Goal: Task Accomplishment & Management: Manage account settings

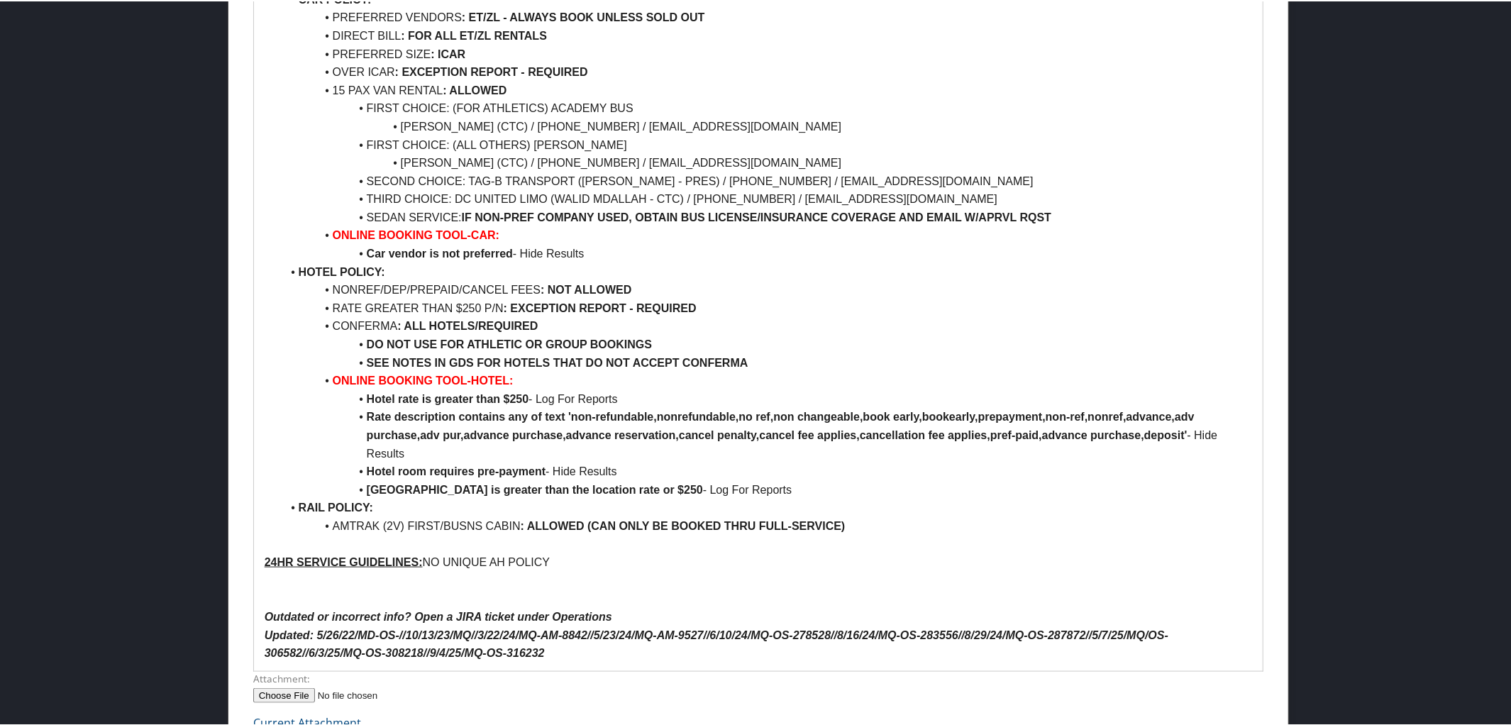
scroll to position [1147, 0]
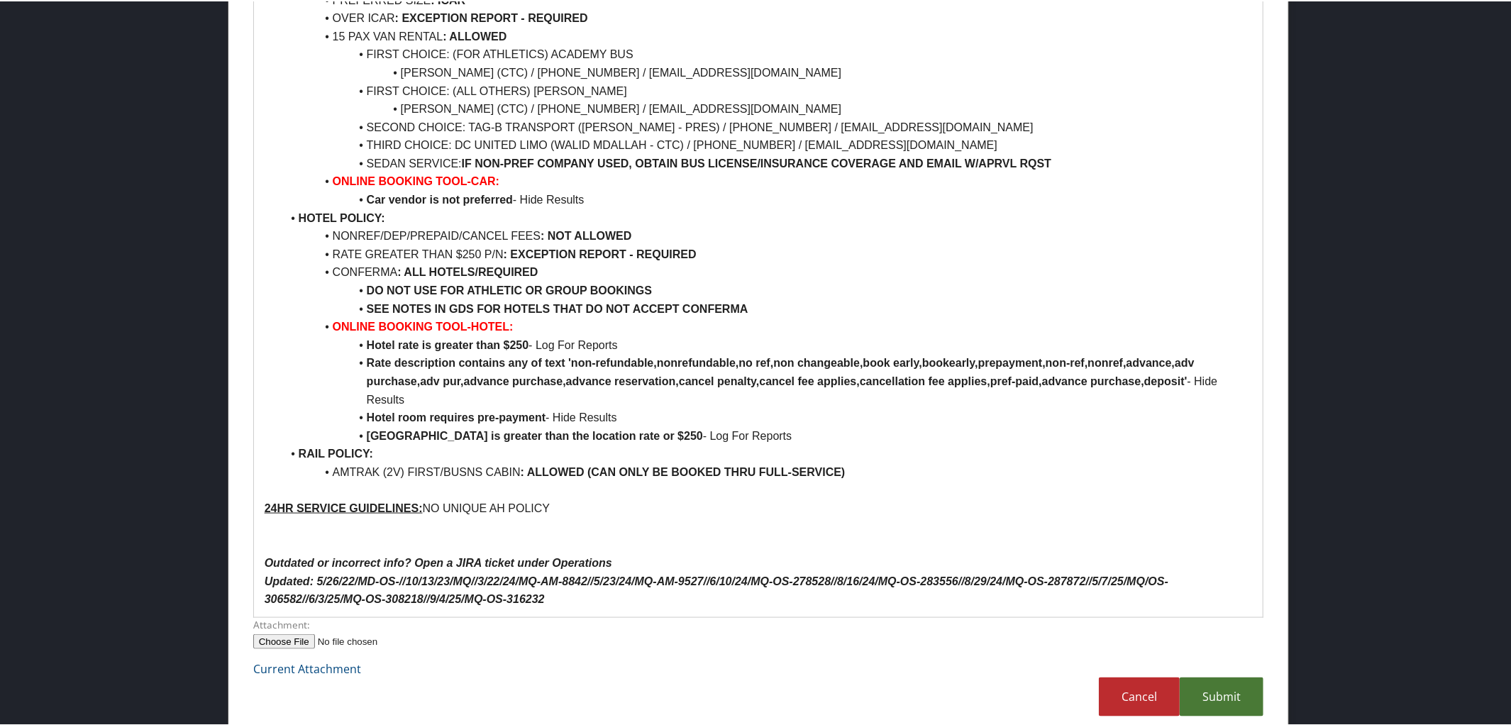
click at [1204, 682] on link "Submit" at bounding box center [1222, 695] width 84 height 39
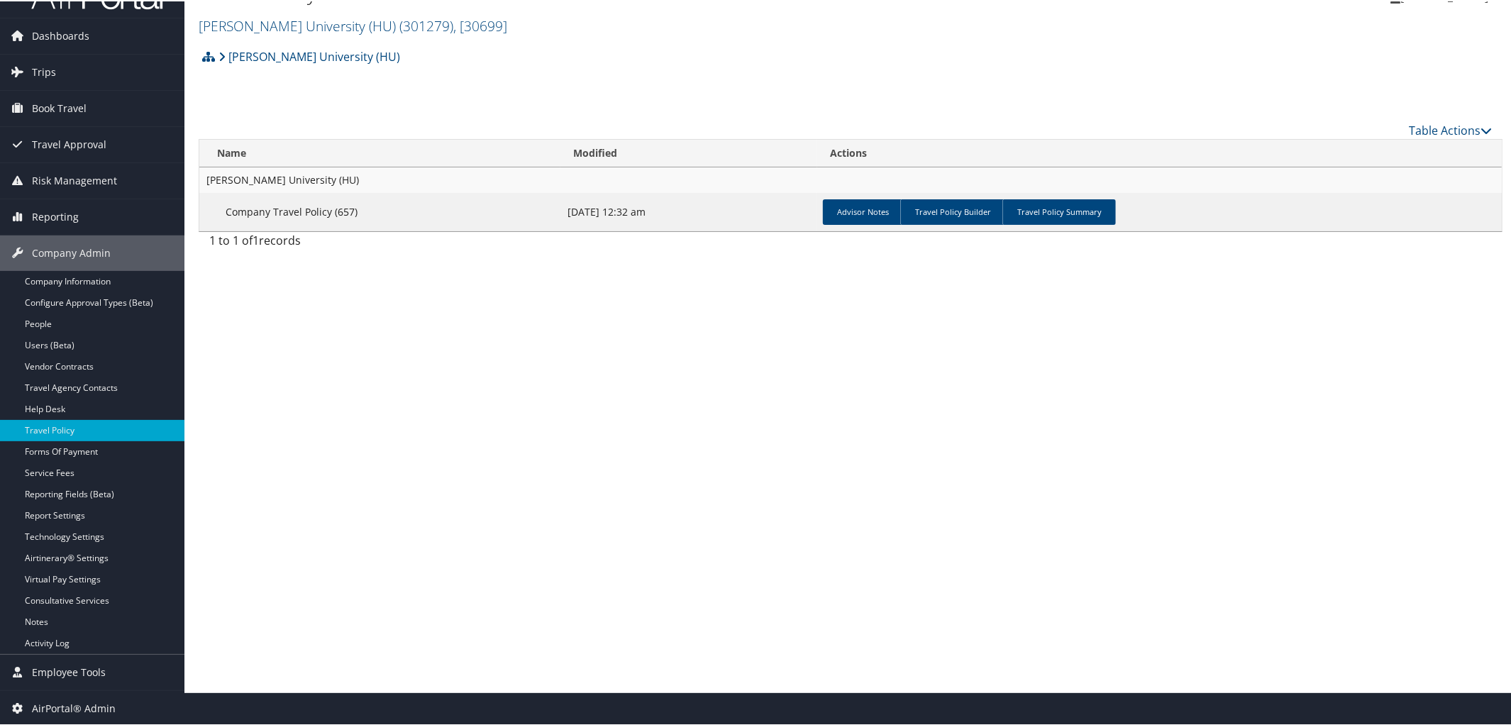
scroll to position [0, 0]
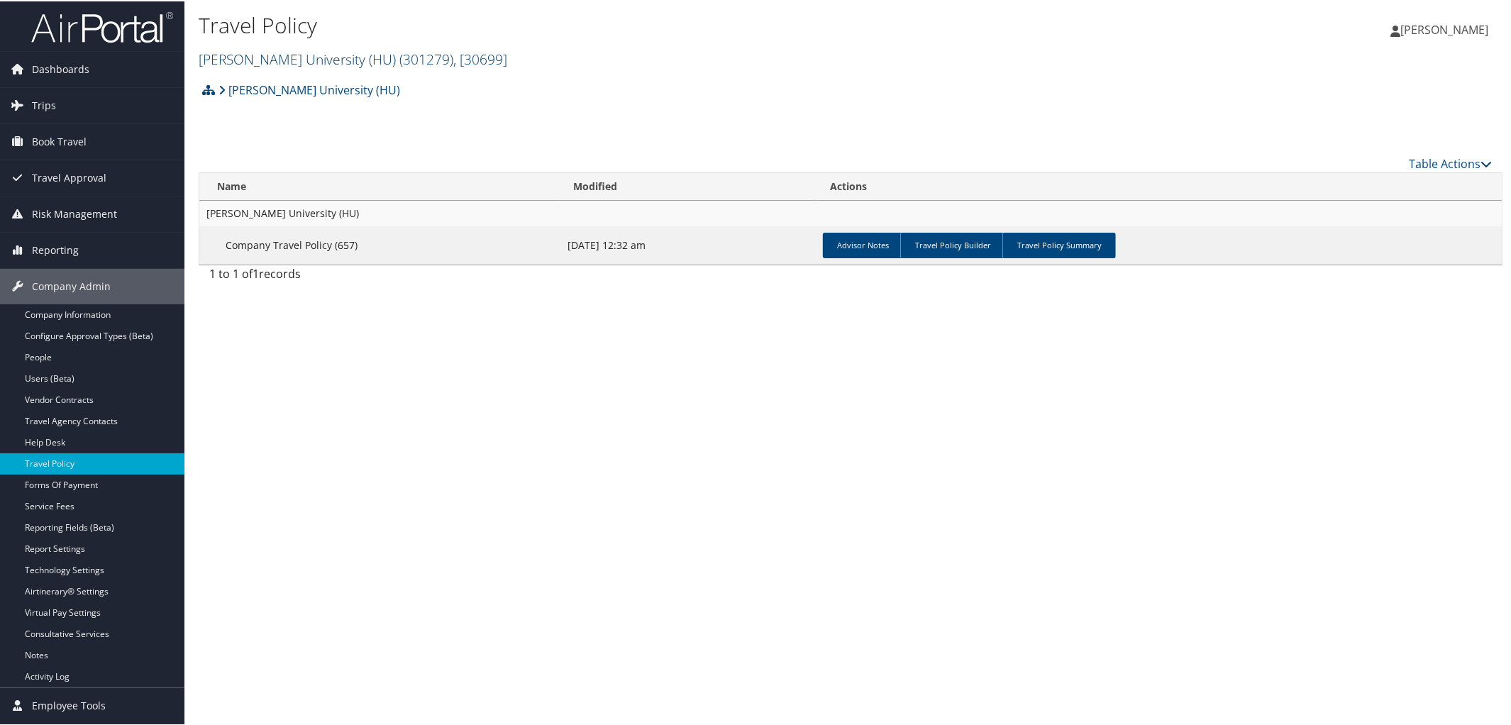
click at [276, 52] on link "Howard University (HU) ( 301279 ) , [ 30699 ]" at bounding box center [353, 57] width 309 height 19
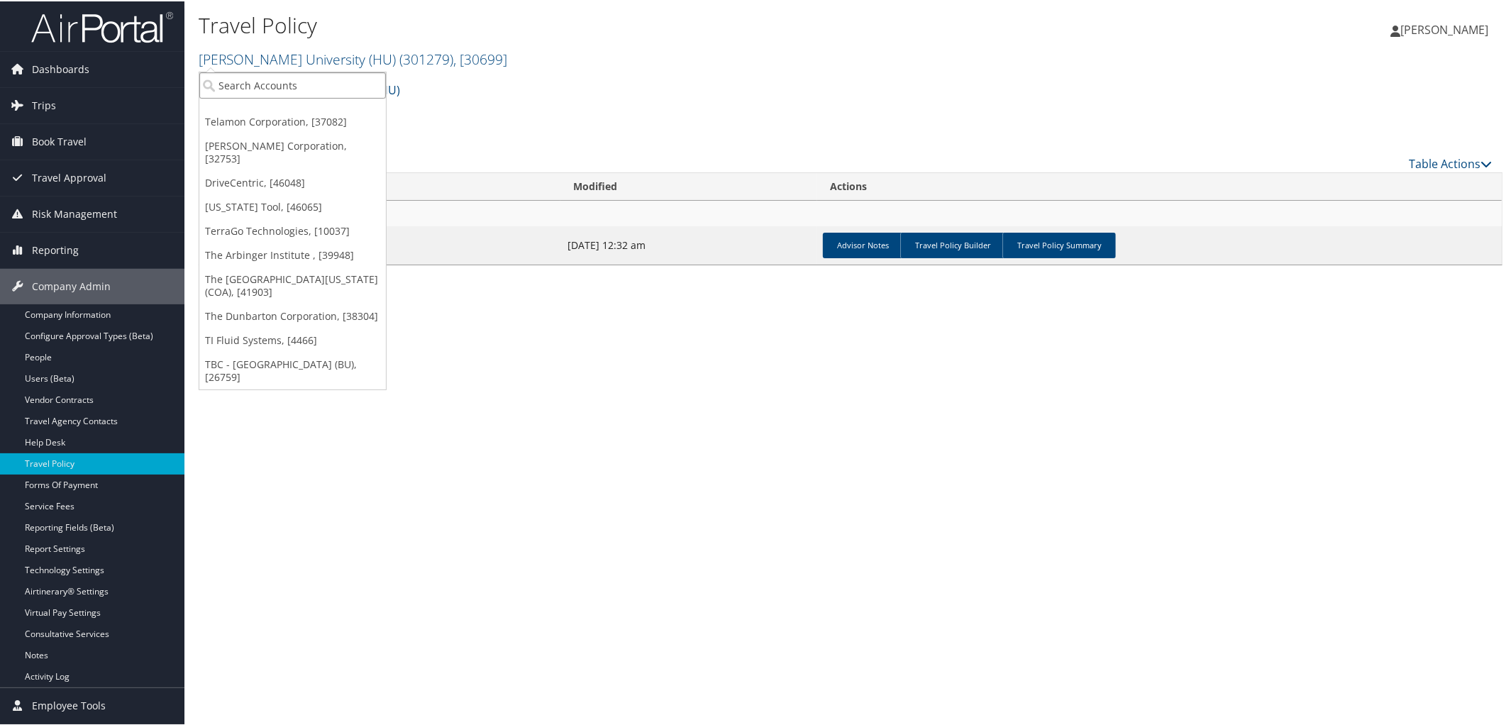
click at [275, 83] on input "search" at bounding box center [292, 84] width 187 height 26
type input "Boston Univer"
click at [282, 119] on div "Account" at bounding box center [340, 122] width 297 height 13
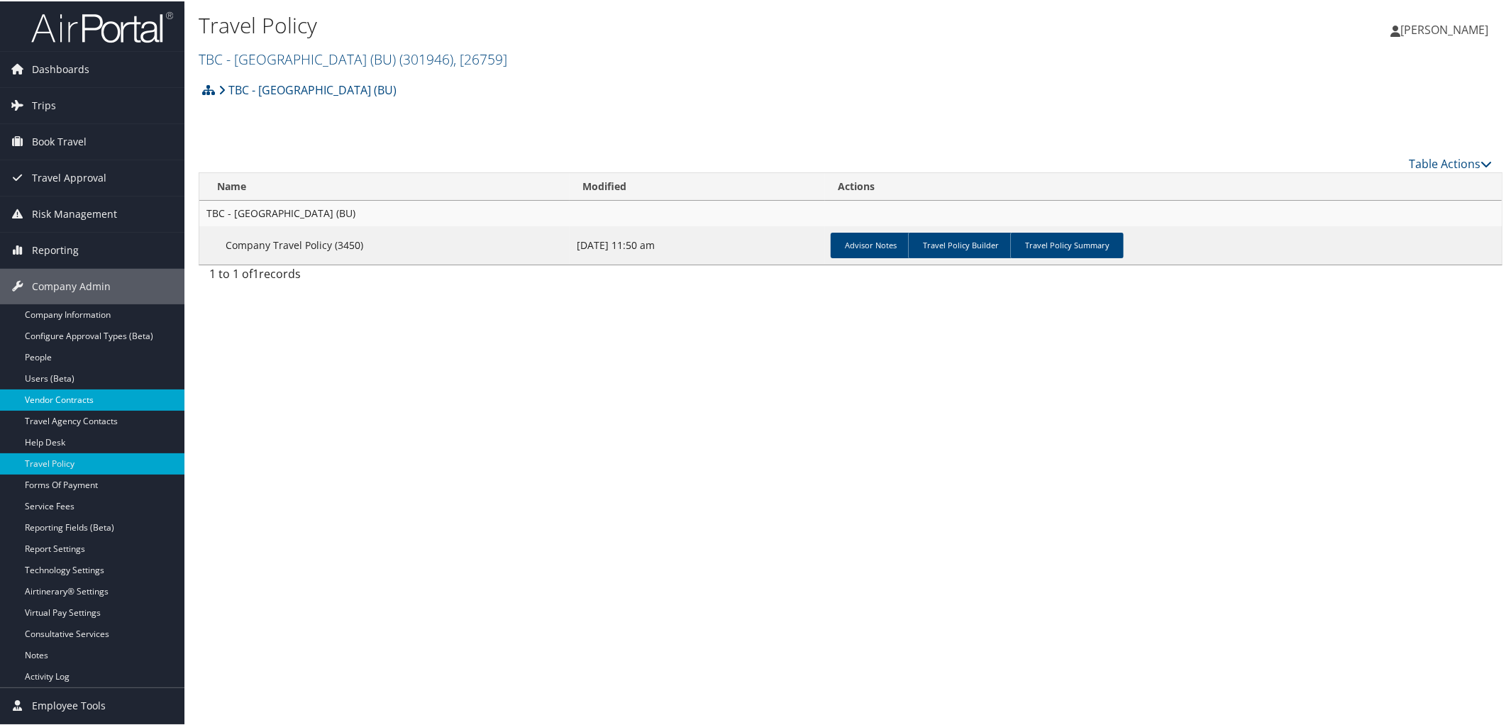
click at [72, 401] on link "Vendor Contracts" at bounding box center [92, 398] width 184 height 21
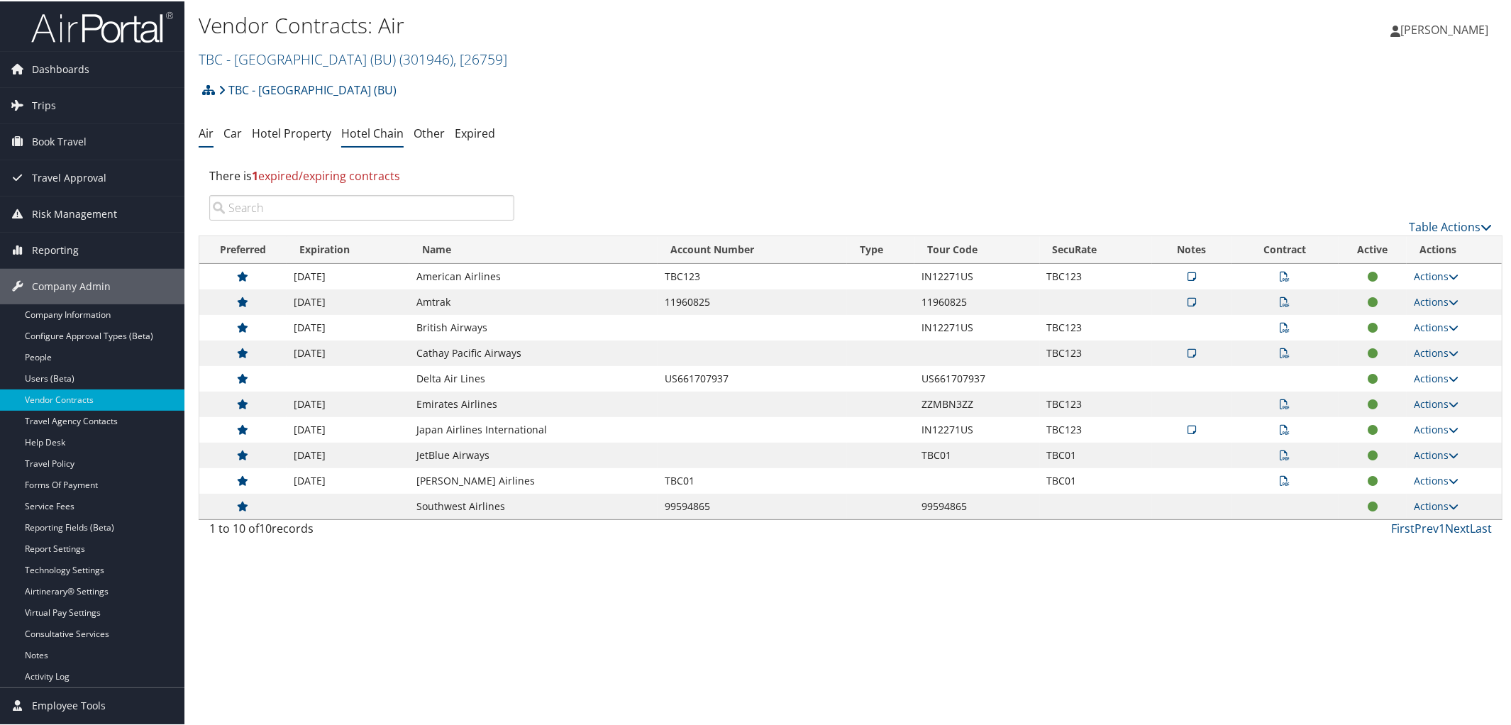
click at [386, 130] on link "Hotel Chain" at bounding box center [372, 132] width 62 height 16
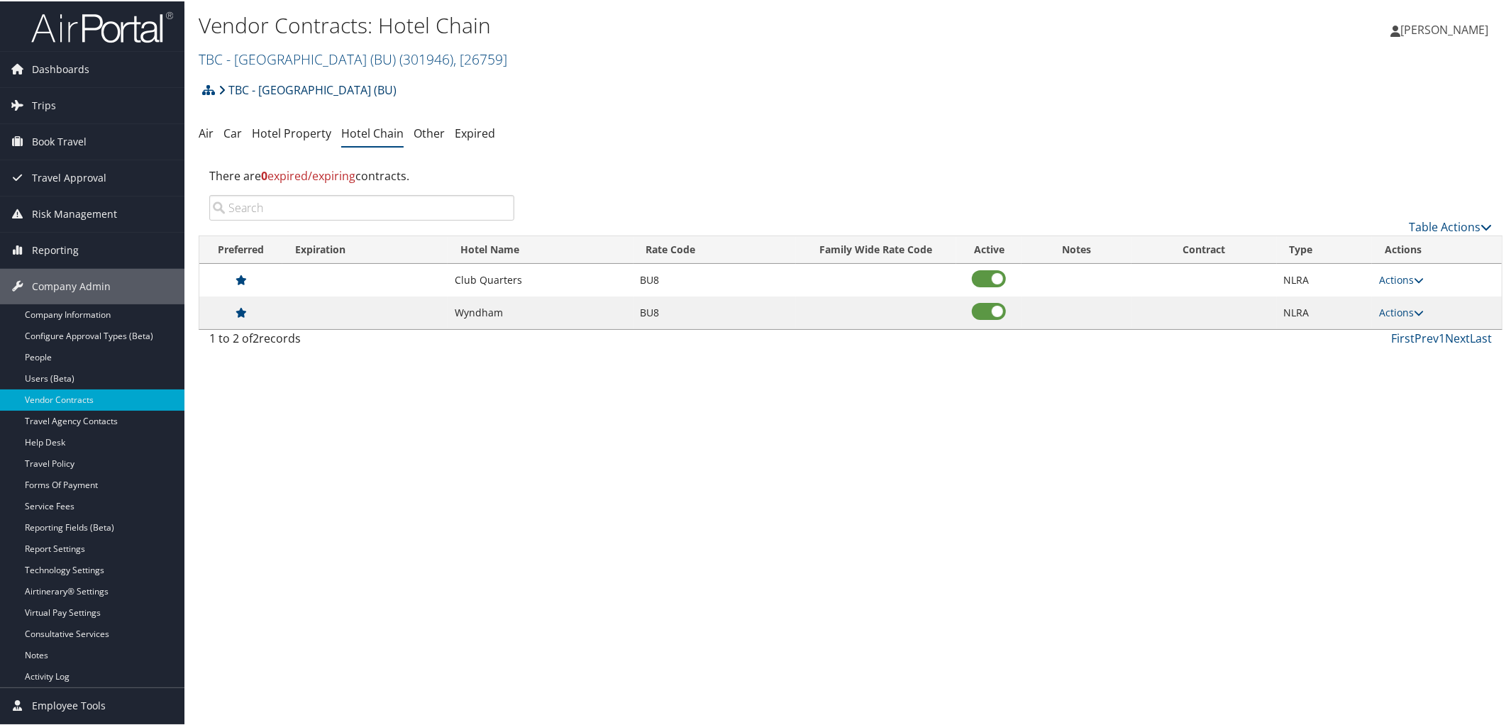
click at [292, 84] on link "TBC - [GEOGRAPHIC_DATA] (BU)" at bounding box center [307, 88] width 178 height 28
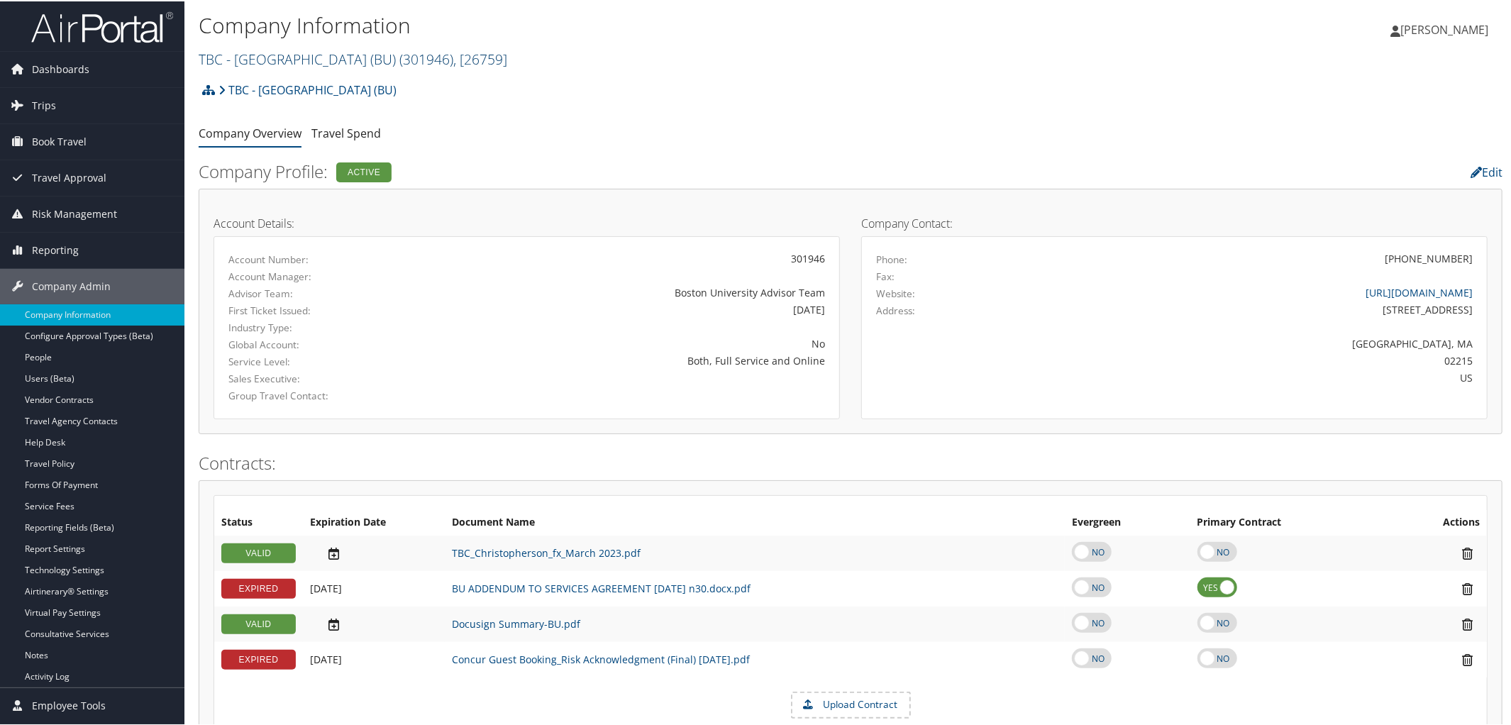
click at [305, 60] on link "TBC - Boston University (BU) ( 301946 ) , [ 26759 ]" at bounding box center [353, 57] width 309 height 19
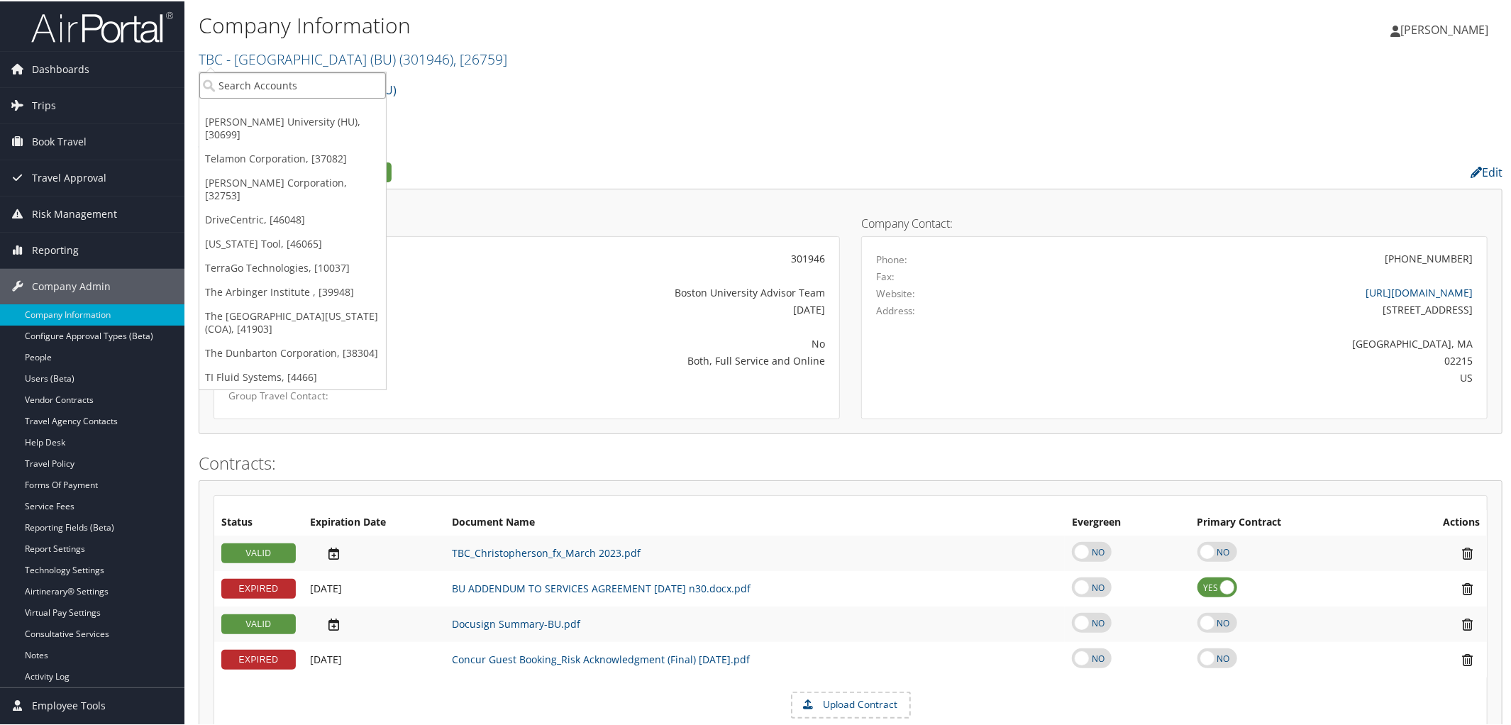
click at [311, 74] on input "search" at bounding box center [292, 84] width 187 height 26
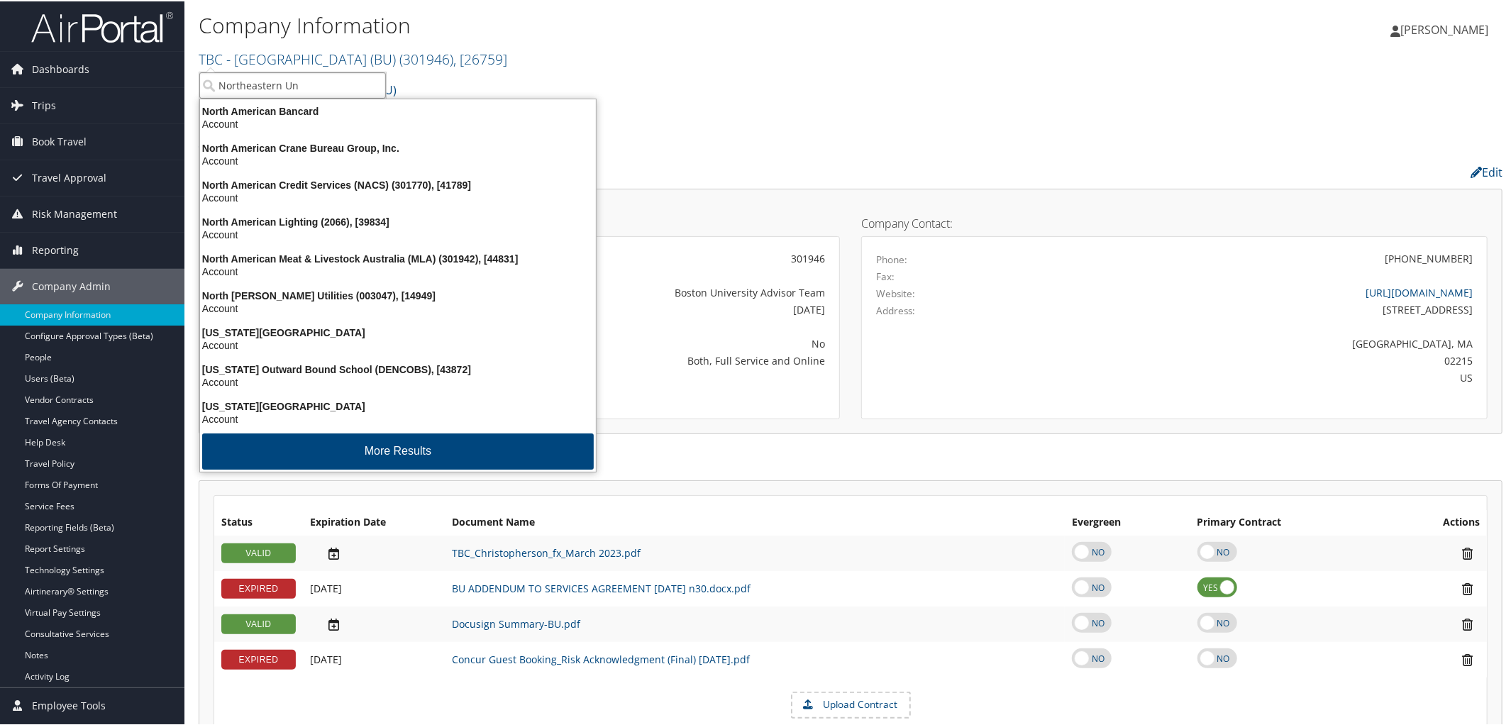
type input "Northeastern Uni"
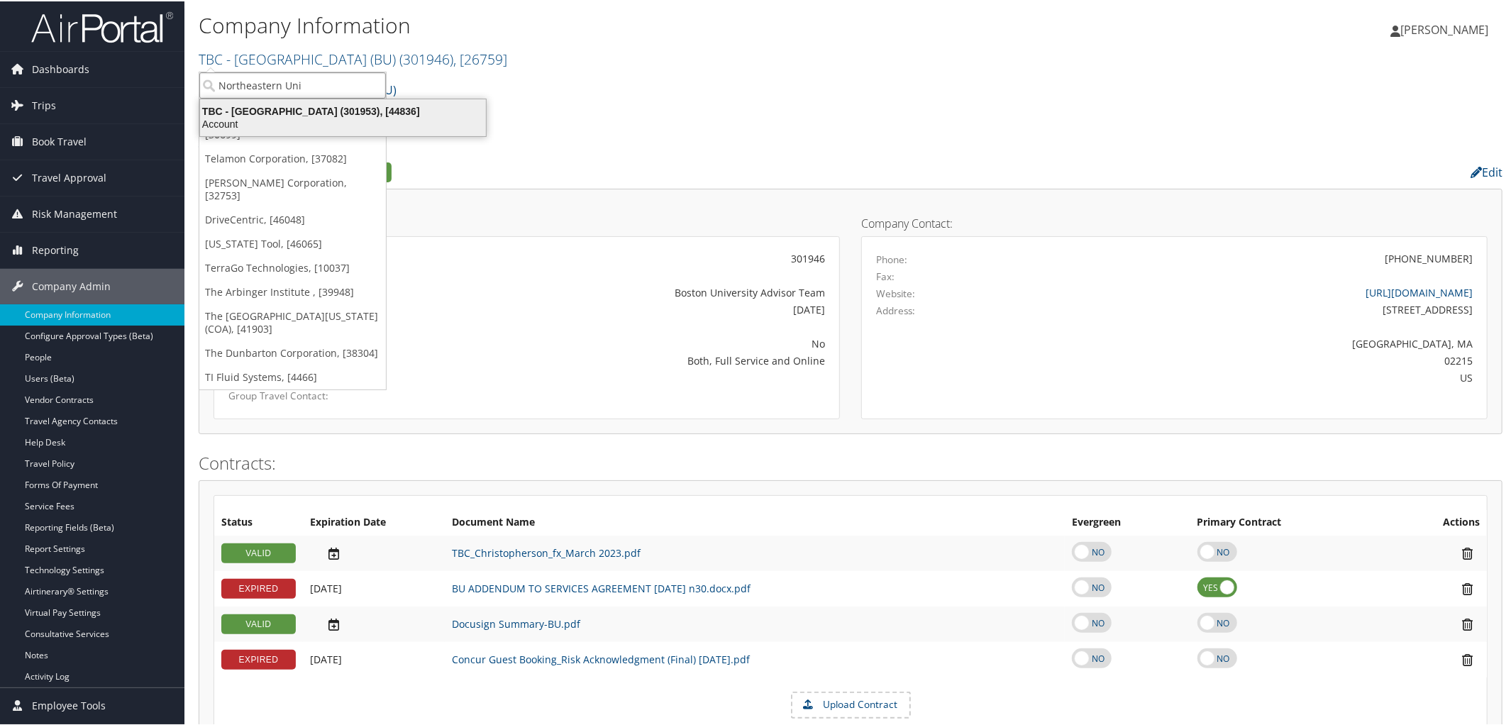
click at [311, 109] on div "TBC - Northeastern University (301953), [44836]" at bounding box center [343, 110] width 303 height 13
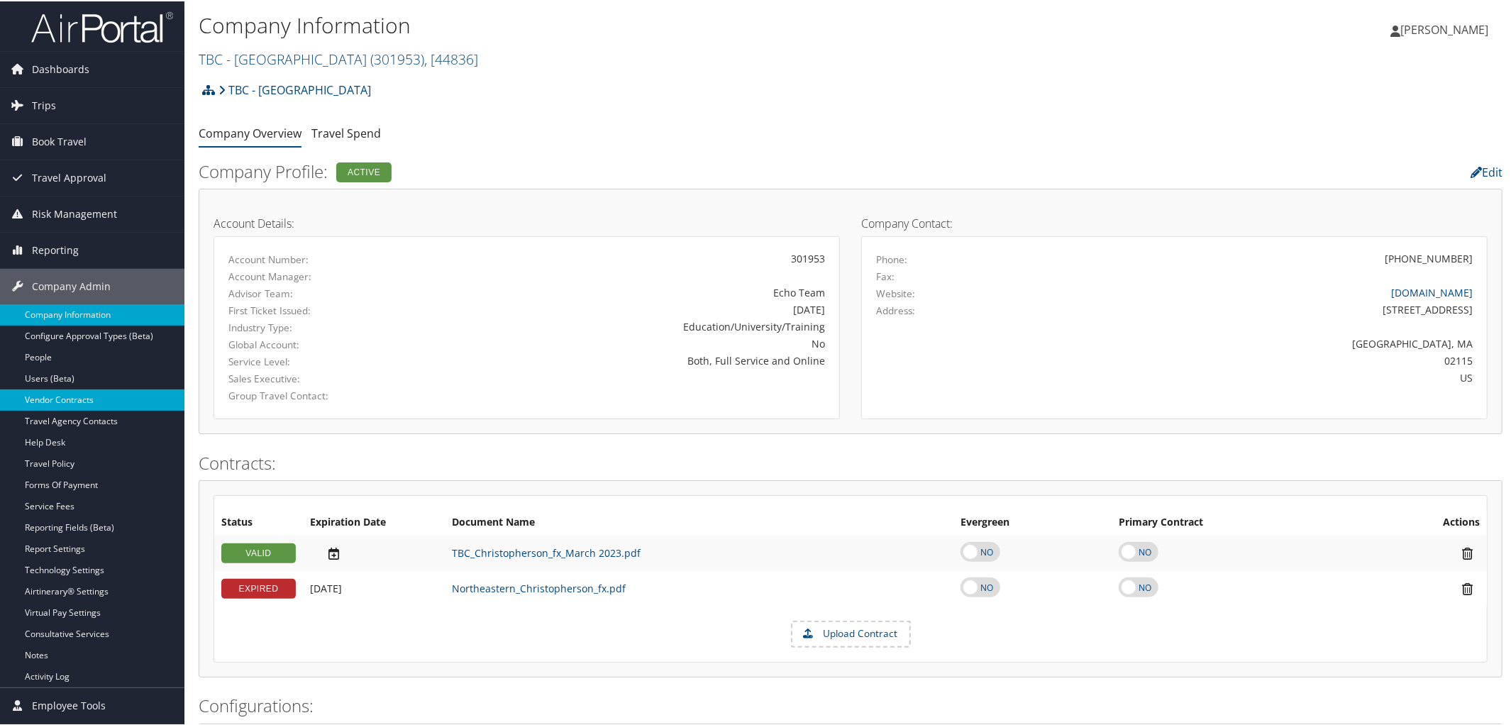
click at [88, 396] on link "Vendor Contracts" at bounding box center [92, 398] width 184 height 21
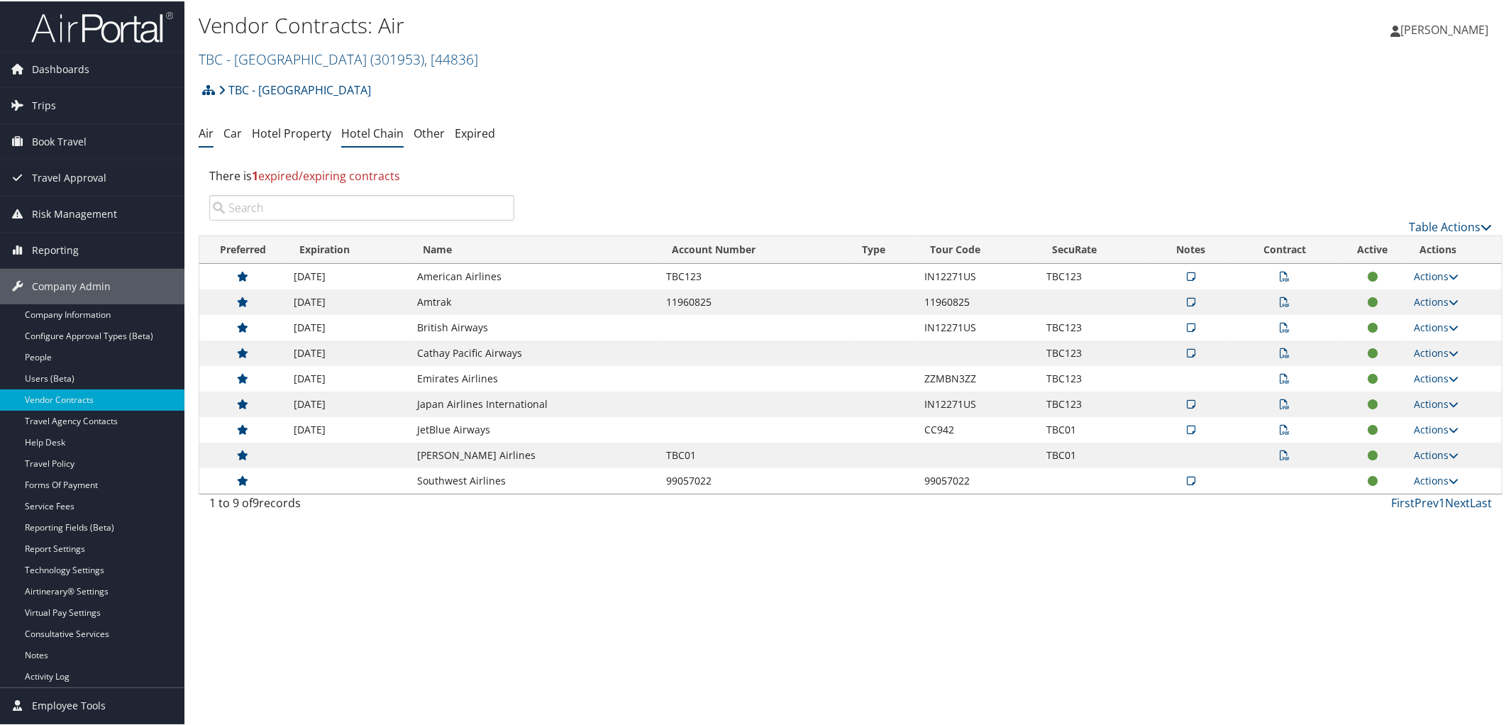
click at [374, 136] on link "Hotel Chain" at bounding box center [372, 132] width 62 height 16
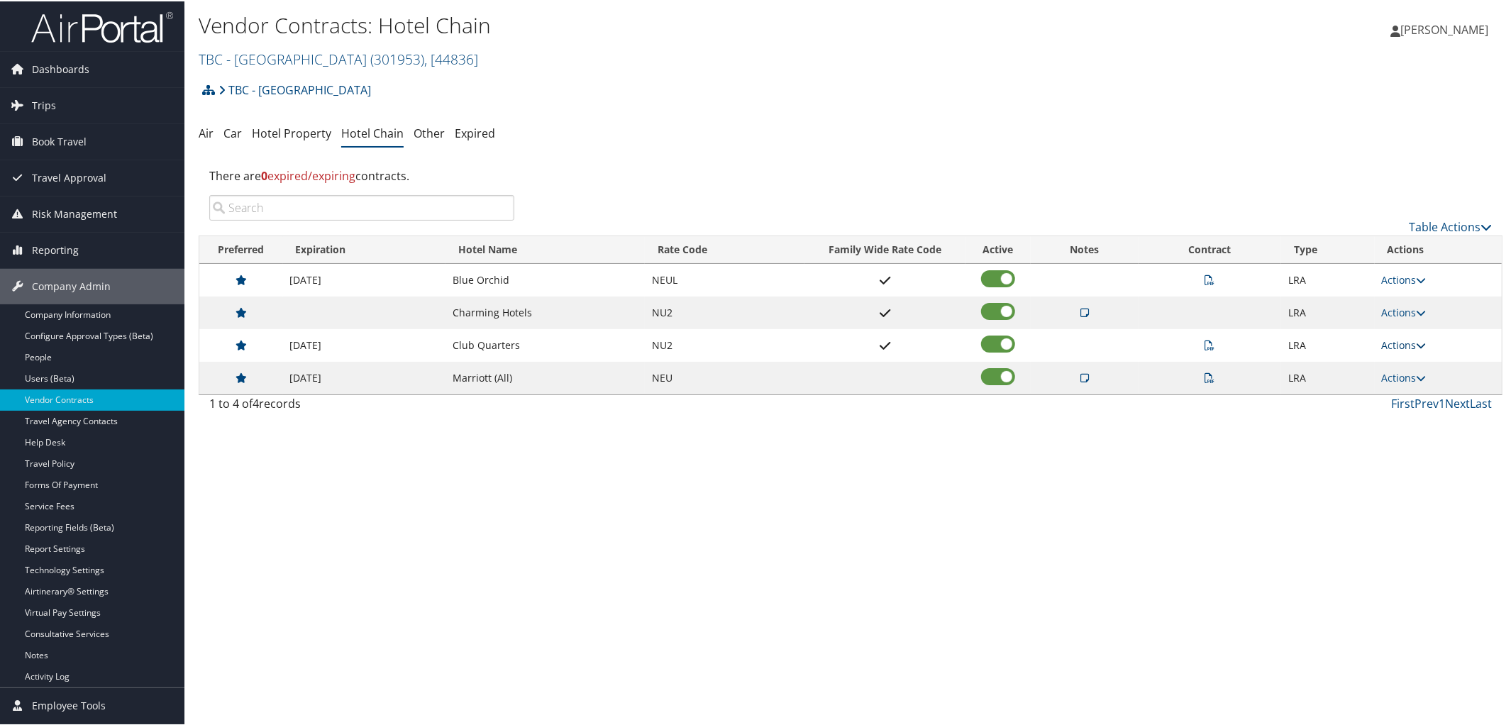
click at [1419, 345] on icon at bounding box center [1421, 344] width 10 height 10
click at [1357, 392] on link "Edit" at bounding box center [1372, 390] width 89 height 24
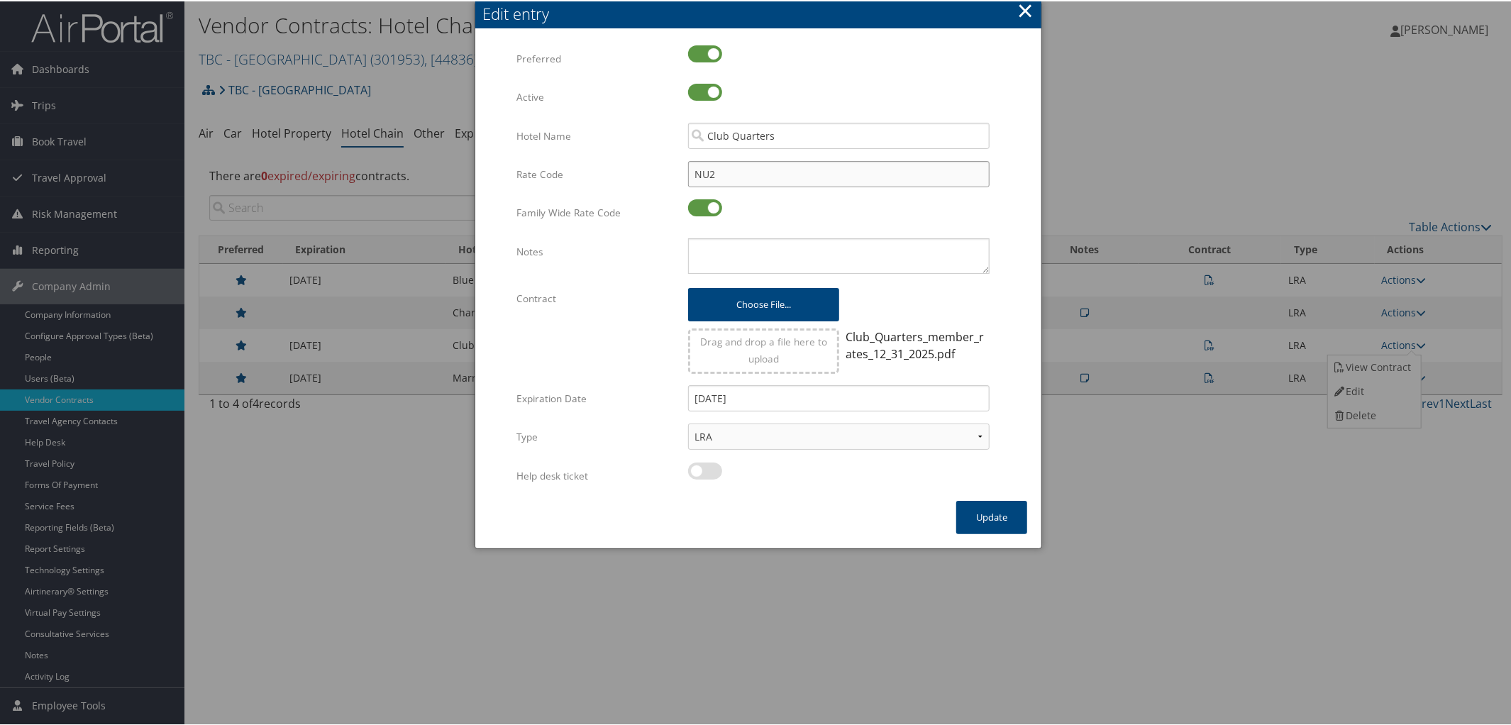
click at [746, 174] on input "NU2" at bounding box center [838, 173] width 301 height 26
type input "NU"
checkbox input "true"
type input "NEU"
click at [690, 465] on label at bounding box center [705, 469] width 34 height 17
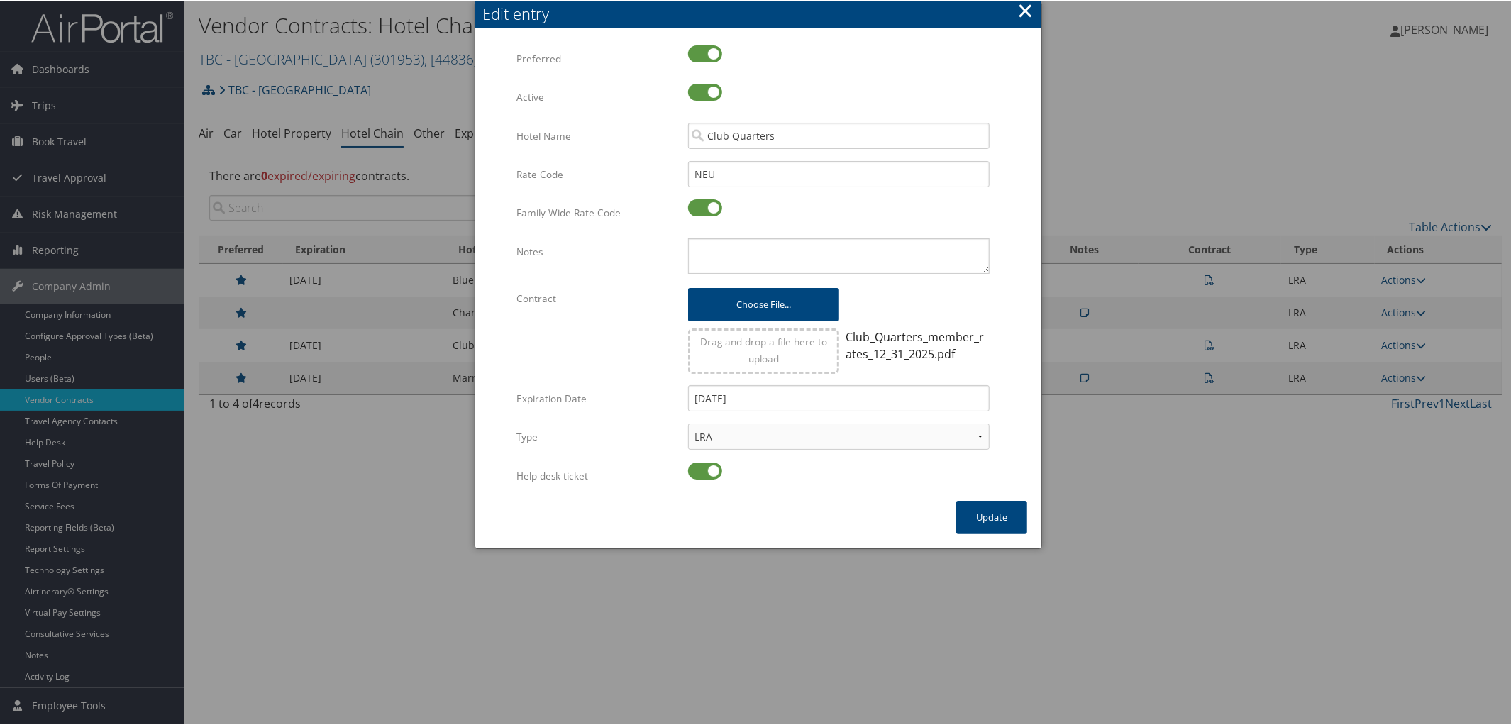
click at [695, 467] on input "checkbox" at bounding box center [699, 471] width 9 height 9
checkbox input "false"
click at [978, 521] on button "Update" at bounding box center [991, 515] width 71 height 33
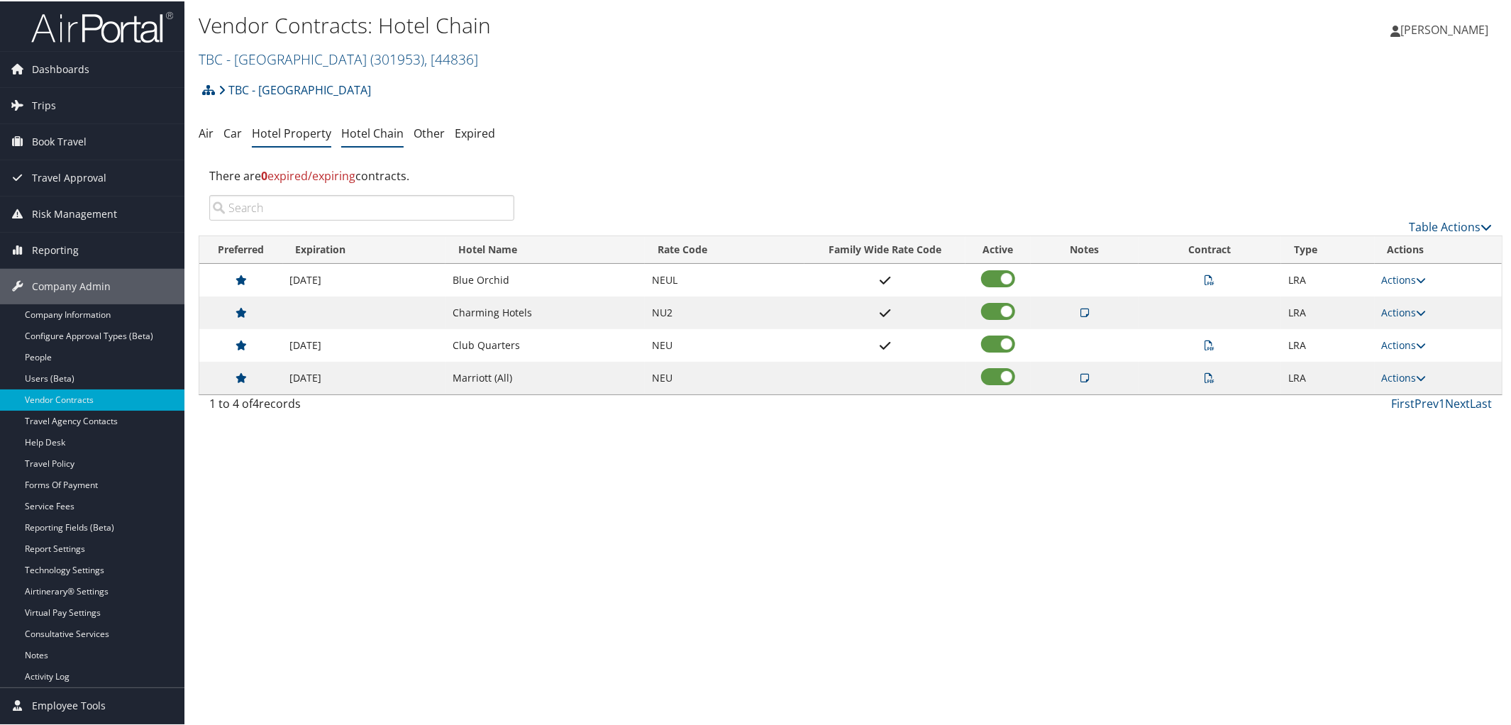
click at [284, 124] on link "Hotel Property" at bounding box center [291, 132] width 79 height 16
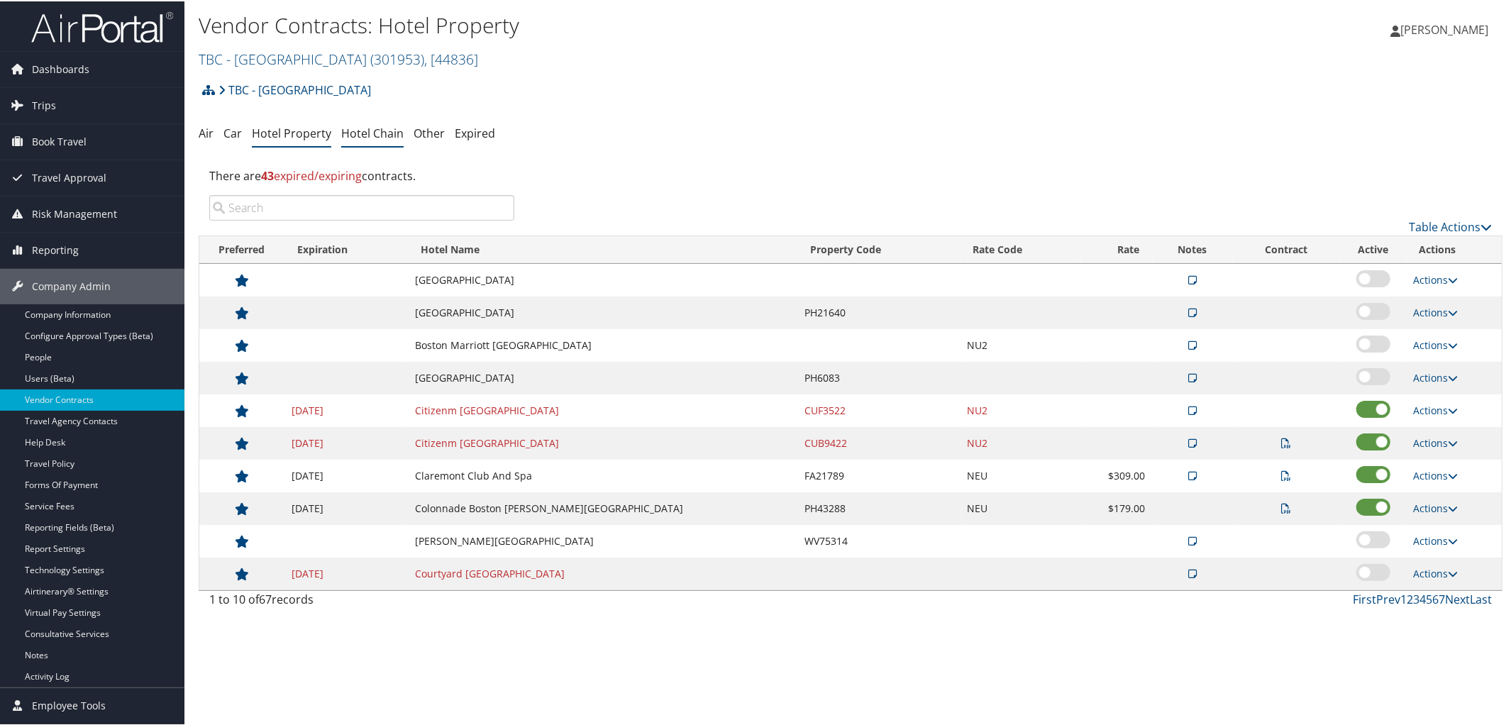
click at [387, 140] on link "Hotel Chain" at bounding box center [372, 132] width 62 height 16
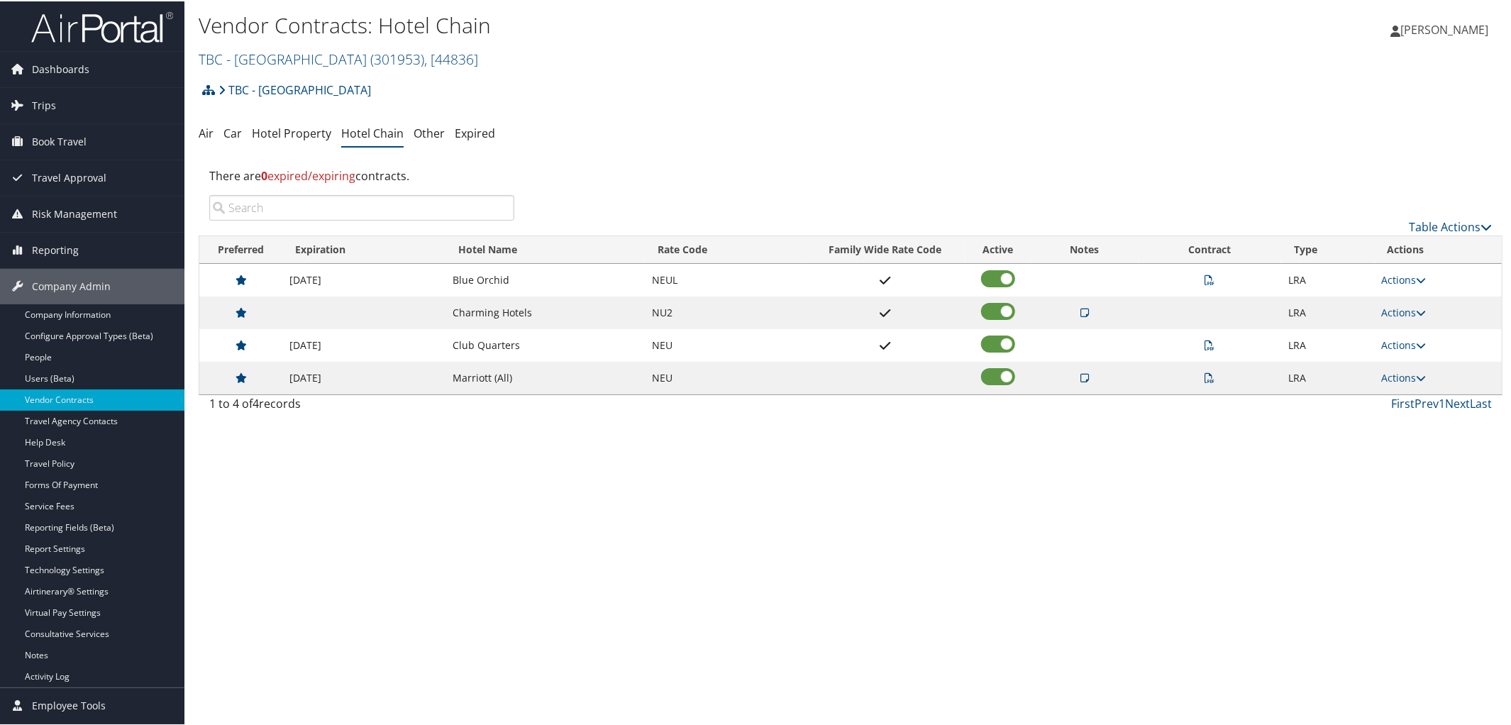
click at [1082, 313] on icon at bounding box center [1084, 311] width 9 height 10
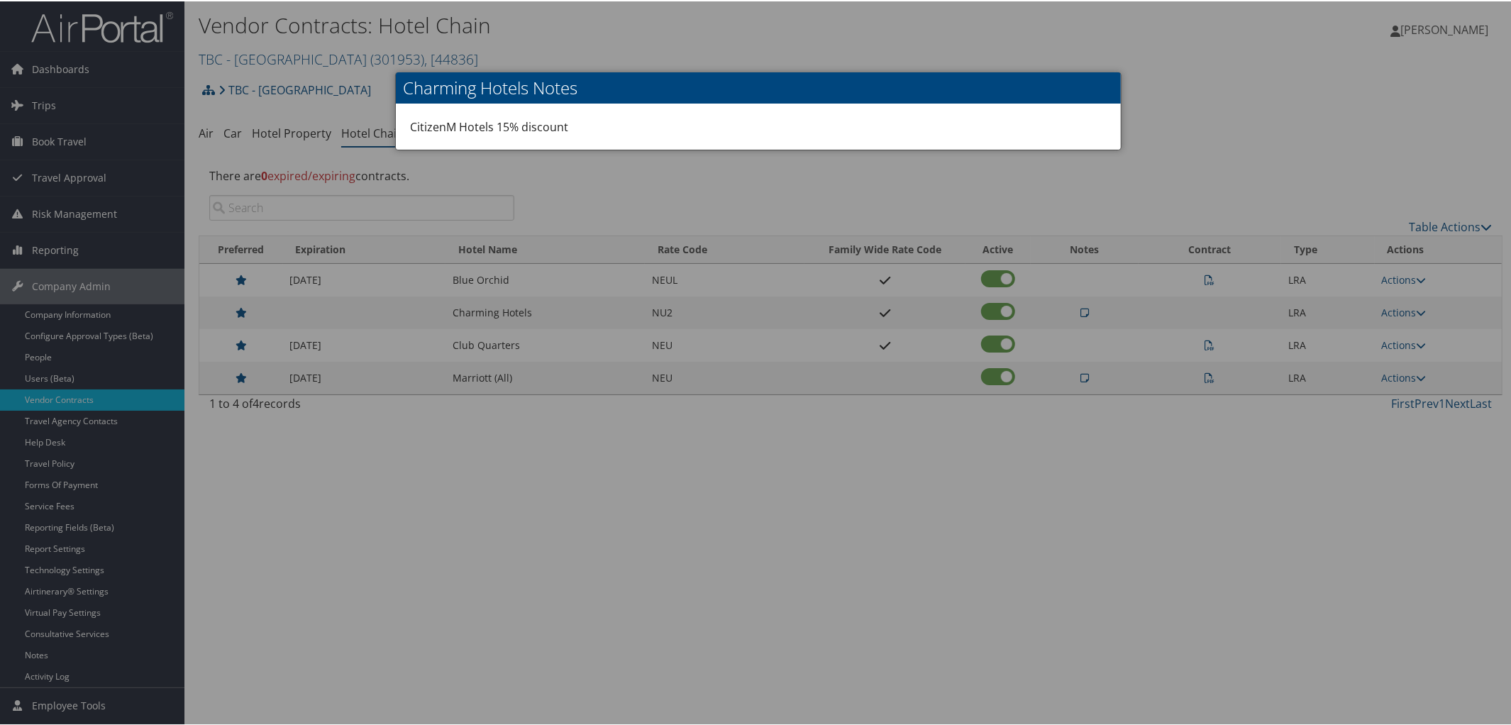
click at [1231, 177] on div at bounding box center [758, 362] width 1516 height 725
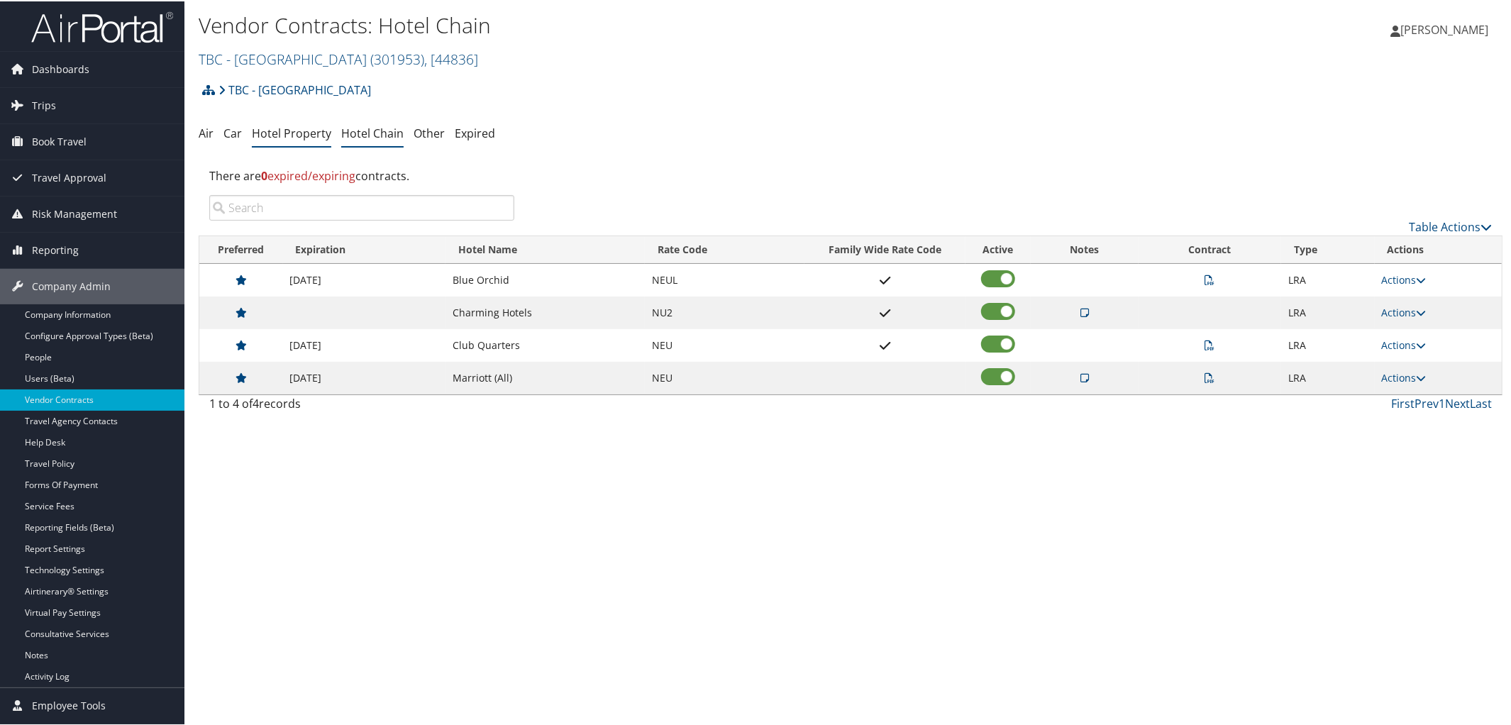
click at [277, 139] on link "Hotel Property" at bounding box center [291, 132] width 79 height 16
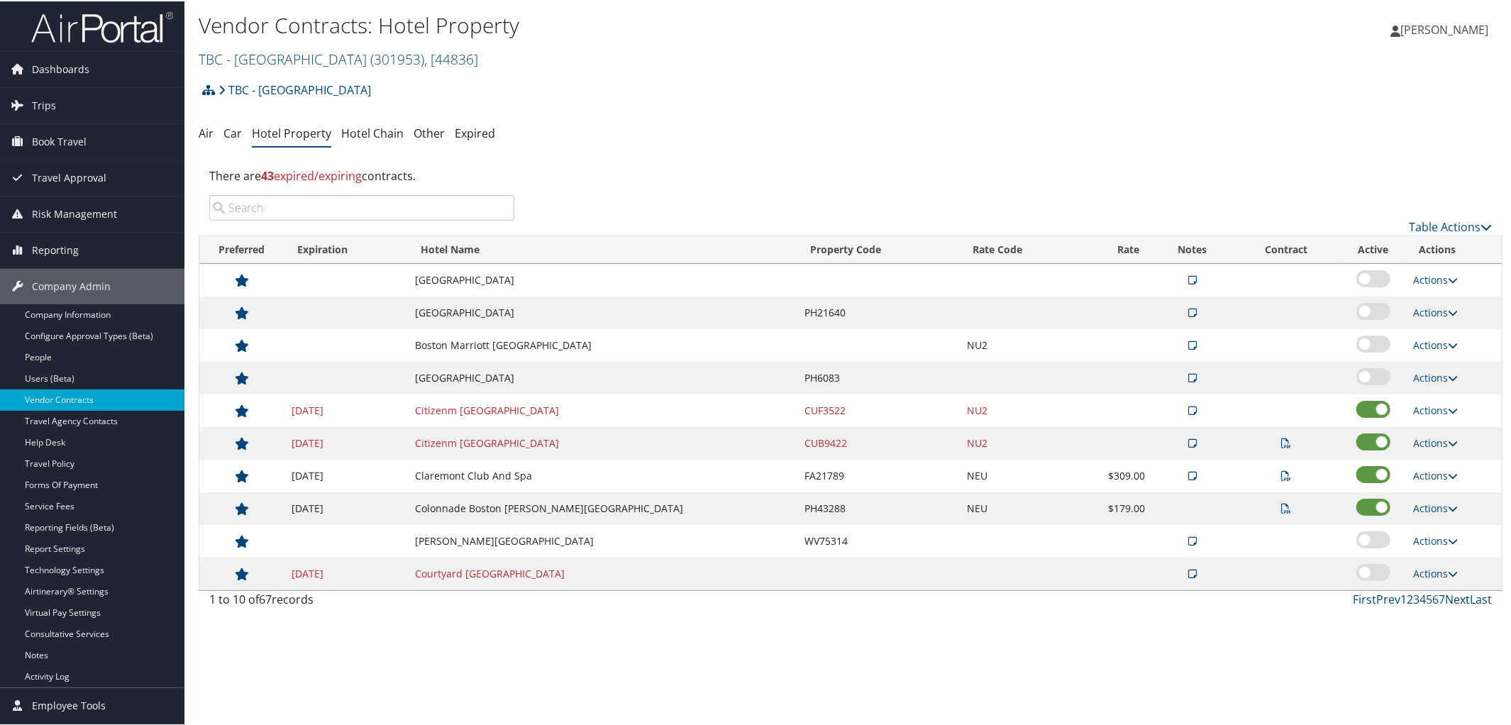
click at [1448, 602] on link "Next" at bounding box center [1457, 598] width 25 height 16
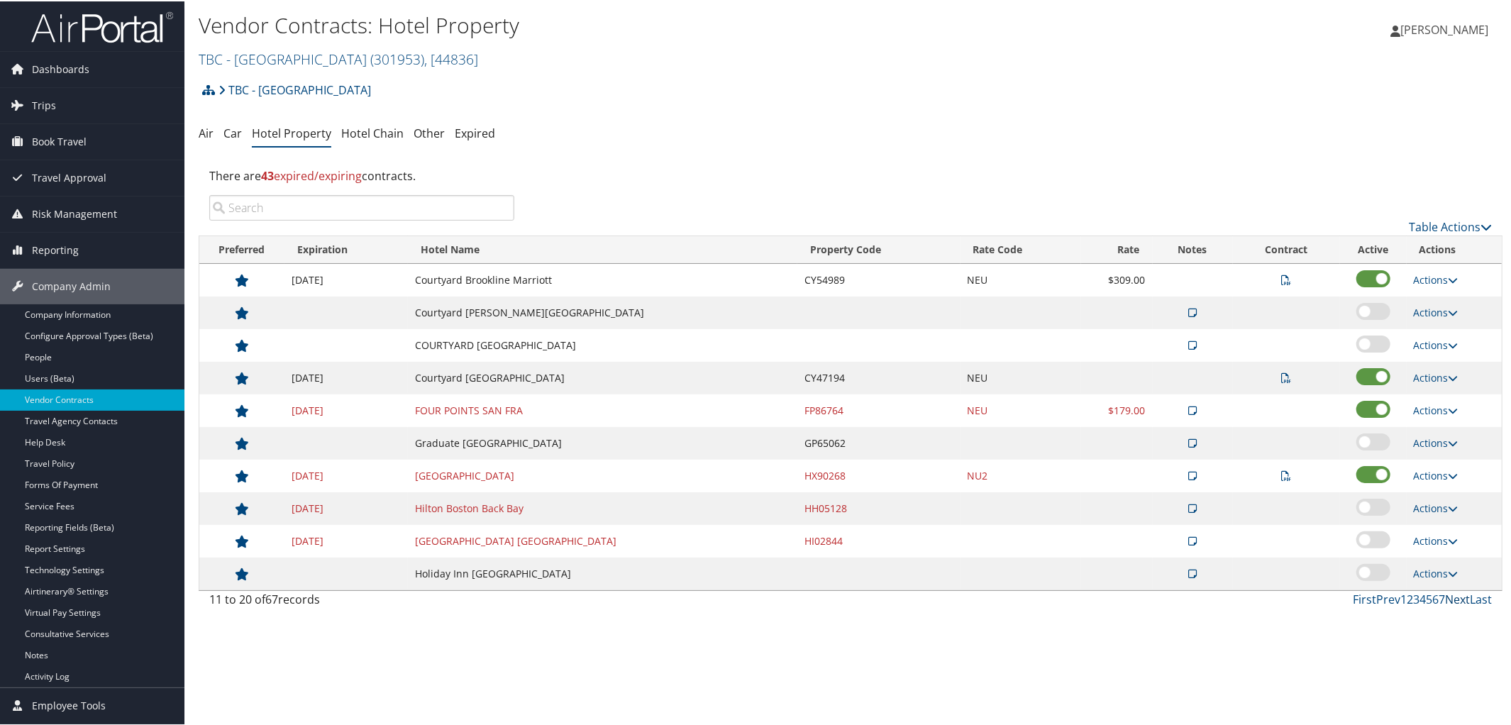
click at [1448, 602] on link "Next" at bounding box center [1457, 598] width 25 height 16
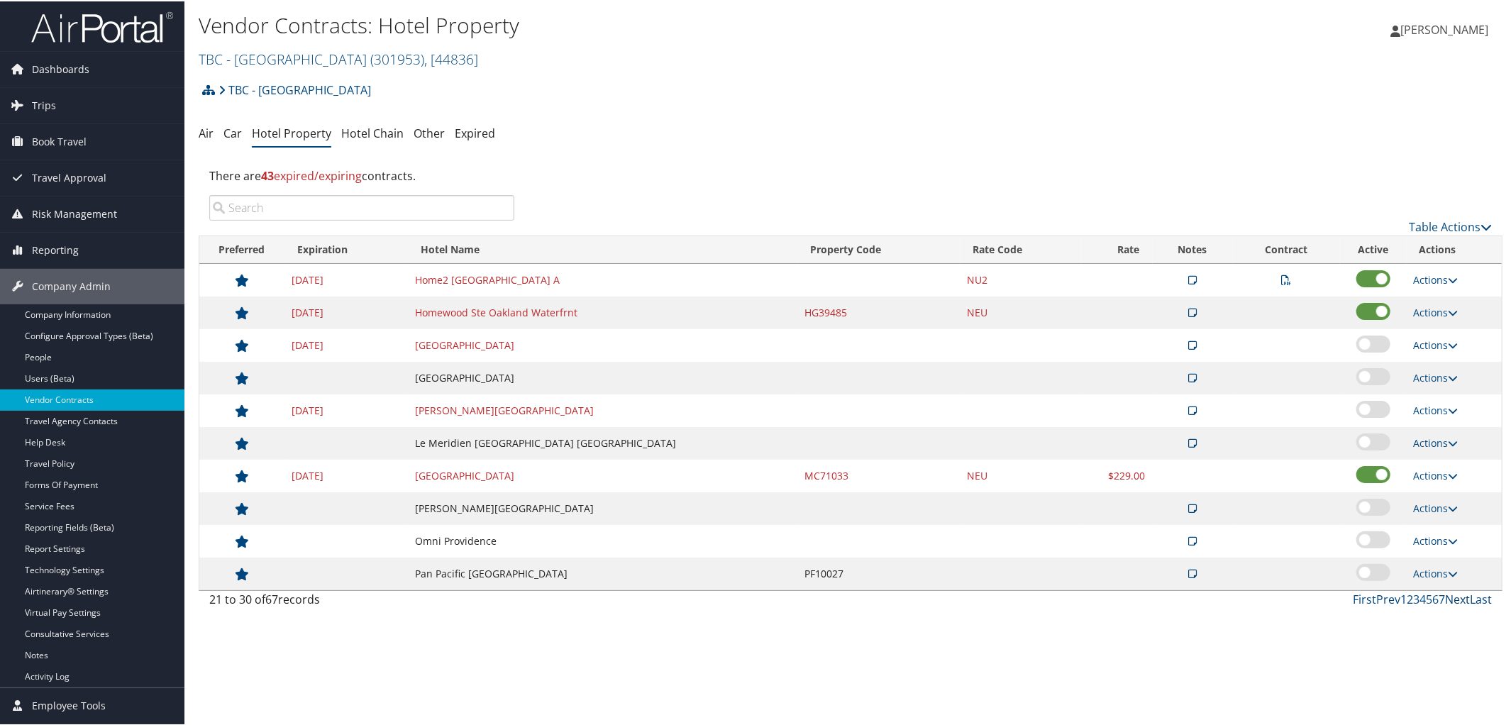
click at [1448, 602] on link "Next" at bounding box center [1457, 598] width 25 height 16
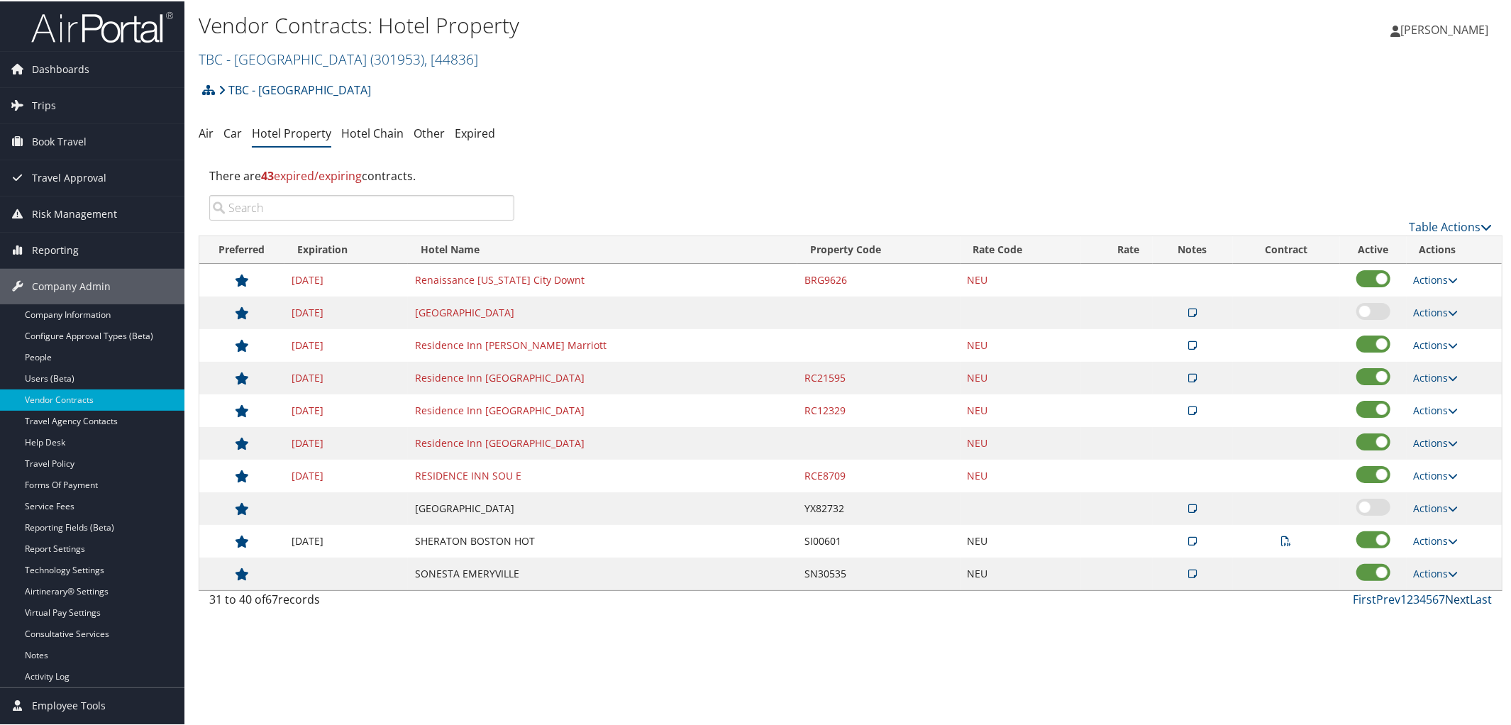
click at [1448, 602] on link "Next" at bounding box center [1457, 598] width 25 height 16
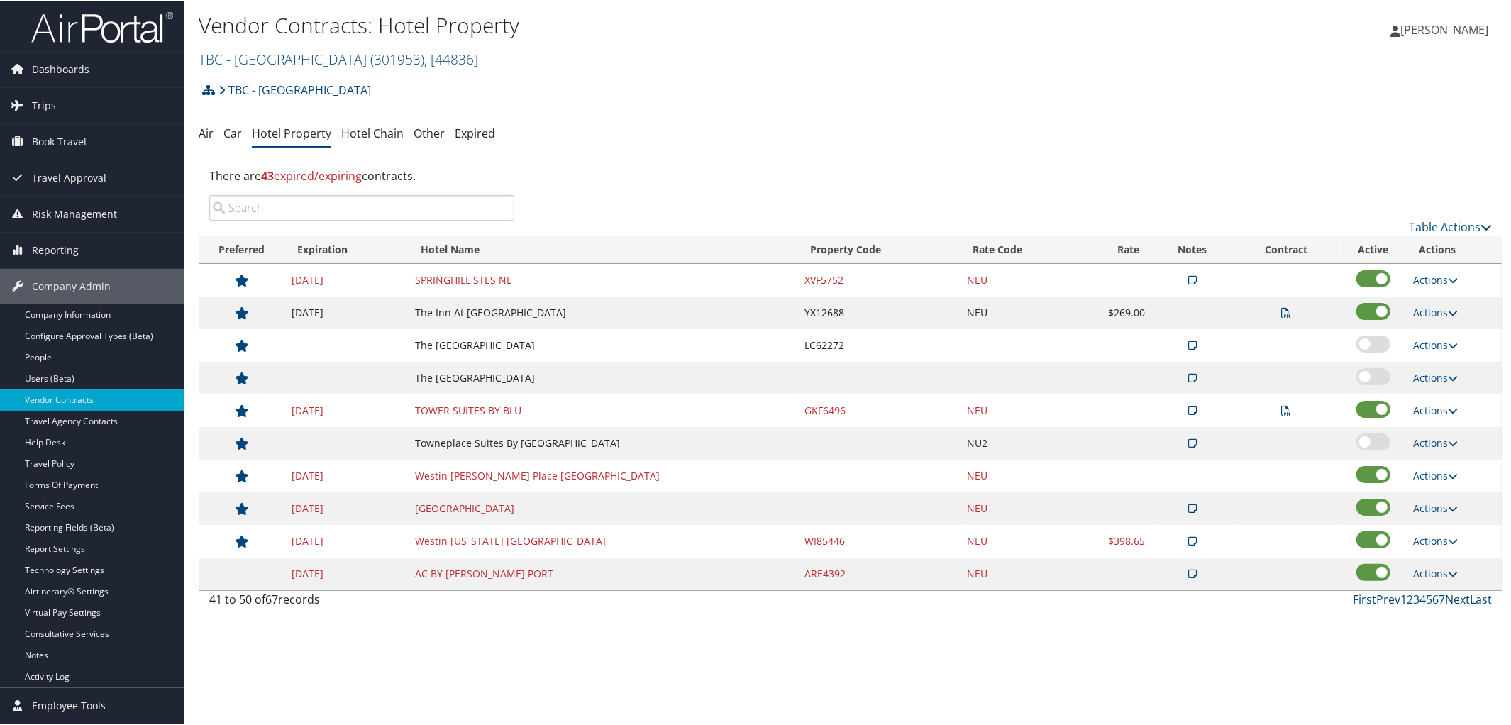
click at [1448, 602] on link "Next" at bounding box center [1457, 598] width 25 height 16
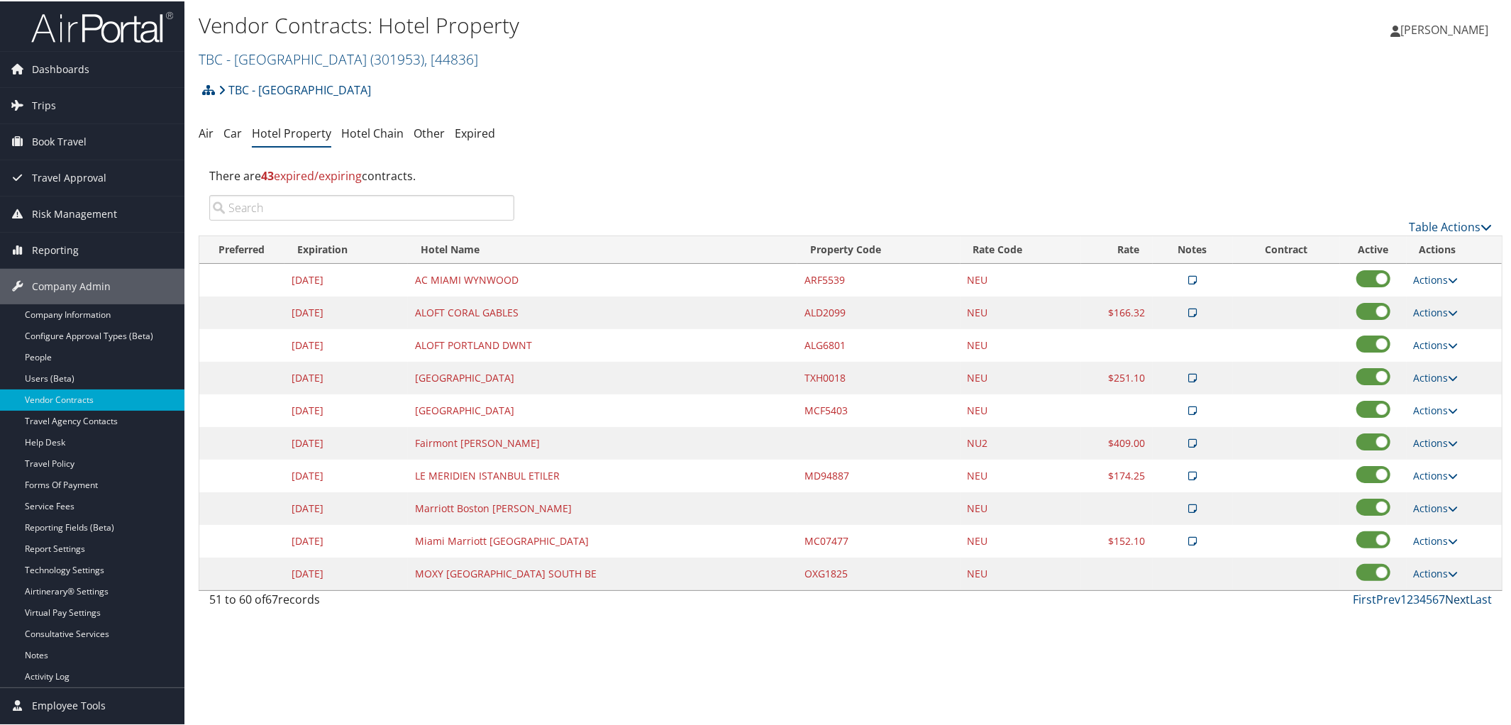
click at [1457, 603] on link "Next" at bounding box center [1457, 598] width 25 height 16
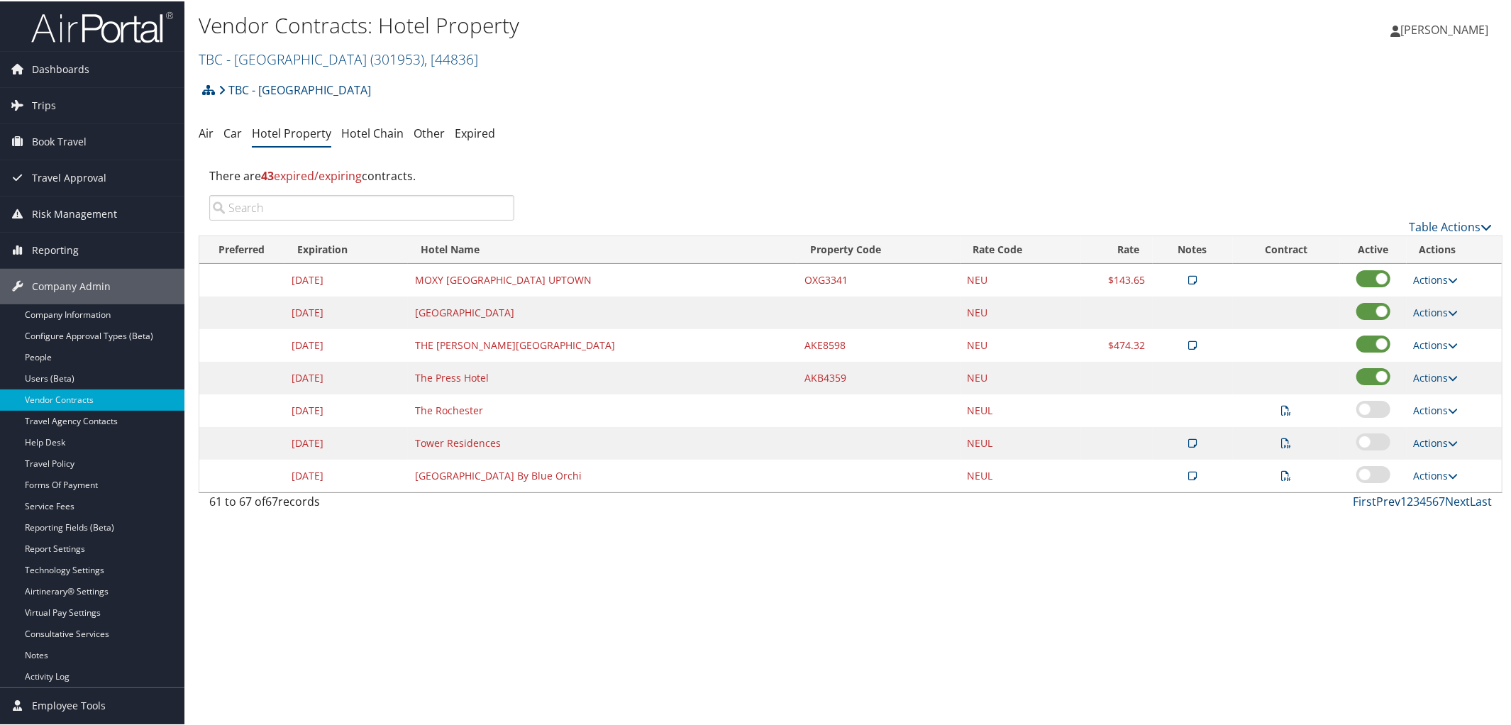
click at [1376, 506] on link "Prev" at bounding box center [1388, 500] width 24 height 16
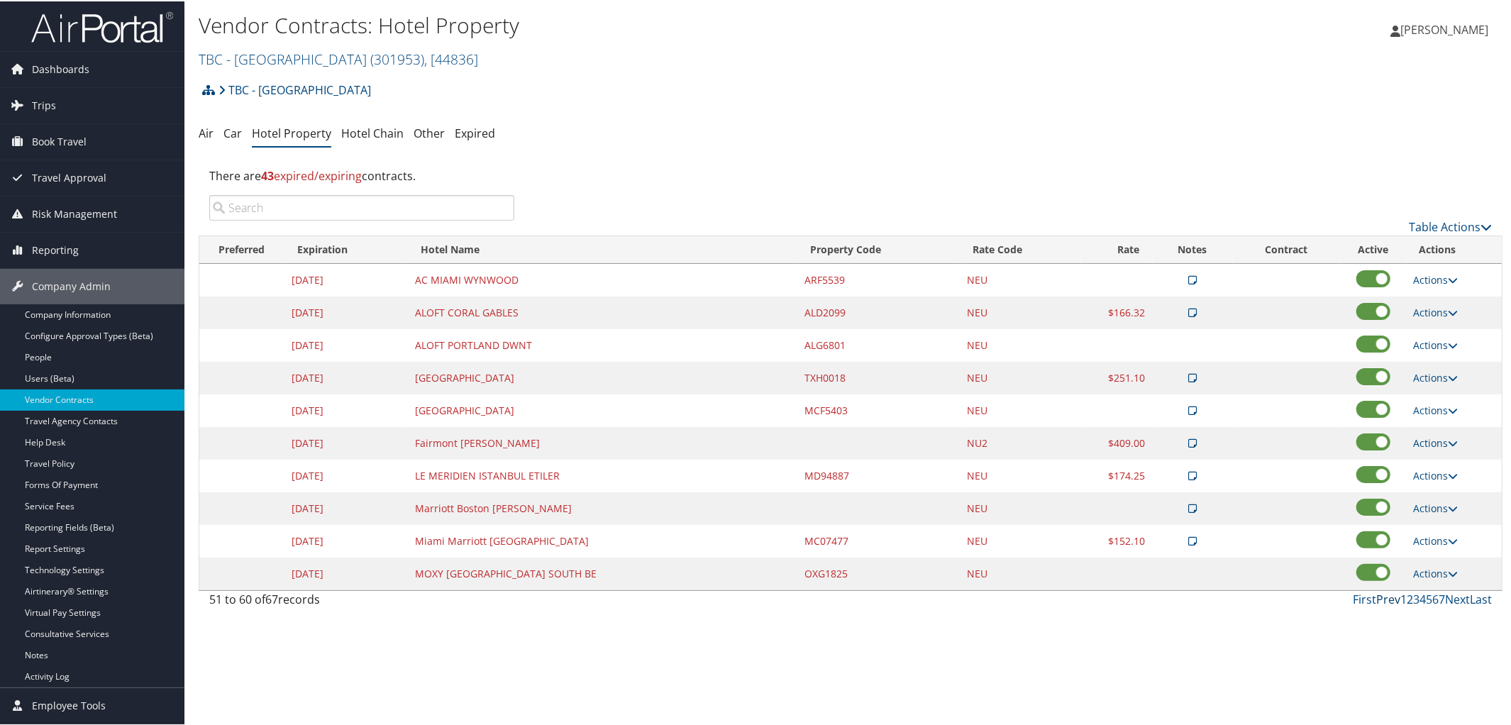
click at [1384, 601] on link "Prev" at bounding box center [1388, 598] width 24 height 16
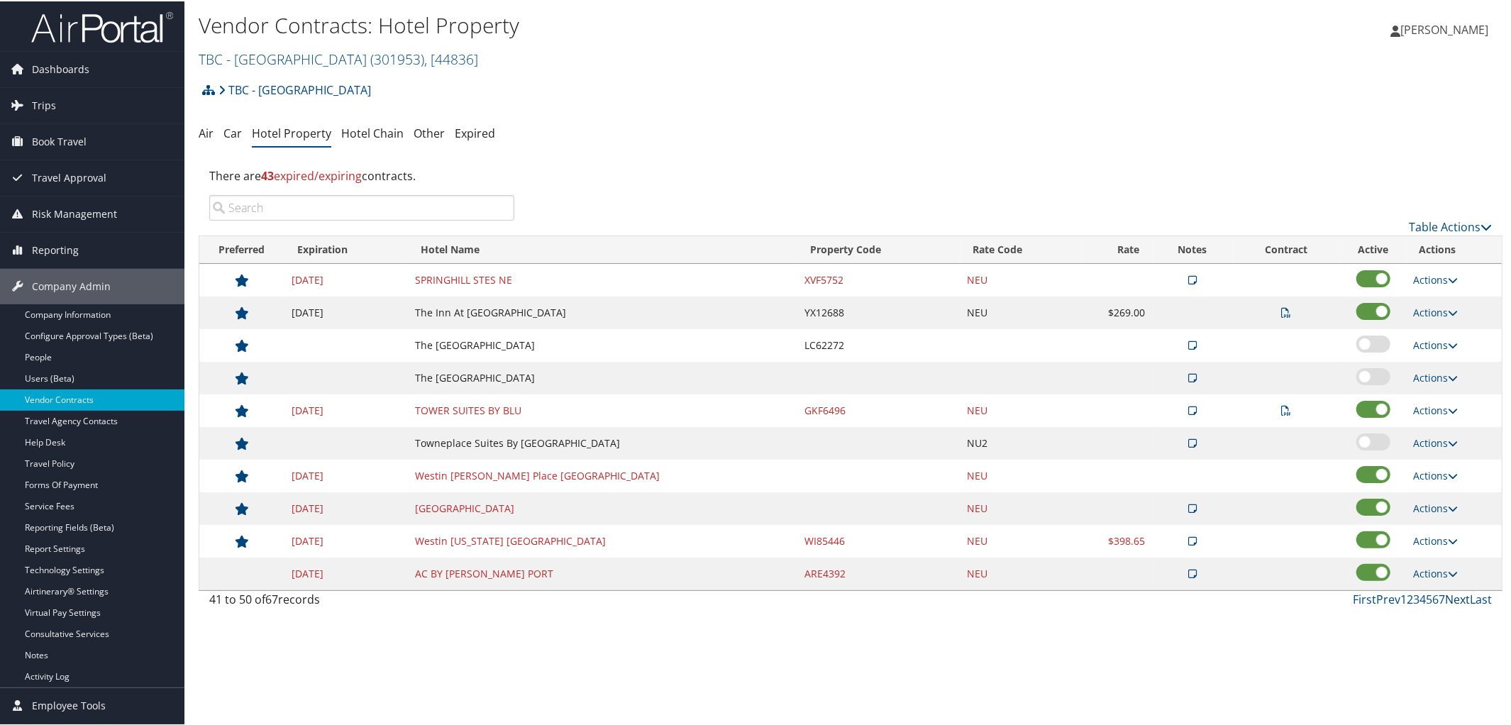
click at [1450, 605] on link "Next" at bounding box center [1457, 598] width 25 height 16
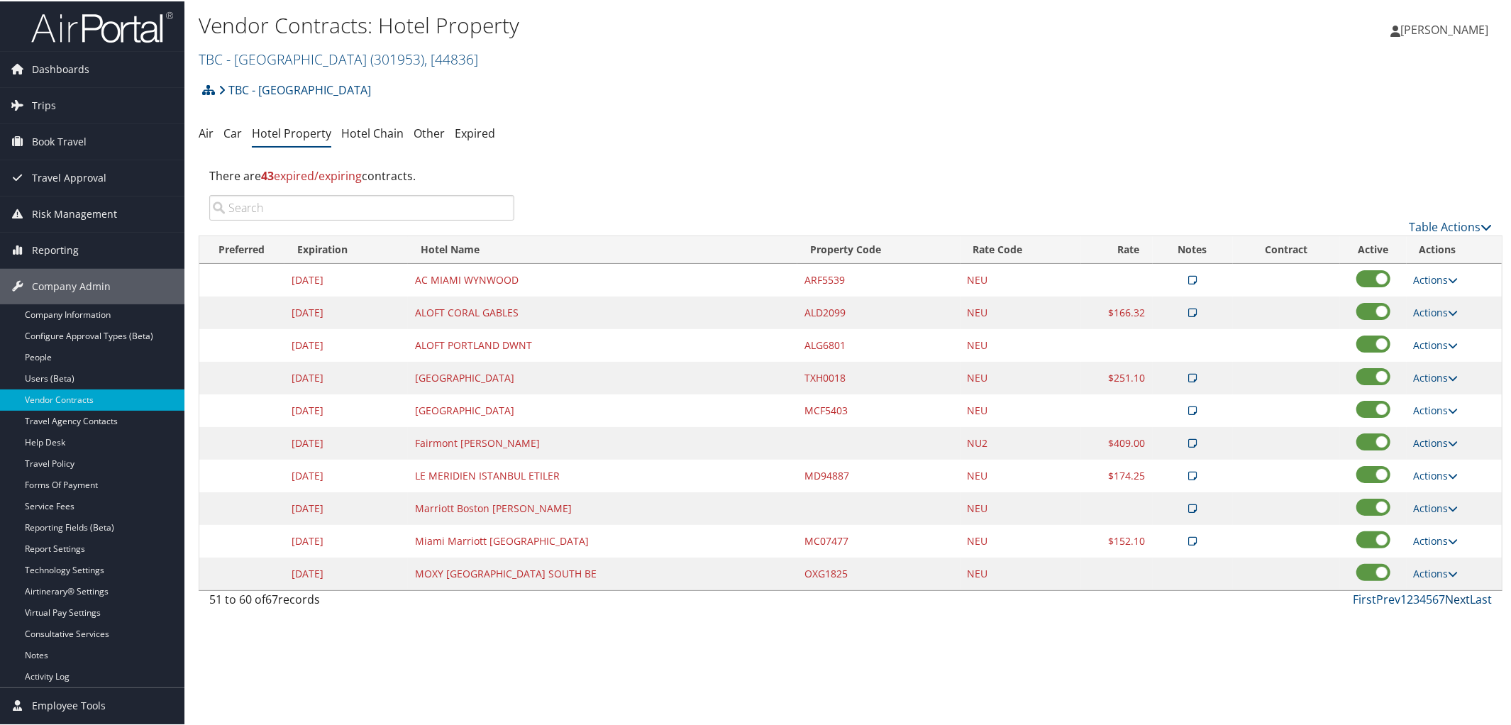
click at [1455, 604] on link "Next" at bounding box center [1457, 598] width 25 height 16
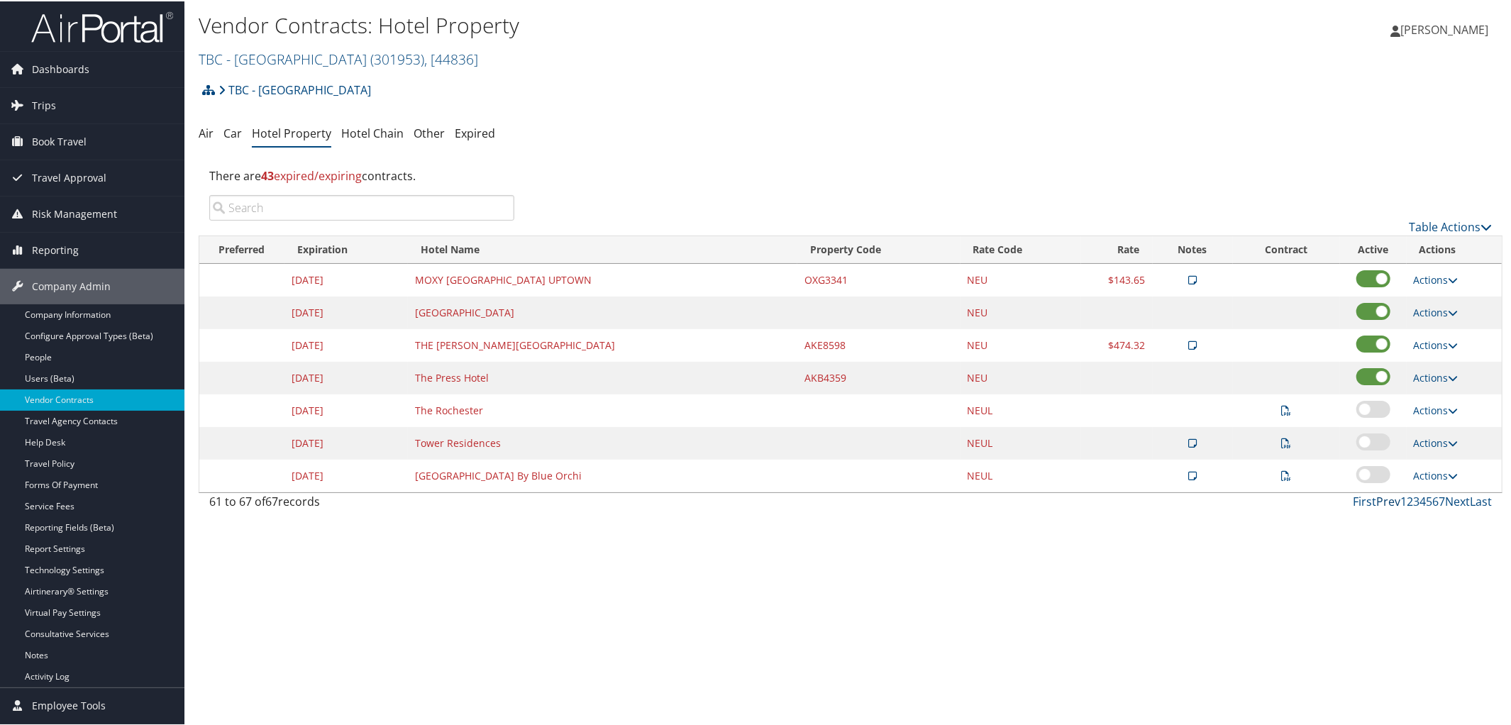
click at [1380, 506] on link "Prev" at bounding box center [1388, 500] width 24 height 16
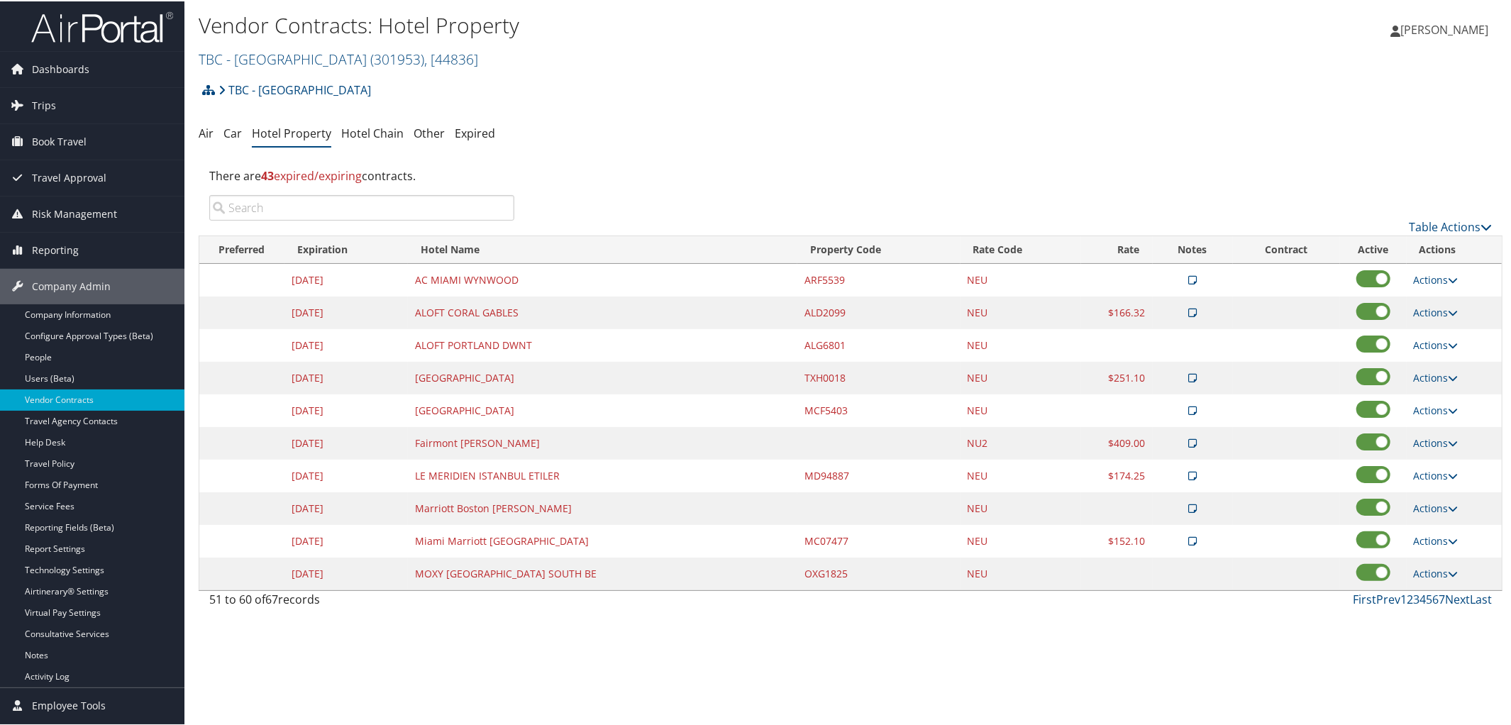
click at [1380, 506] on label at bounding box center [1373, 505] width 34 height 17
click at [1380, 600] on link "Prev" at bounding box center [1388, 598] width 24 height 16
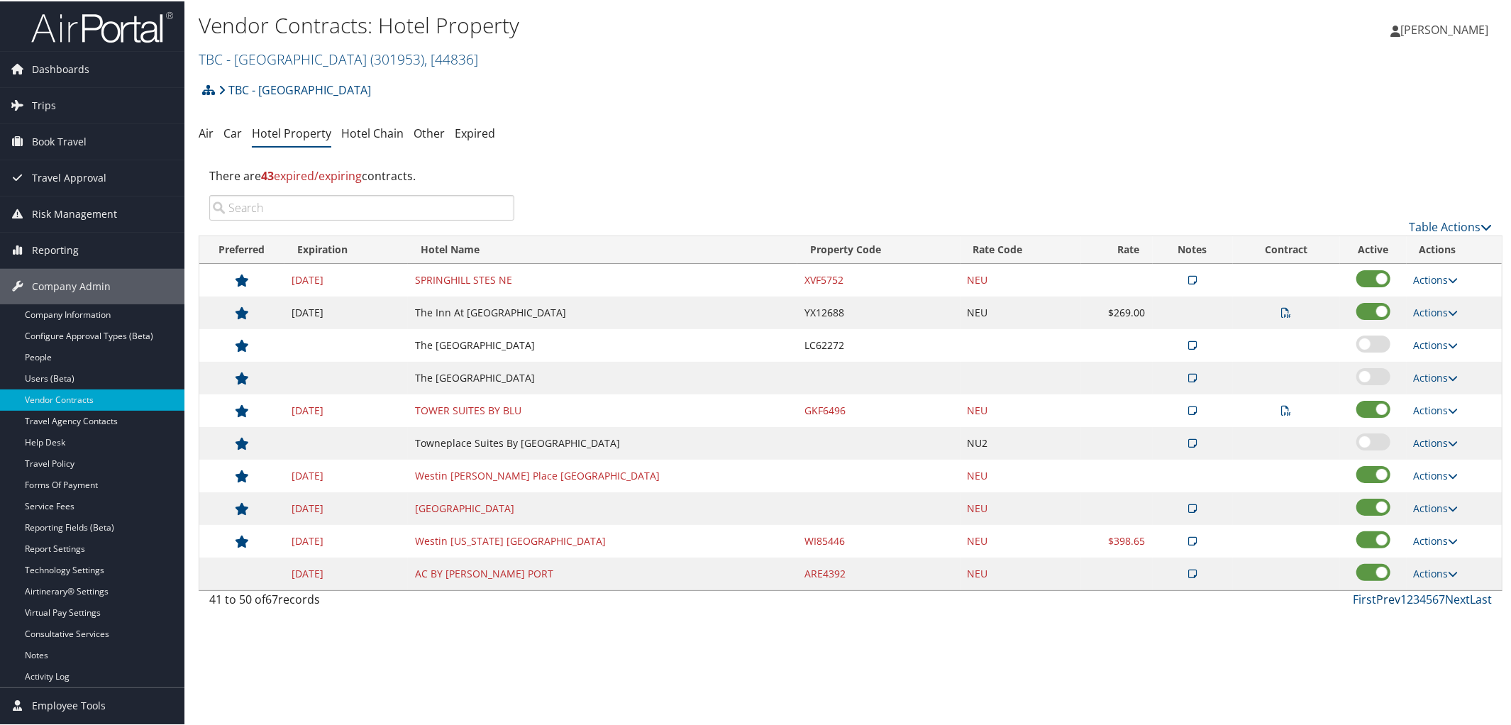
click at [1380, 600] on link "Prev" at bounding box center [1388, 598] width 24 height 16
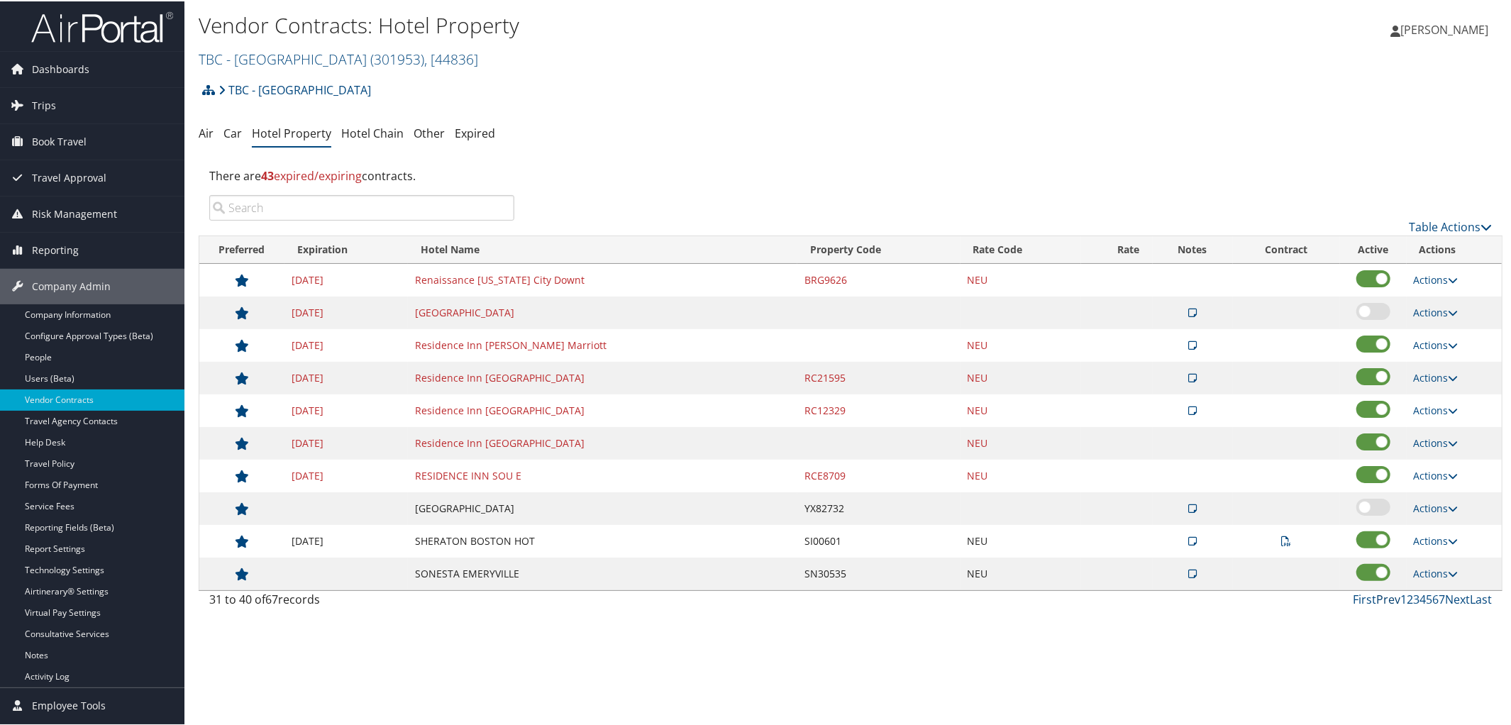
click at [1380, 600] on link "Prev" at bounding box center [1388, 598] width 24 height 16
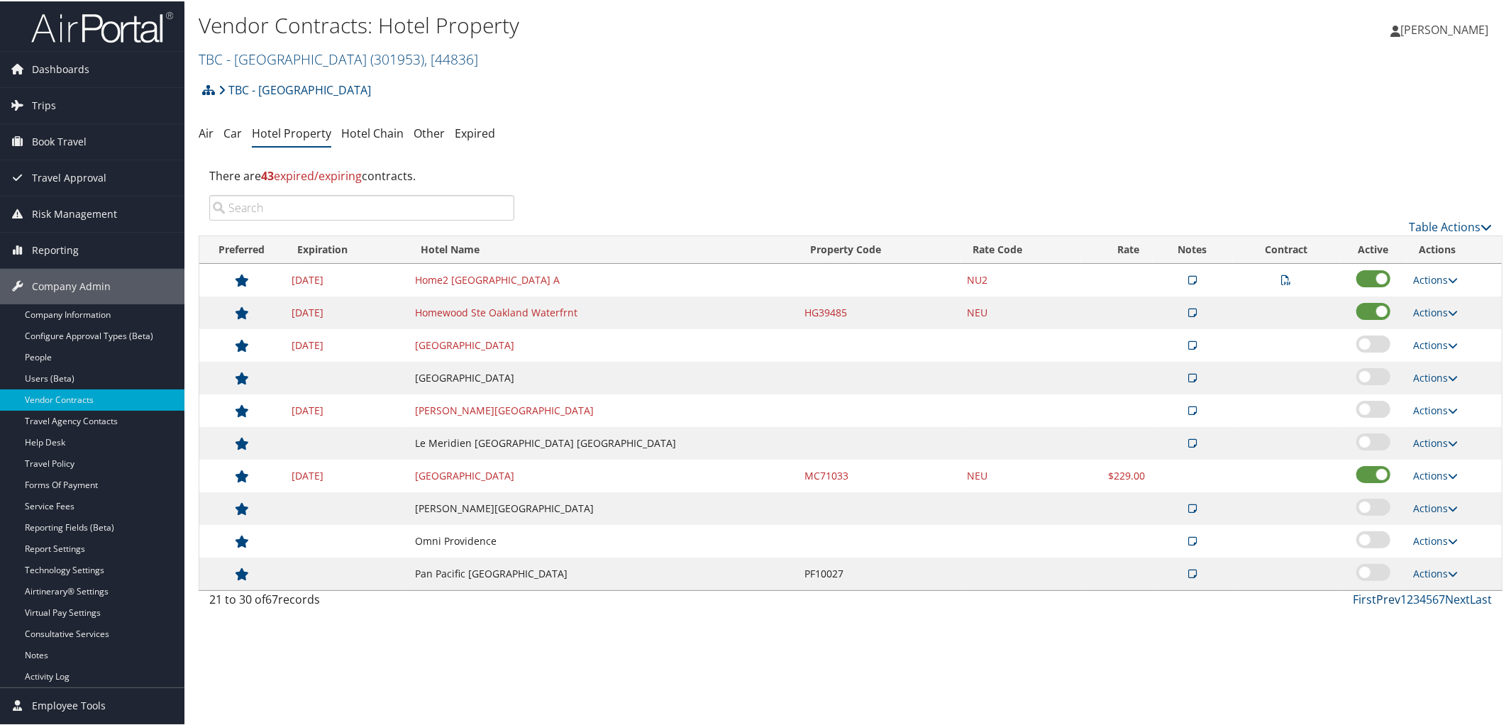
click at [1380, 600] on link "Prev" at bounding box center [1388, 598] width 24 height 16
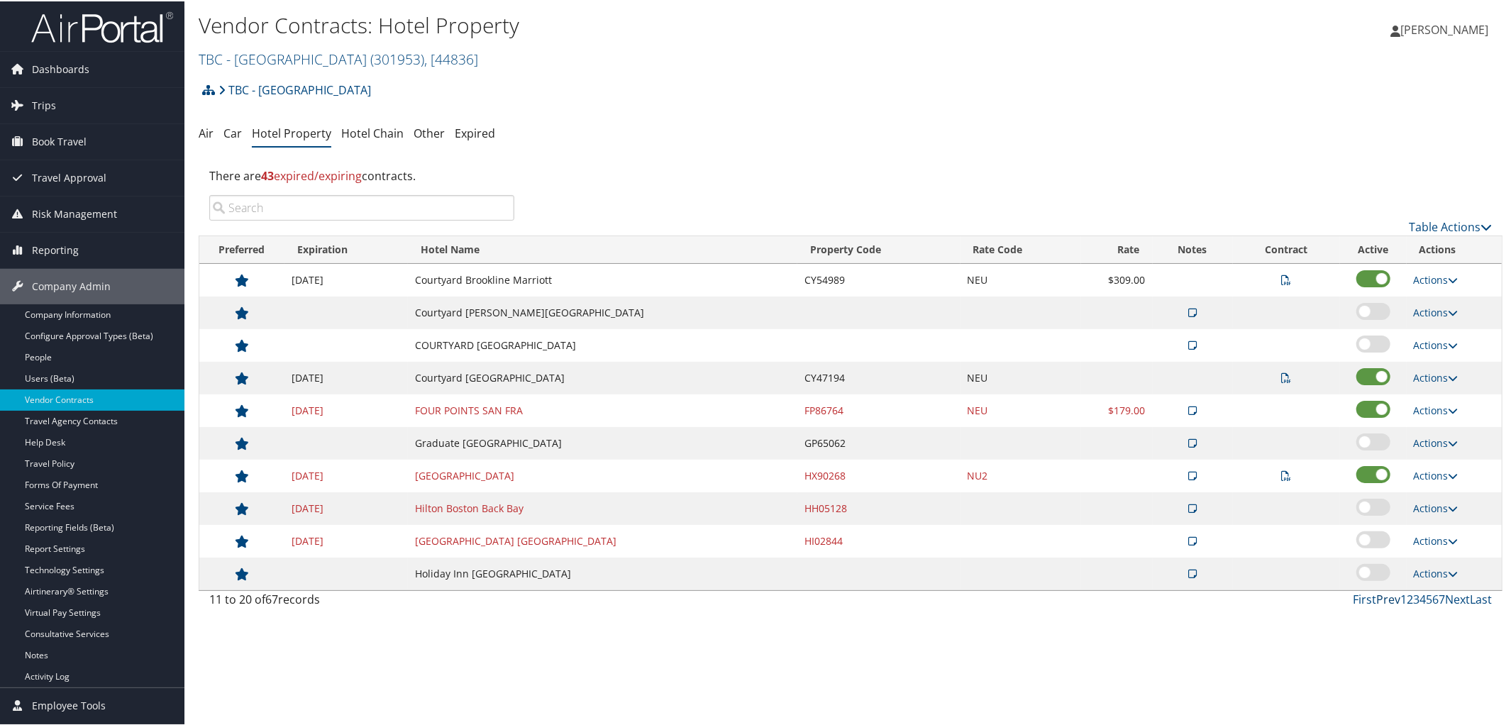
click at [1380, 600] on link "Prev" at bounding box center [1388, 598] width 24 height 16
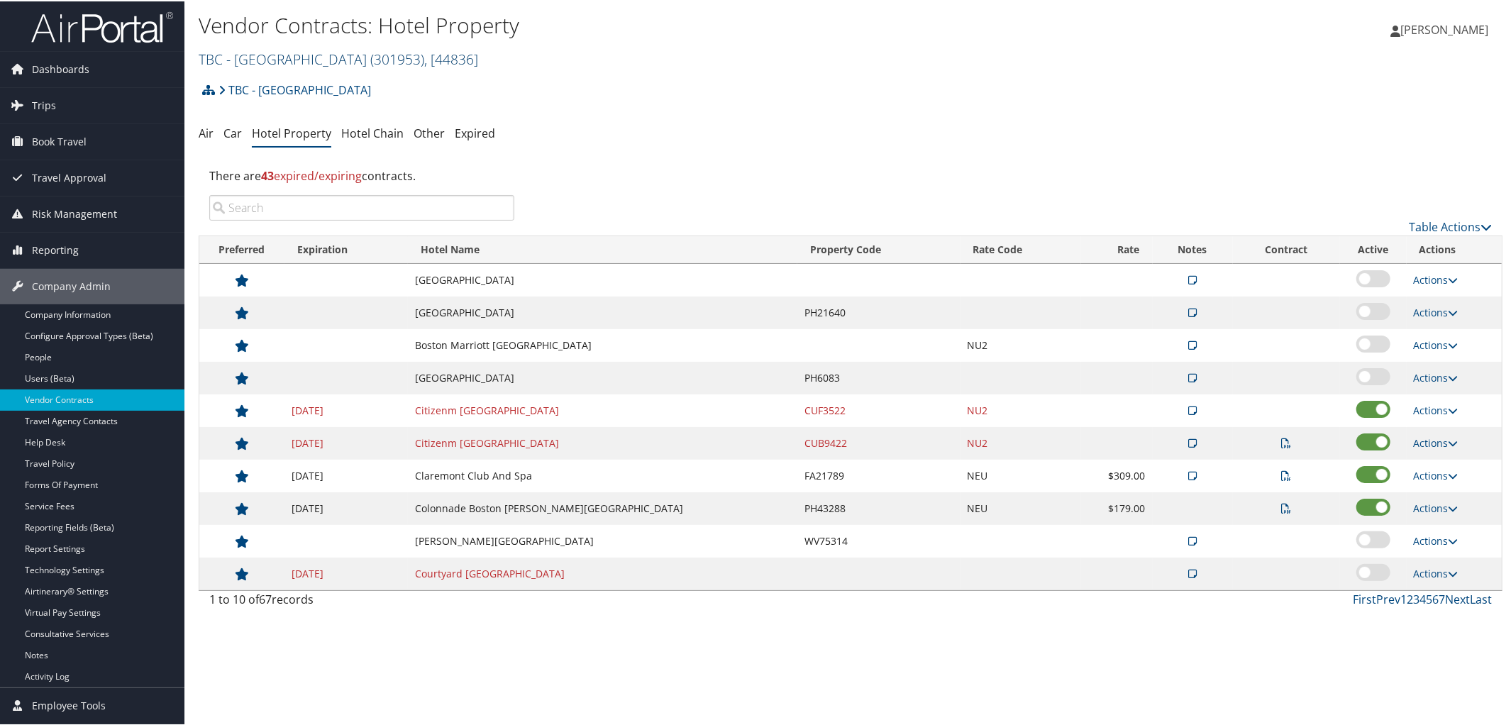
click at [352, 60] on link "TBC - Northeastern University ( 301953 ) , [ 44836 ]" at bounding box center [338, 57] width 279 height 19
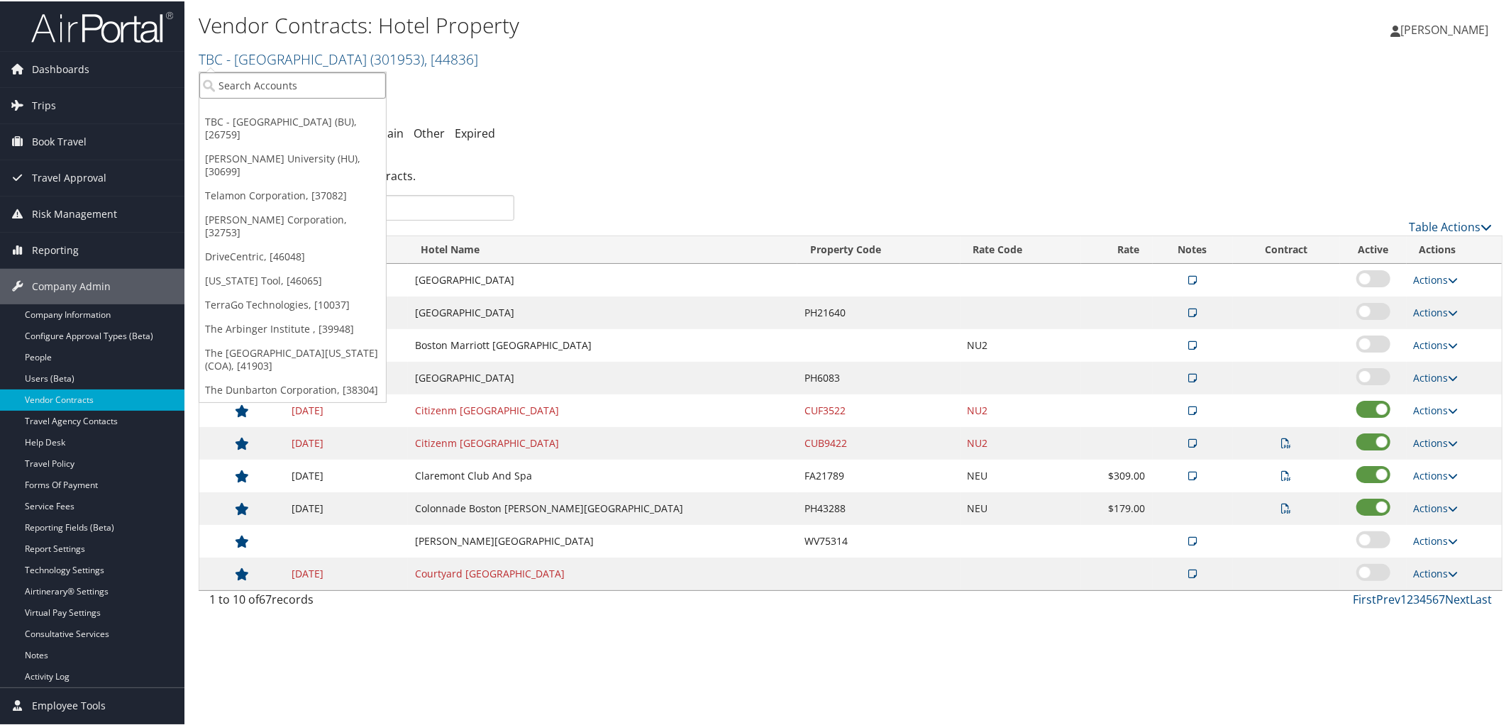
click at [338, 75] on input "search" at bounding box center [292, 84] width 187 height 26
type input "301599"
click at [328, 114] on div "Tactica LLC (301599), [40175]" at bounding box center [293, 110] width 202 height 13
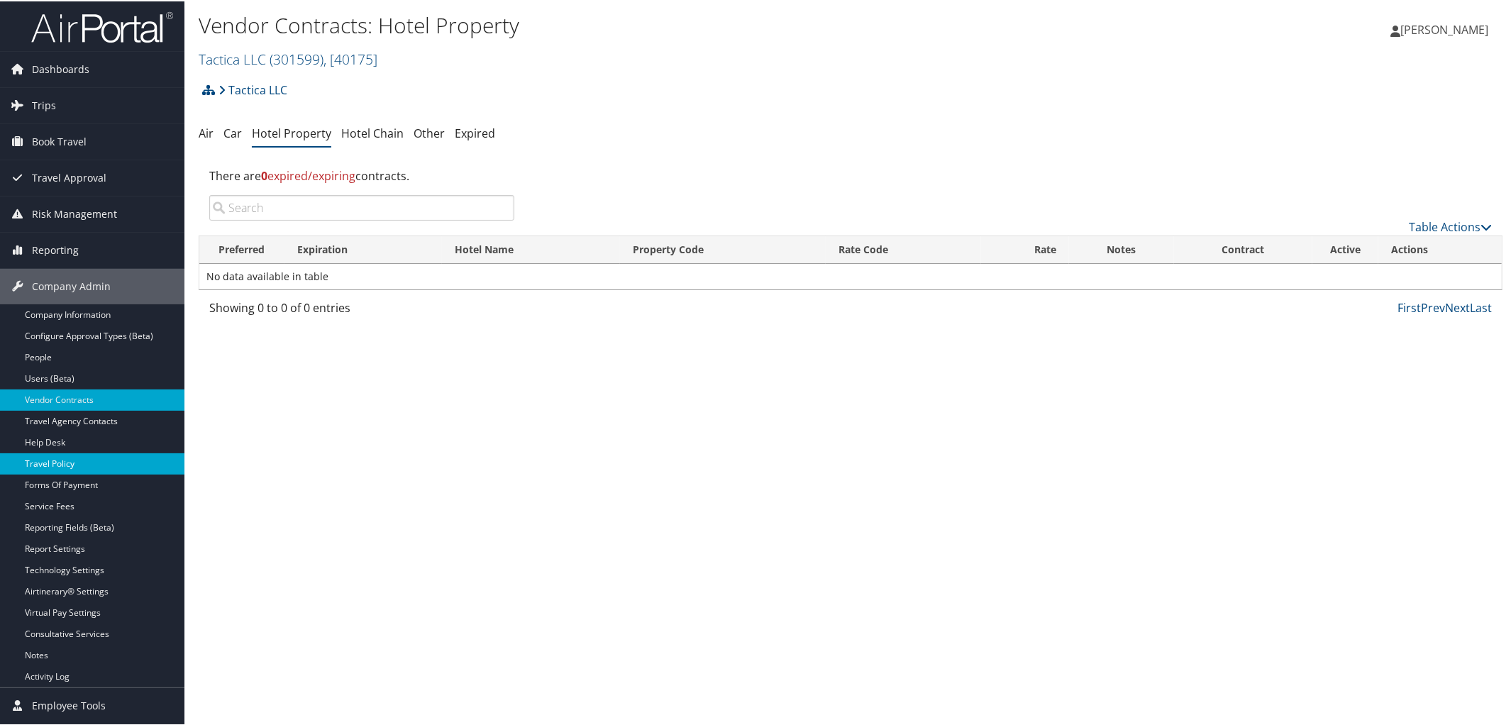
click at [86, 460] on link "Travel Policy" at bounding box center [92, 462] width 184 height 21
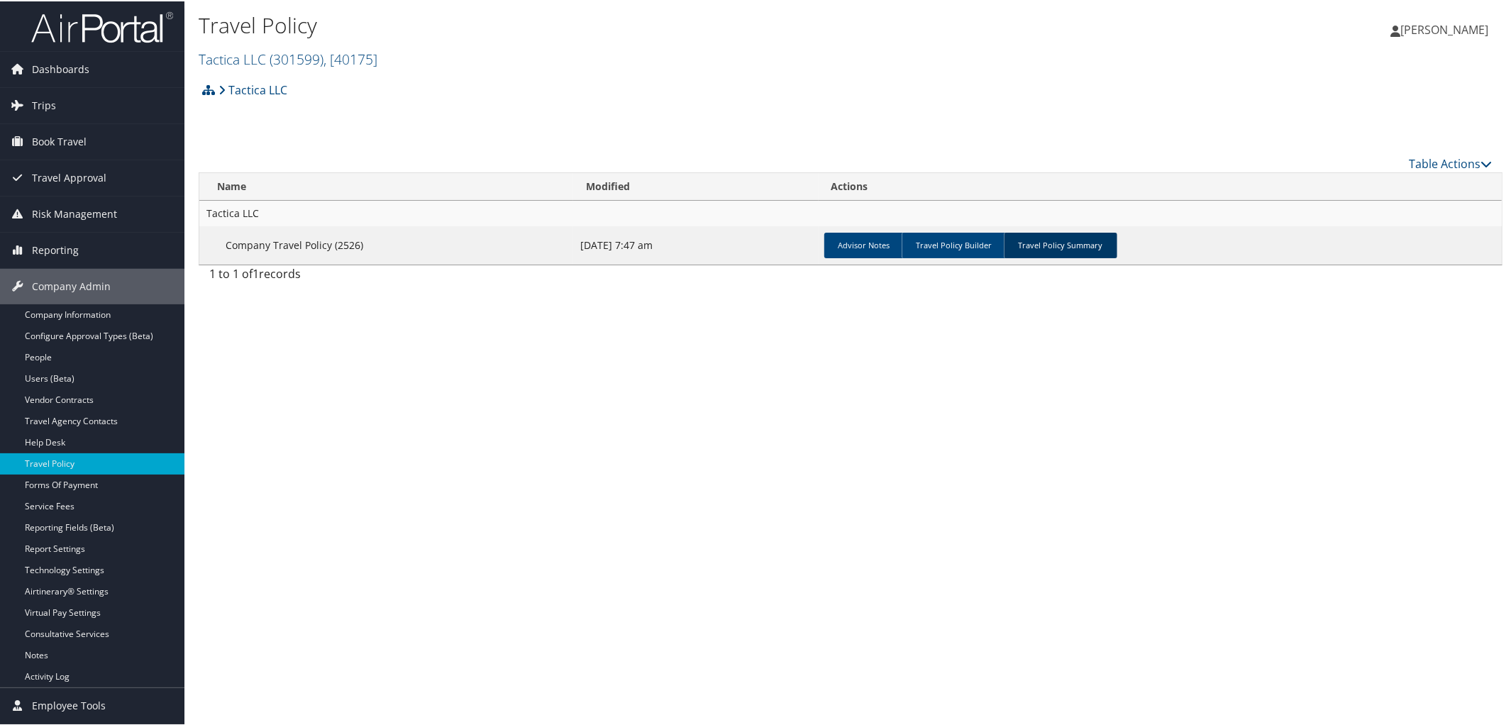
click at [1042, 244] on link "Travel Policy Summary" at bounding box center [1060, 244] width 113 height 26
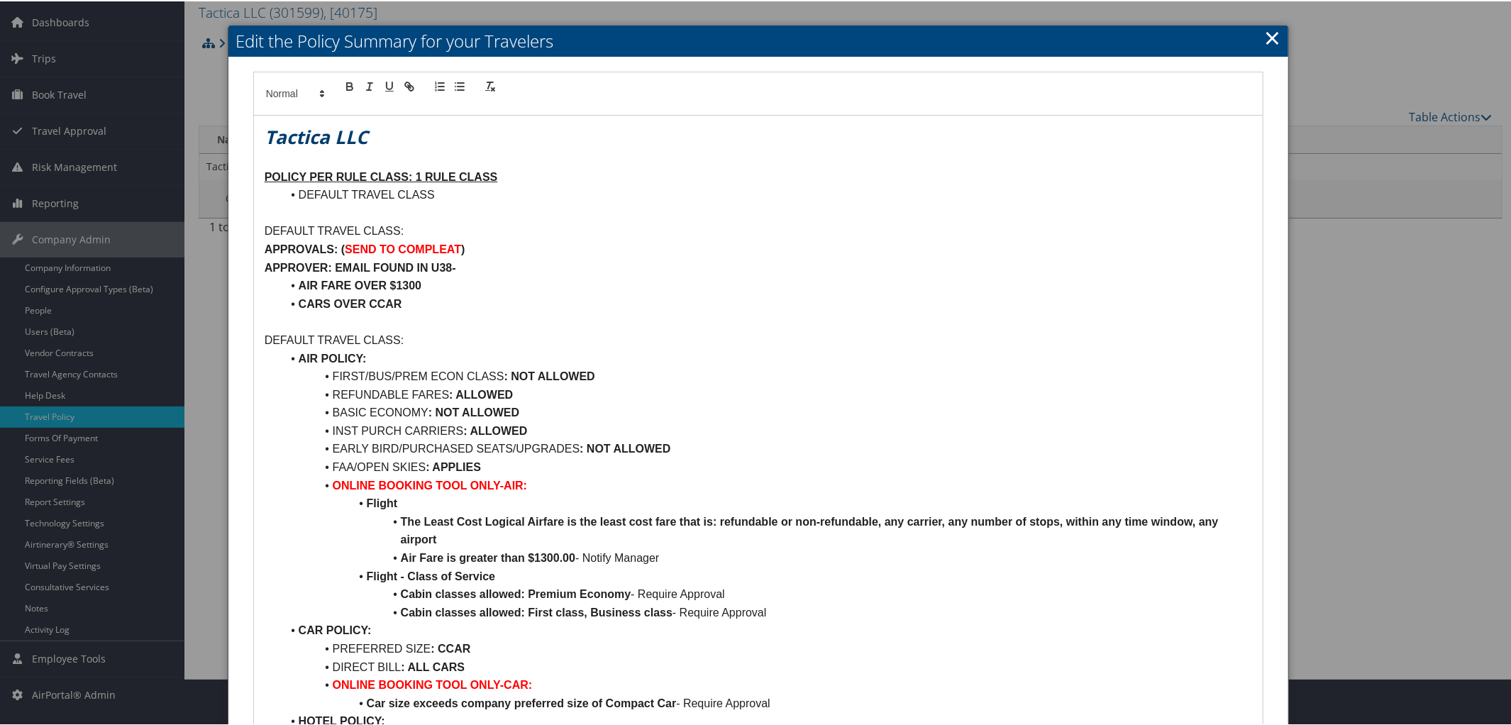
scroll to position [57, 0]
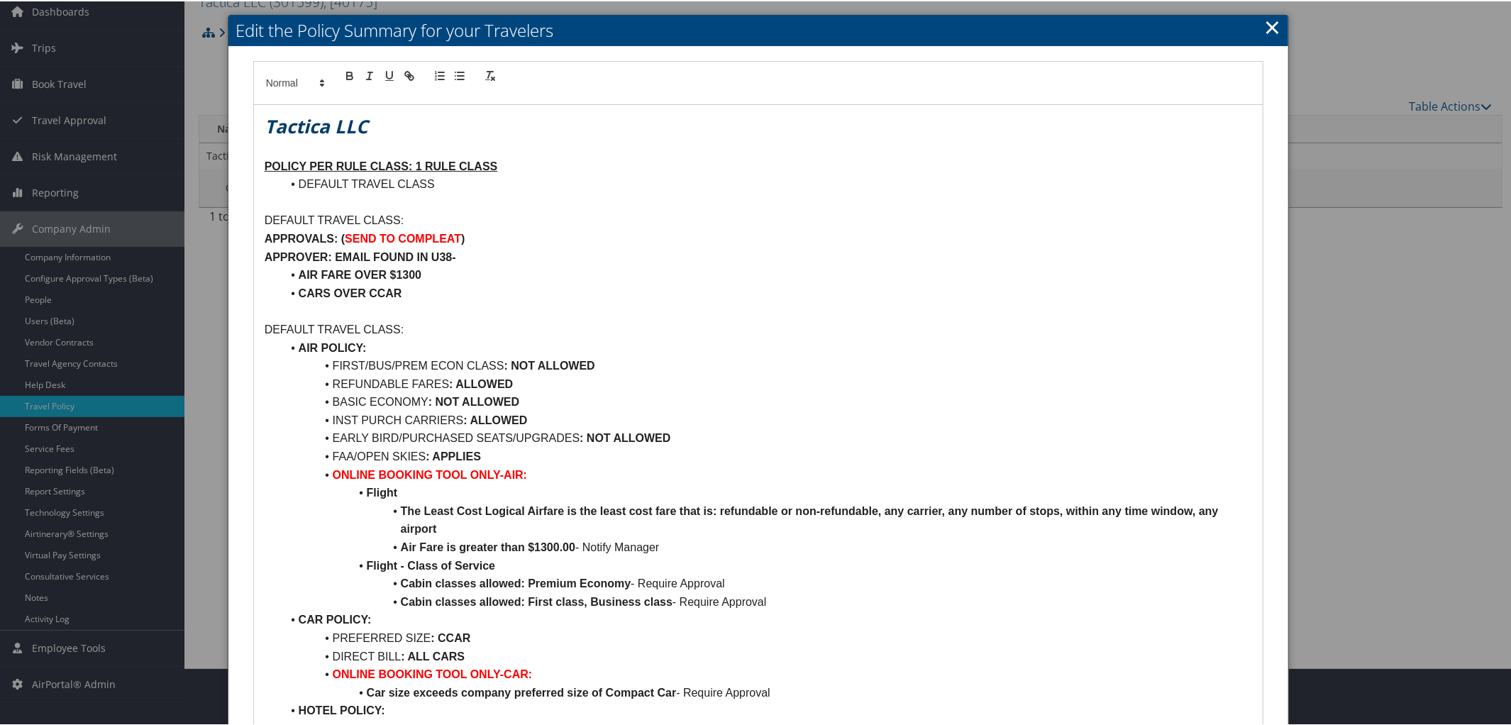
click at [692, 547] on li "Air Fare is greater than $1300.00 - Notify Manager" at bounding box center [767, 546] width 971 height 18
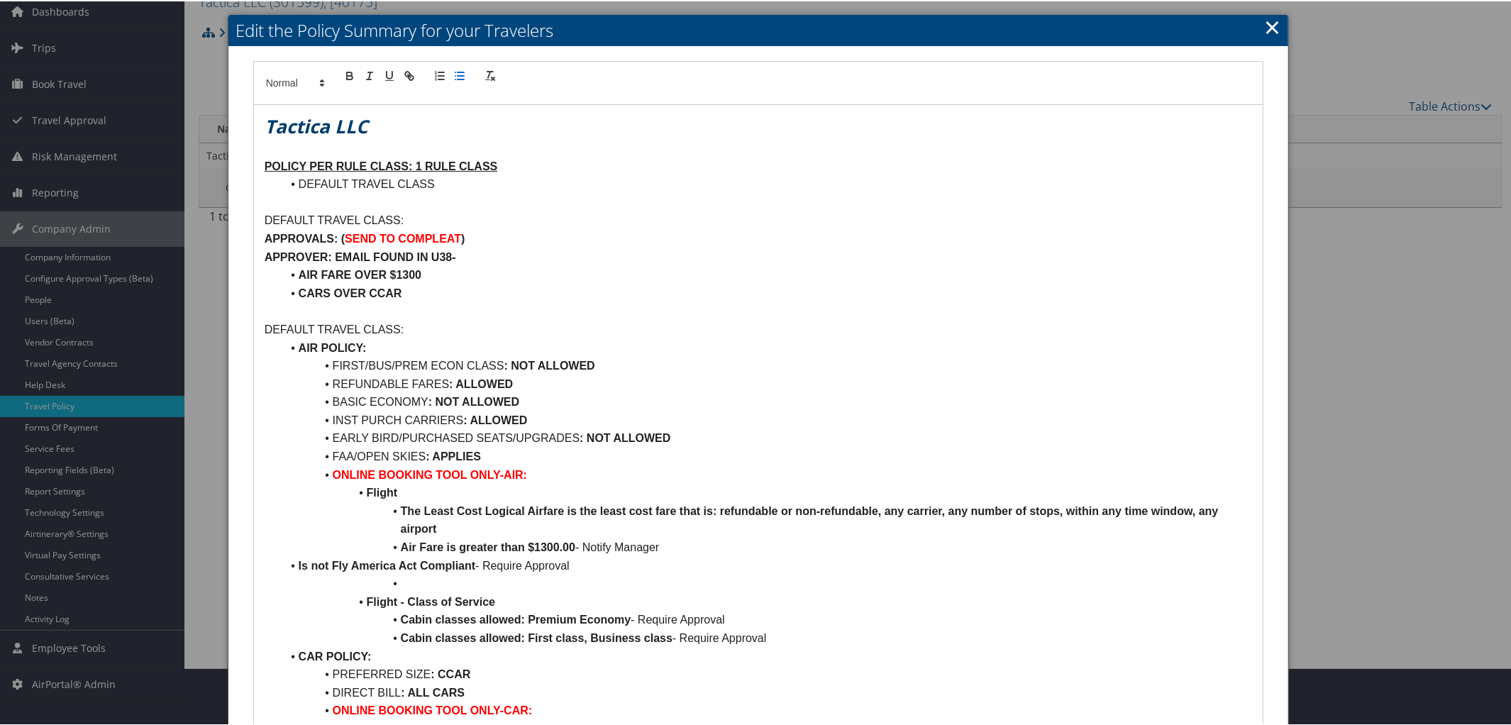
scroll to position [0, 0]
click at [294, 562] on li "Is not Fly America Act Compliant - Require Approval" at bounding box center [767, 564] width 971 height 18
click at [403, 585] on li at bounding box center [767, 582] width 971 height 18
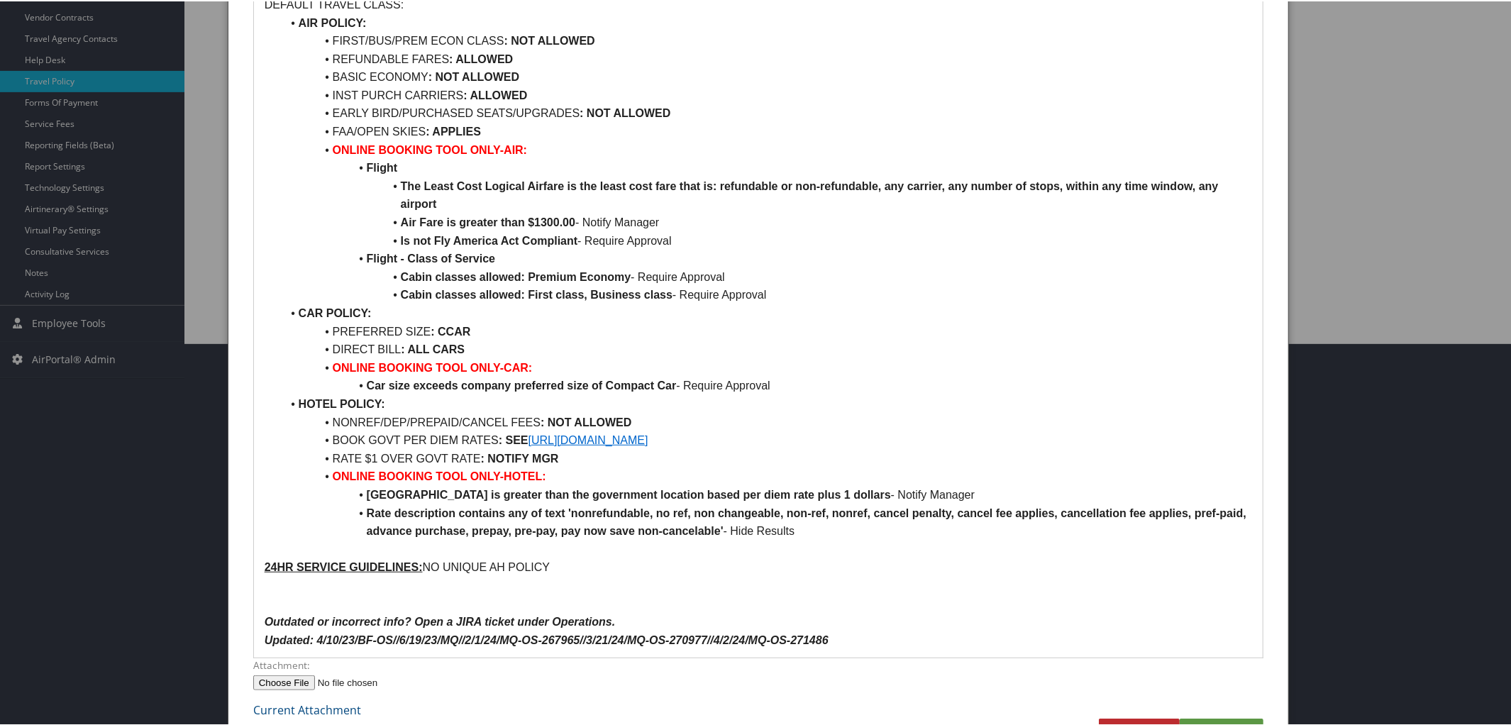
scroll to position [441, 0]
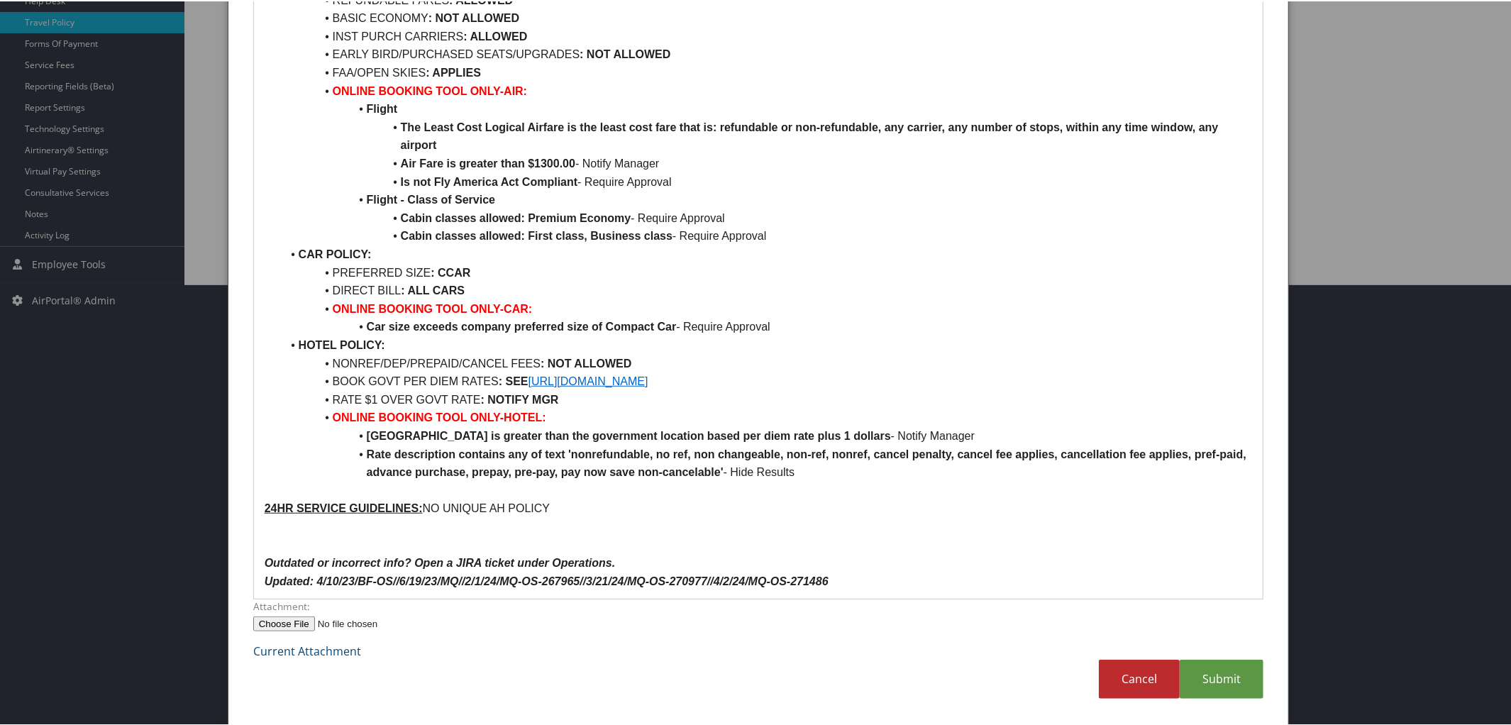
click at [866, 585] on p "Updated: 4/10/23/BF-OS//6/19/23/MQ//2/1/24/MQ-OS-267965//3/21/24/MQ-OS-270977//…" at bounding box center [759, 580] width 988 height 18
click at [1237, 676] on link "Submit" at bounding box center [1222, 677] width 84 height 39
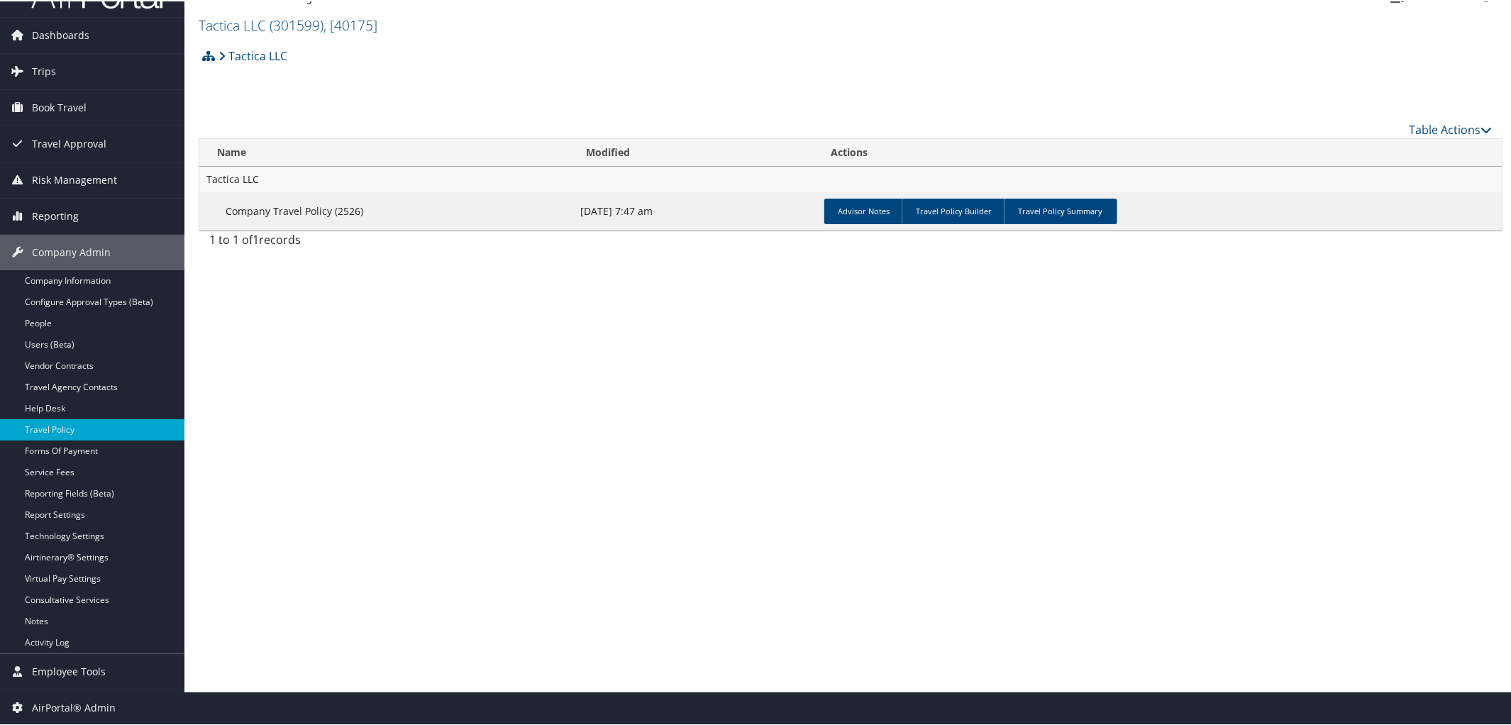
scroll to position [33, 0]
click at [1045, 210] on link "Travel Policy Summary" at bounding box center [1060, 211] width 113 height 26
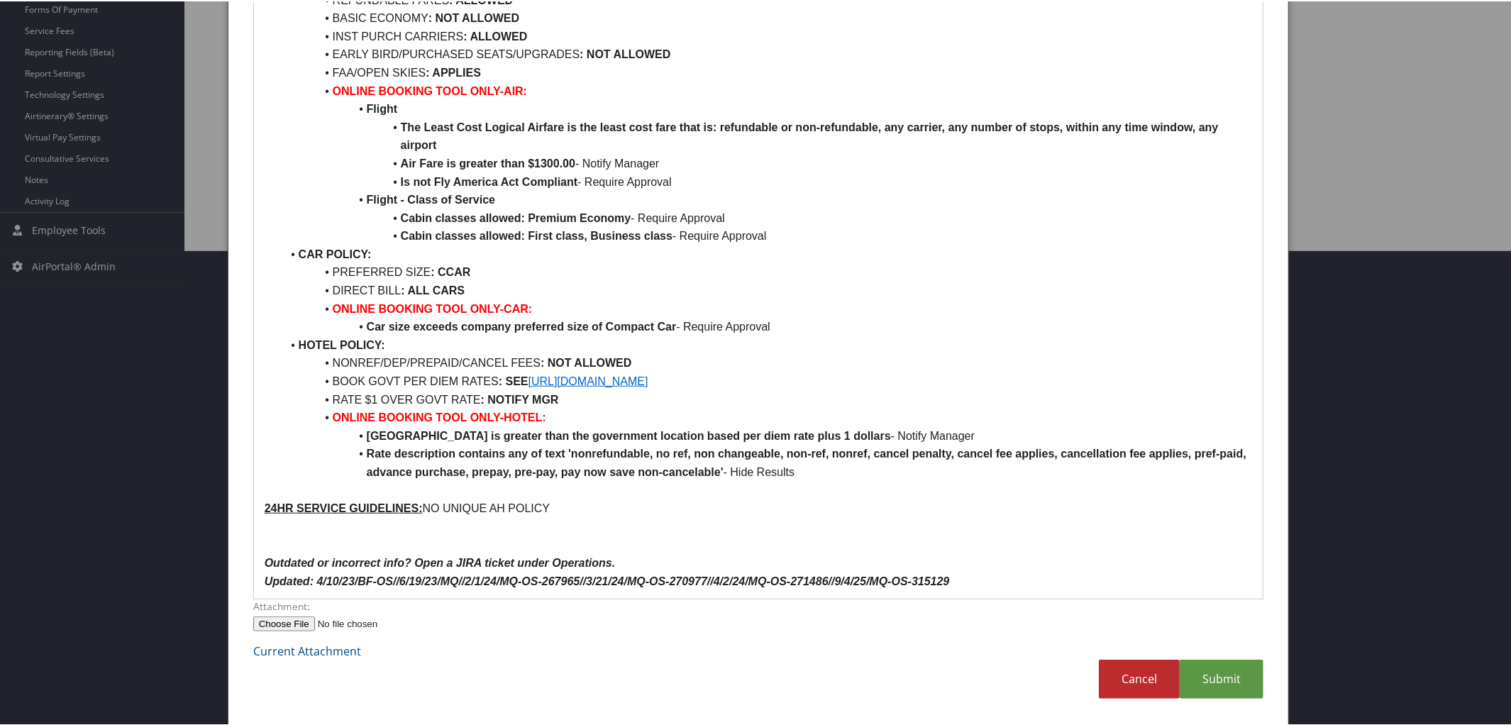
scroll to position [474, 0]
click at [1223, 677] on link "Submit" at bounding box center [1222, 679] width 84 height 39
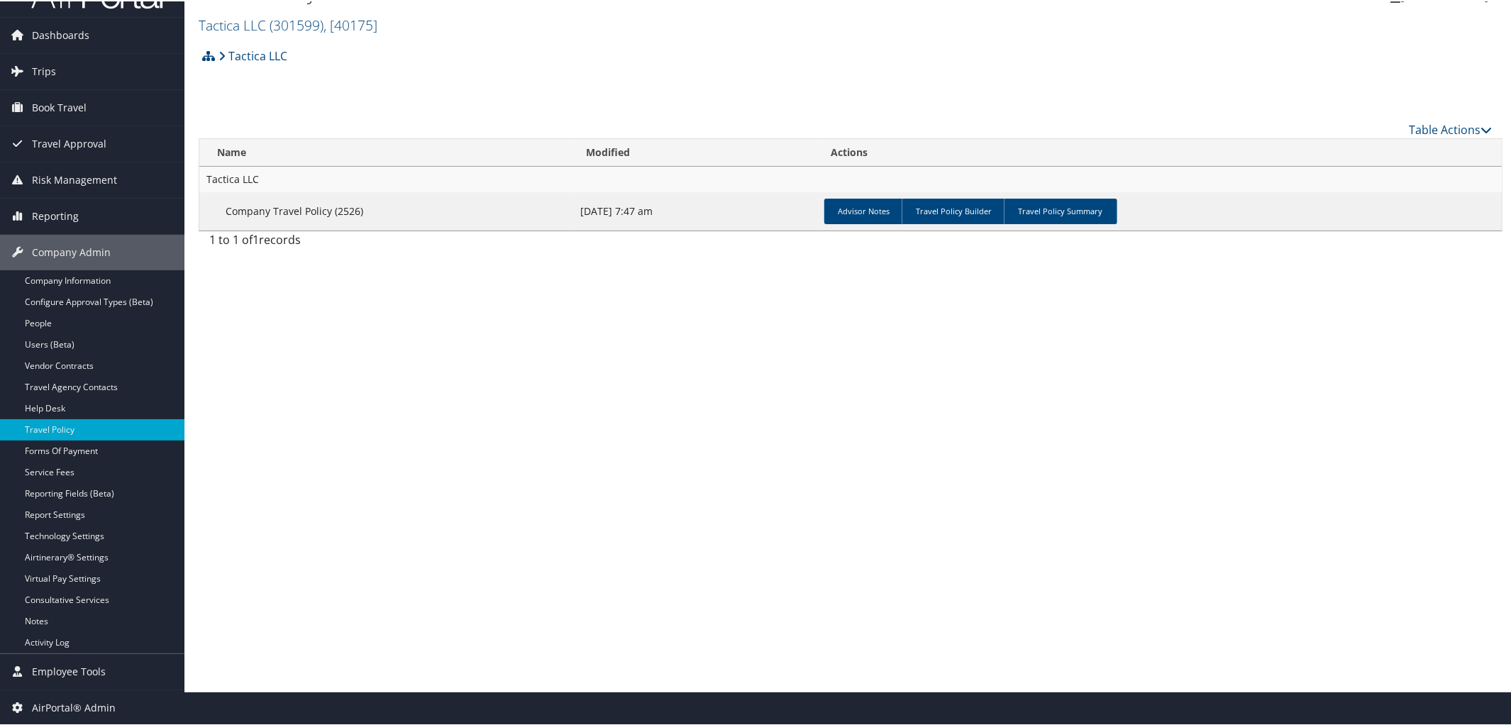
scroll to position [33, 0]
click at [953, 206] on link "Travel Policy Builder" at bounding box center [953, 211] width 105 height 26
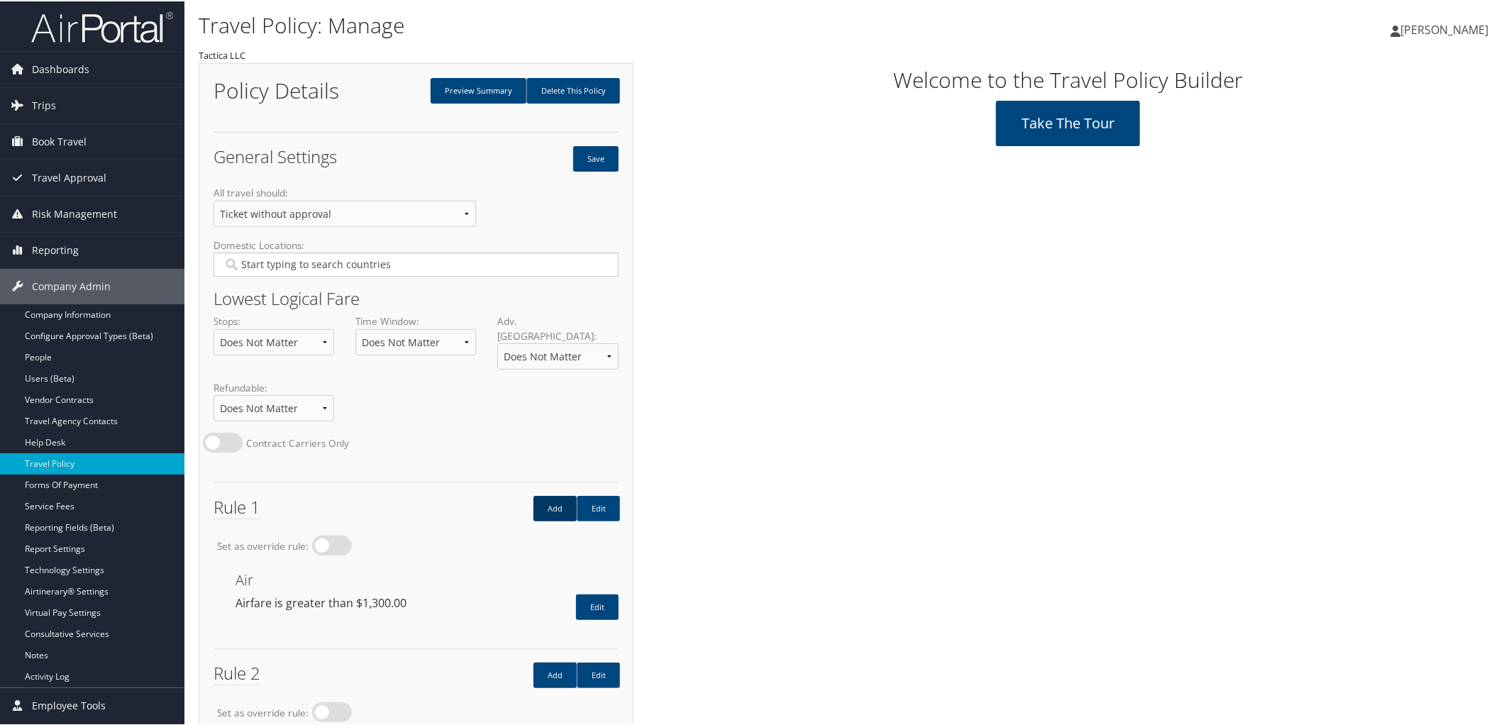
click at [540, 494] on link "Add" at bounding box center [554, 507] width 43 height 26
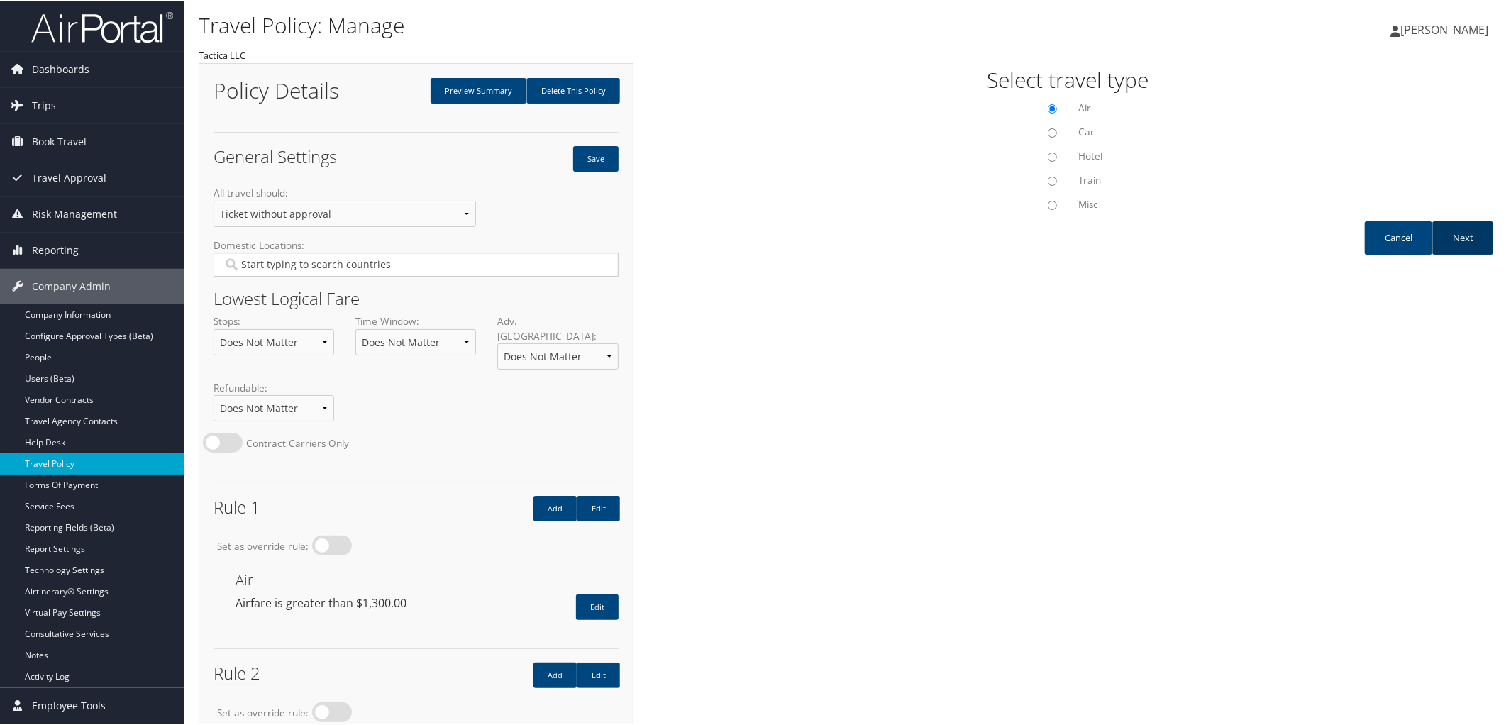
click at [1463, 244] on link "Next" at bounding box center [1462, 236] width 61 height 33
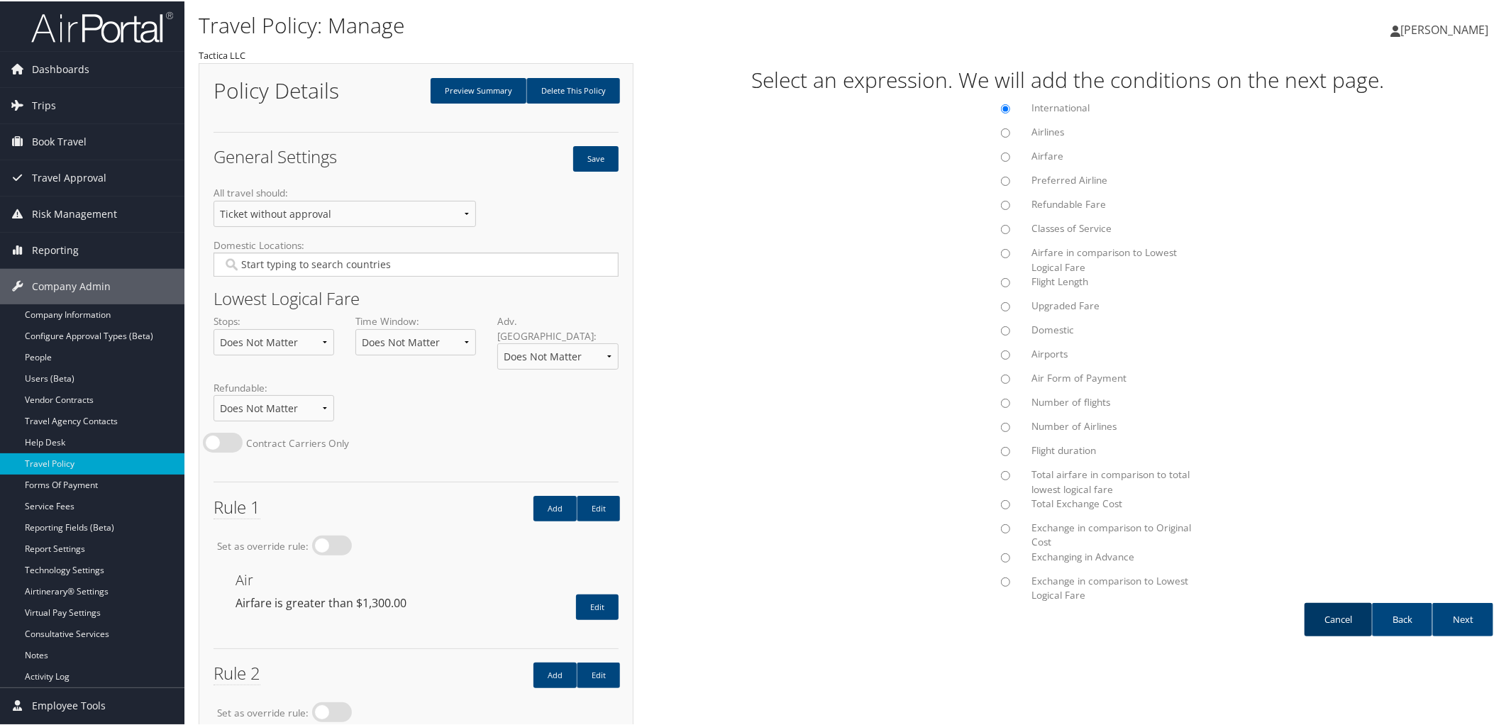
click at [1321, 615] on link "Cancel" at bounding box center [1337, 617] width 67 height 33
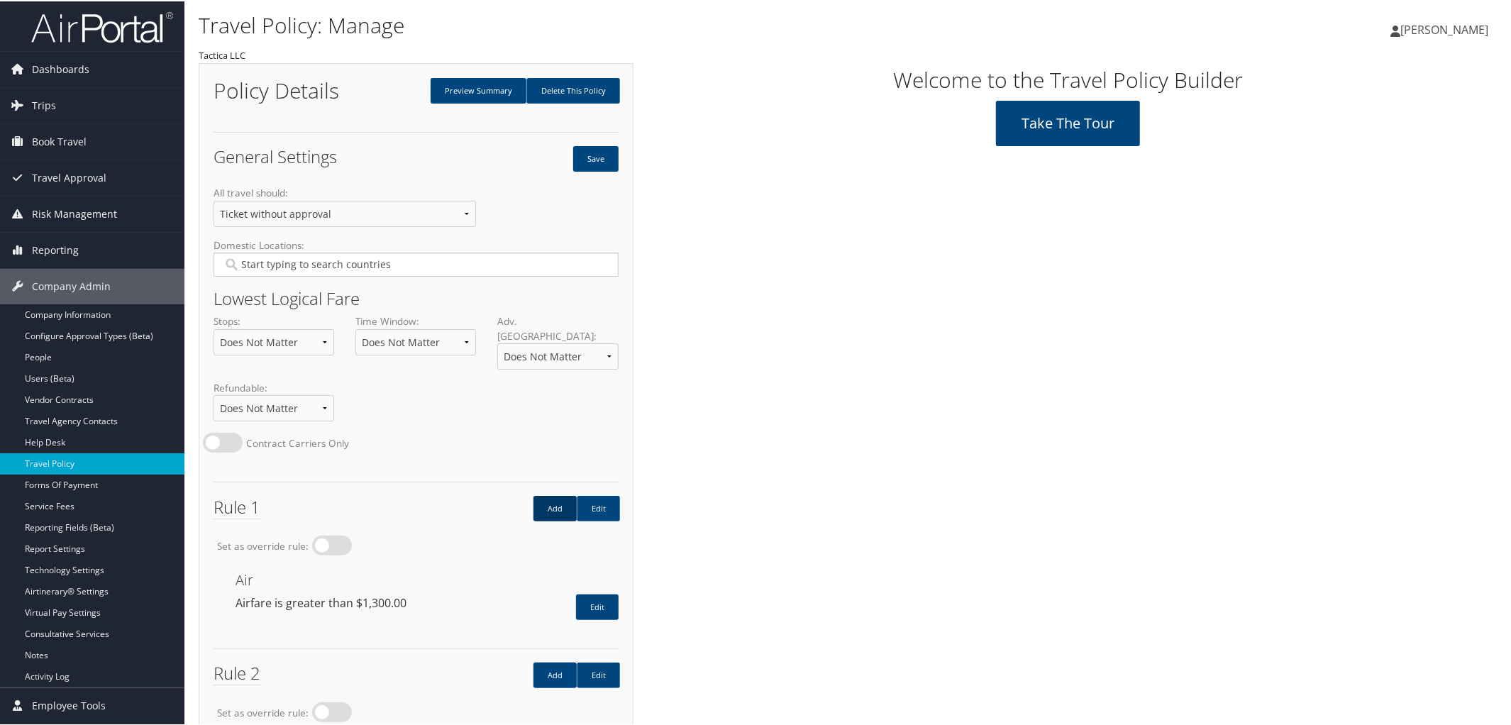
click at [547, 494] on link "Add" at bounding box center [554, 507] width 43 height 26
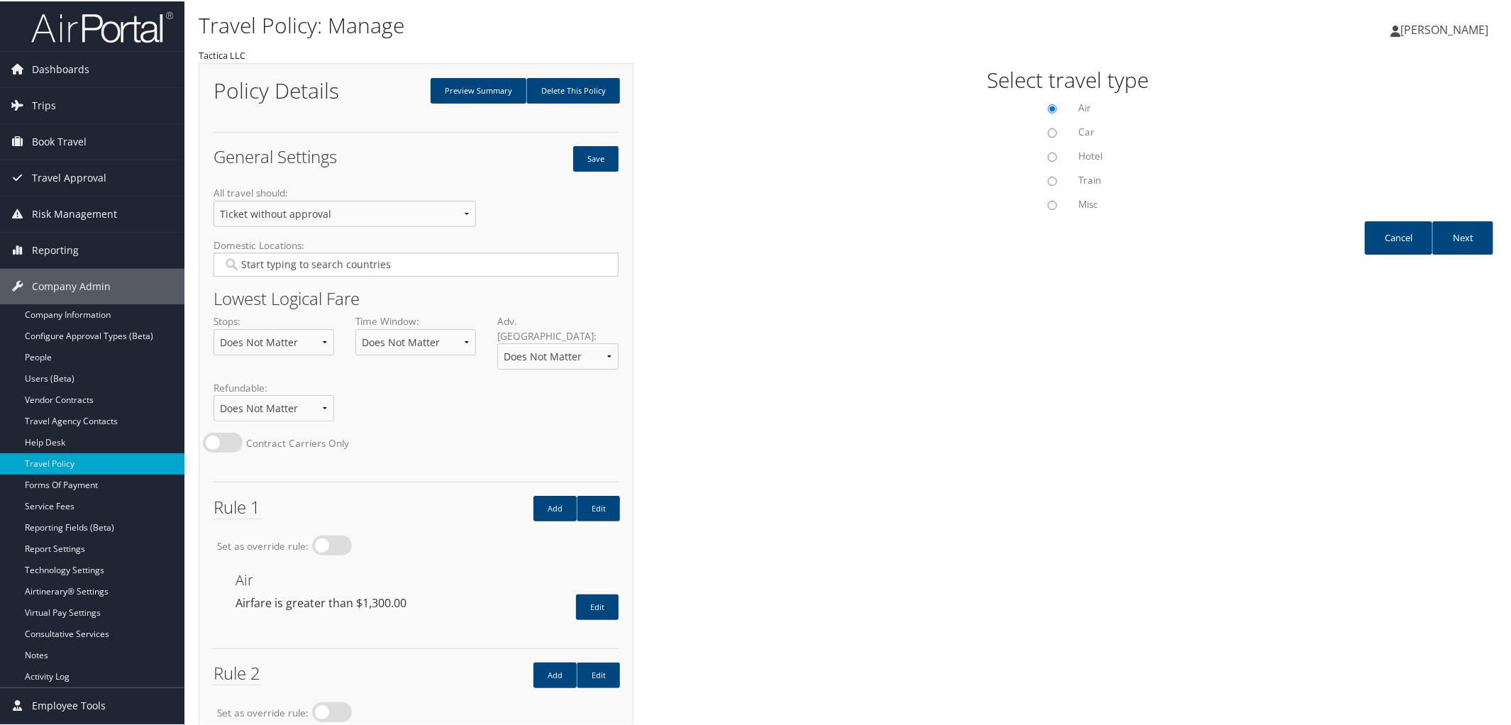
click at [1048, 204] on input "Misc" at bounding box center [1052, 203] width 9 height 9
radio input "true"
click at [1458, 233] on link "Next" at bounding box center [1462, 236] width 61 height 33
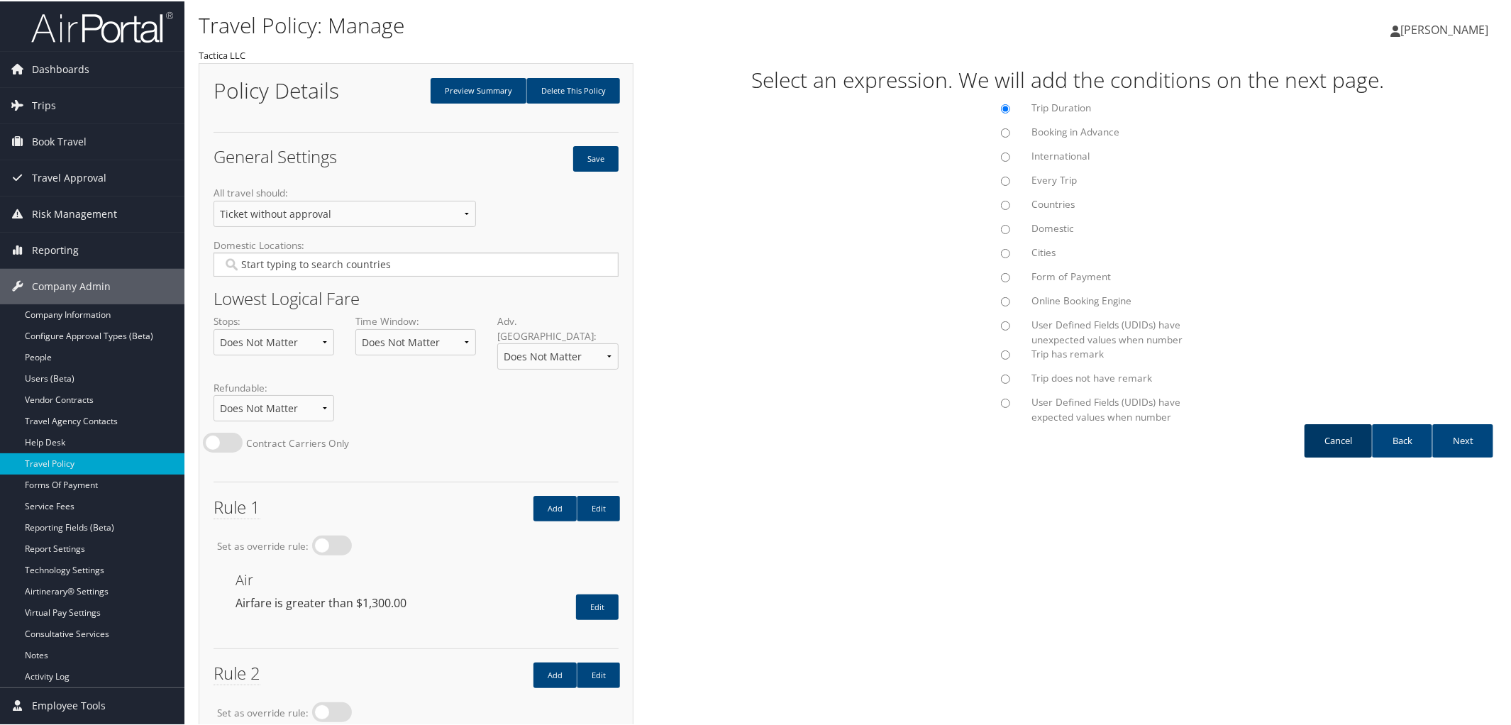
click at [1330, 435] on link "Cancel" at bounding box center [1337, 439] width 67 height 33
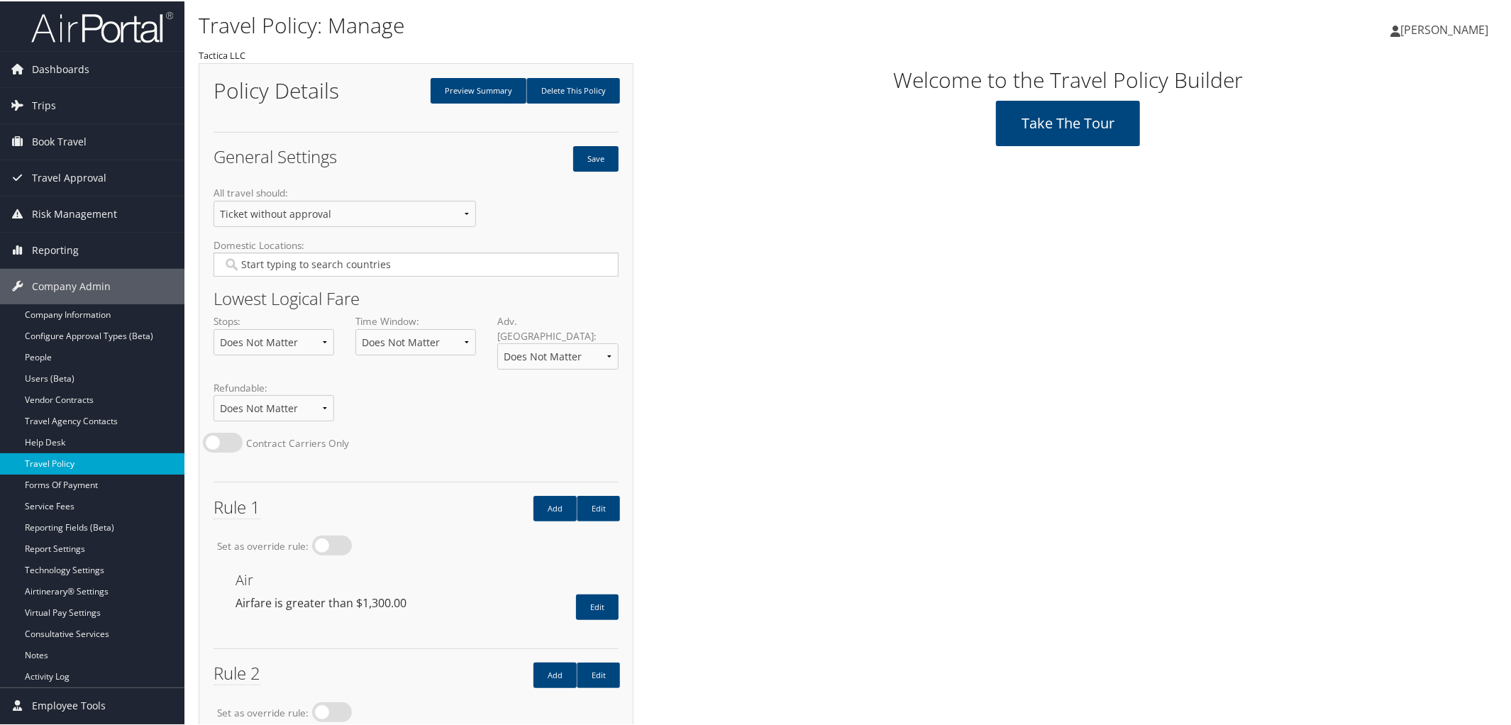
click at [89, 461] on link "Travel Policy" at bounding box center [92, 462] width 184 height 21
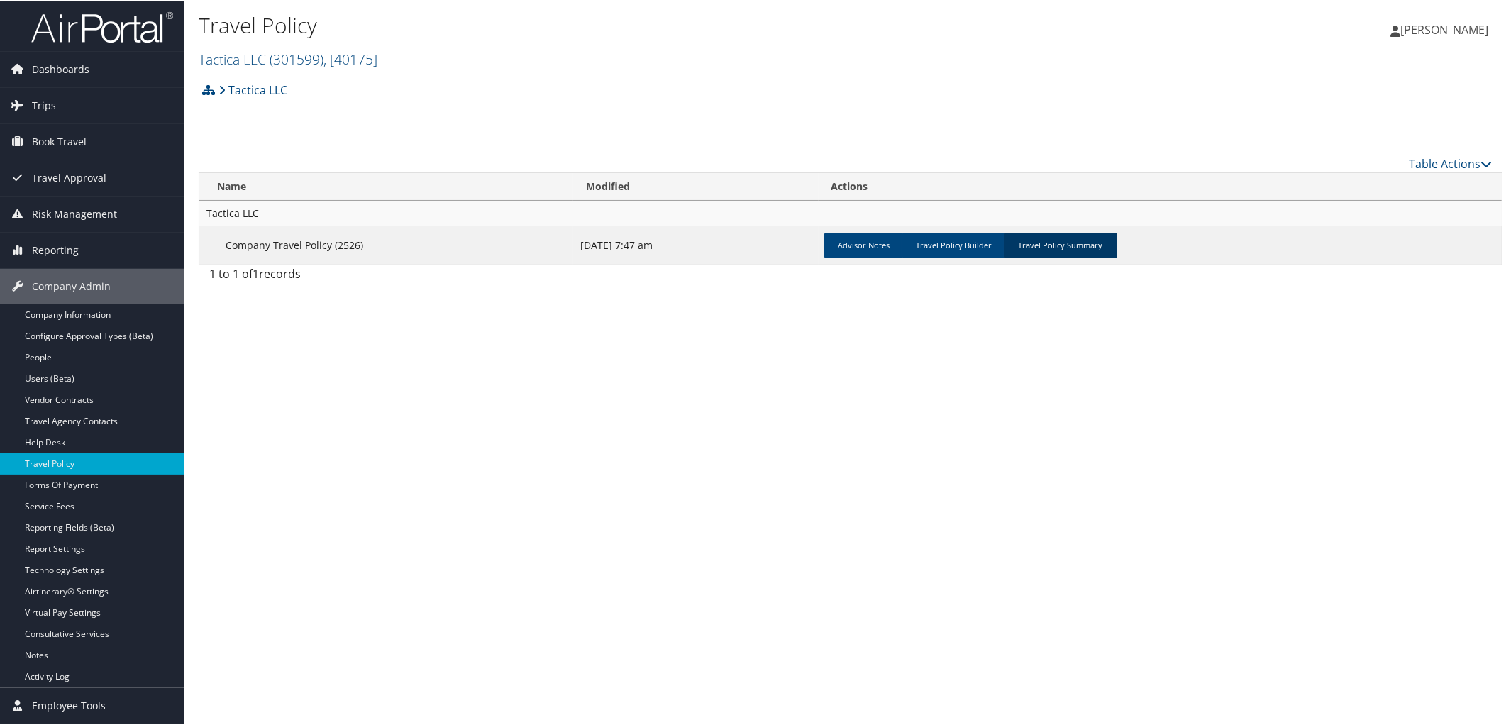
click at [1059, 248] on link "Travel Policy Summary" at bounding box center [1060, 244] width 113 height 26
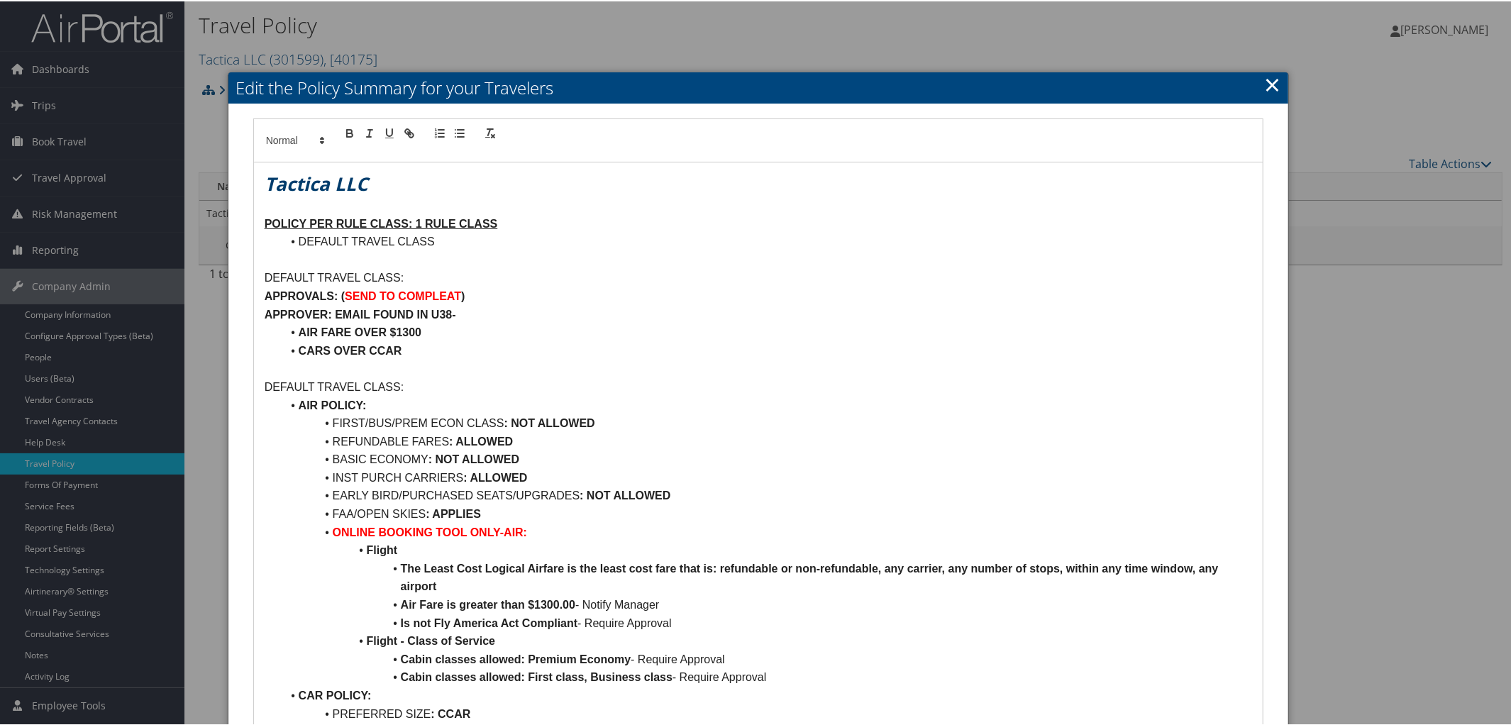
drag, startPoint x: 321, startPoint y: 514, endPoint x: 486, endPoint y: 508, distance: 164.7
click at [486, 508] on li "FAA/OPEN SKIES : APPLIES" at bounding box center [767, 513] width 971 height 18
copy li "FAA/OPEN SKIES : APPLIES"
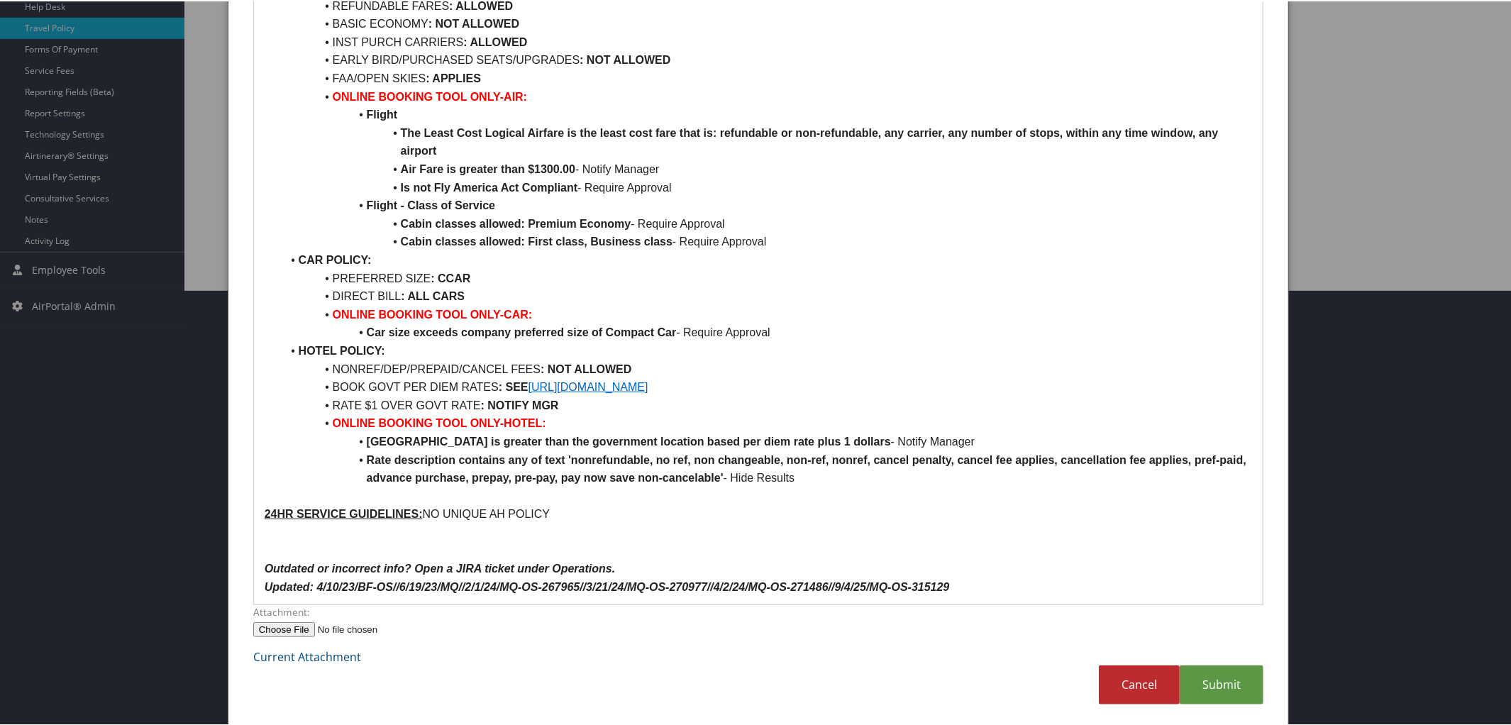
scroll to position [441, 0]
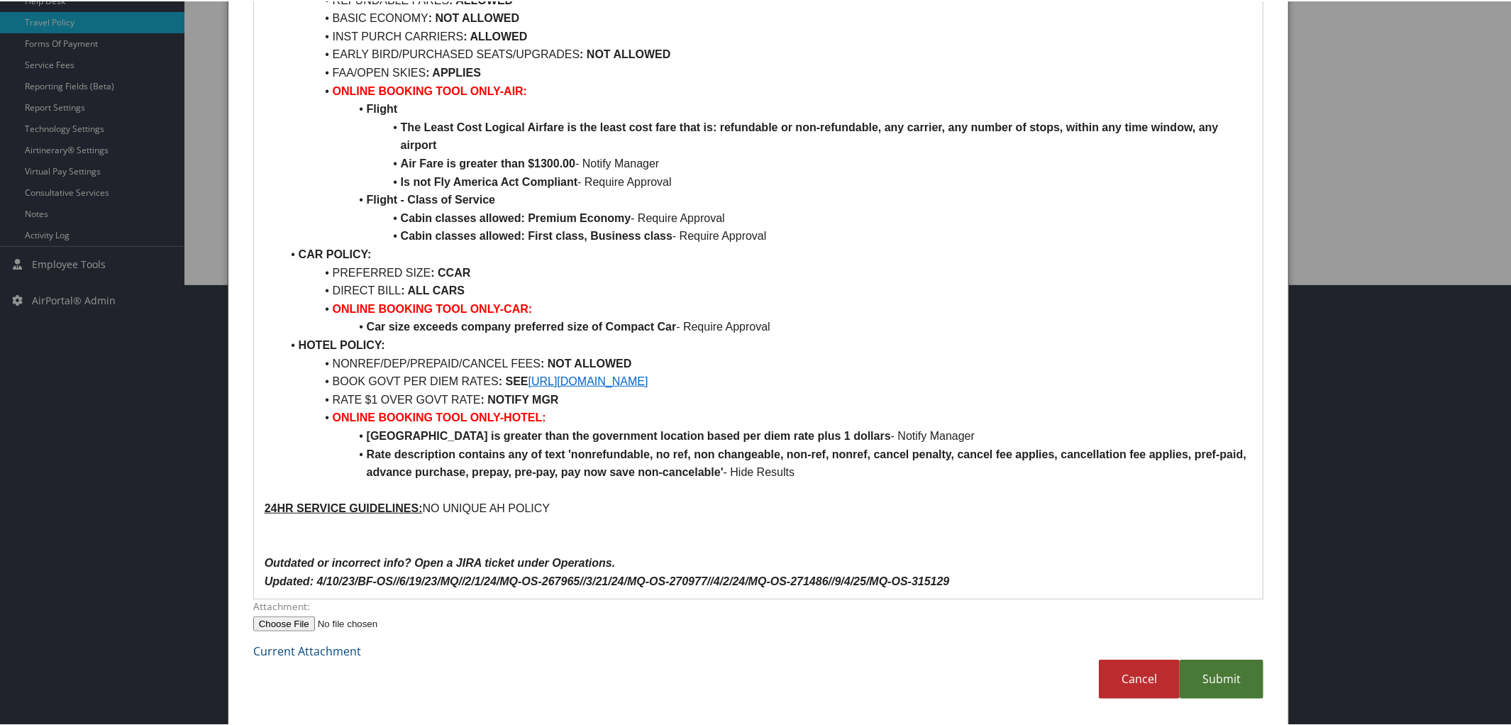
click at [1216, 682] on link "Submit" at bounding box center [1222, 677] width 84 height 39
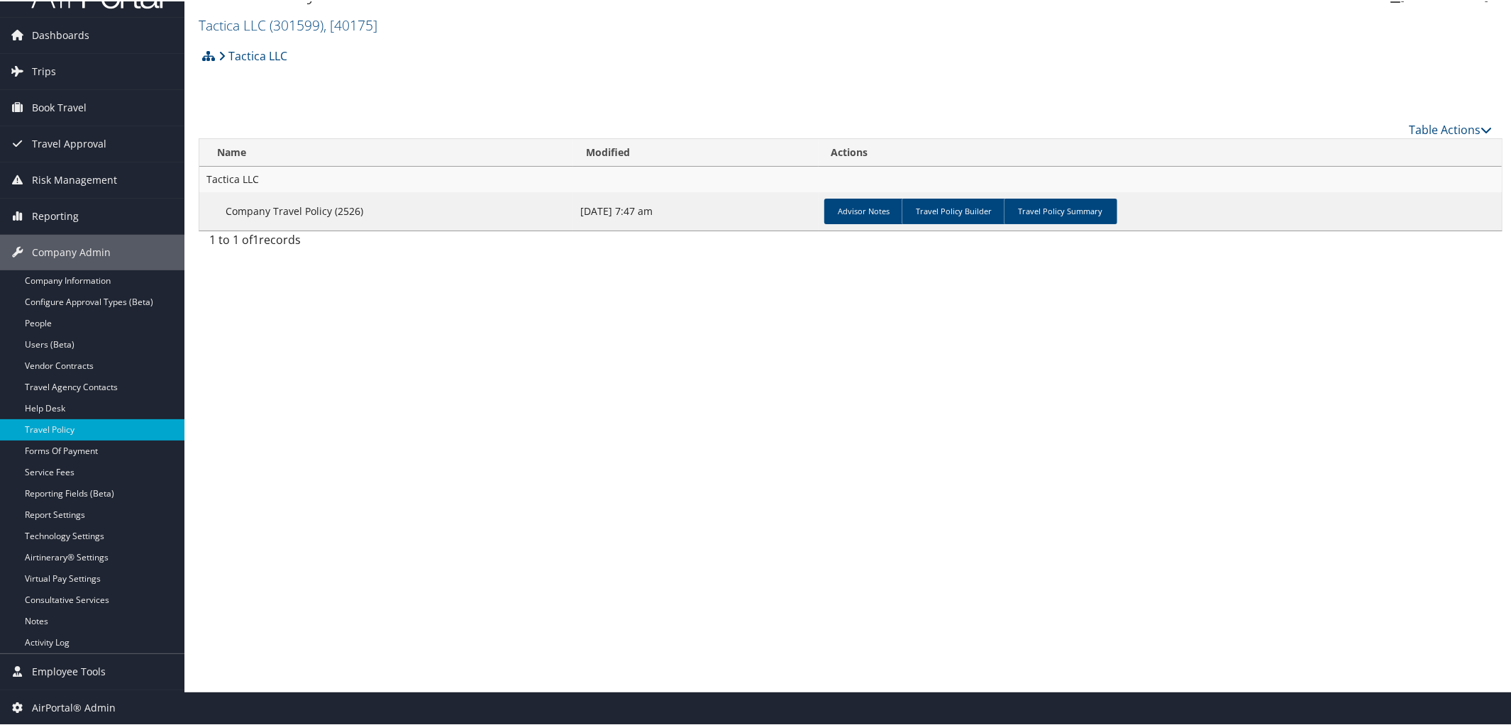
scroll to position [33, 0]
click at [940, 214] on link "Travel Policy Builder" at bounding box center [953, 211] width 105 height 26
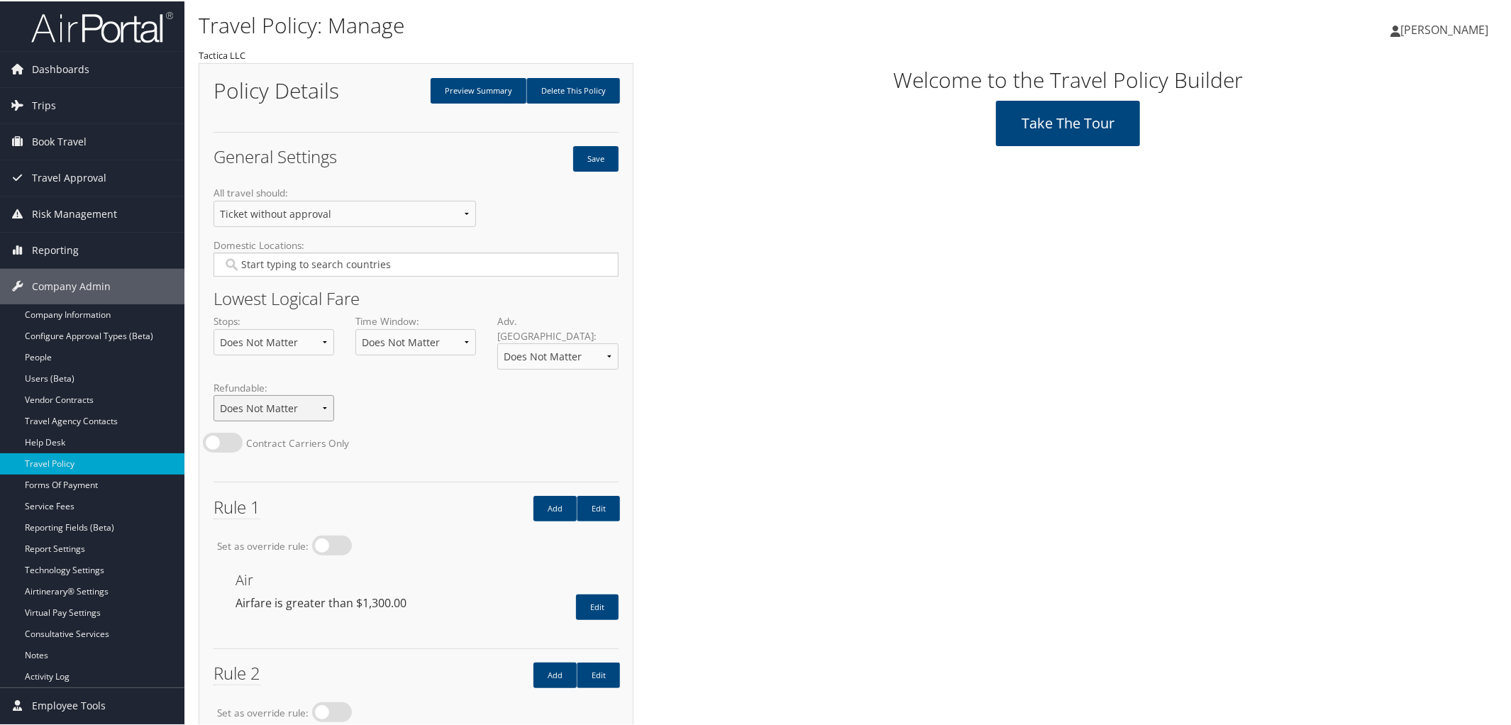
click at [331, 394] on select "Does Not Matter Non-Refundable Only Refundable Only" at bounding box center [273, 407] width 121 height 26
click at [749, 342] on div "Policy Details Preview Summary Delete This Policy General Settings Save All tra…" at bounding box center [851, 478] width 1304 height 833
click at [107, 311] on link "Company Information" at bounding box center [92, 313] width 184 height 21
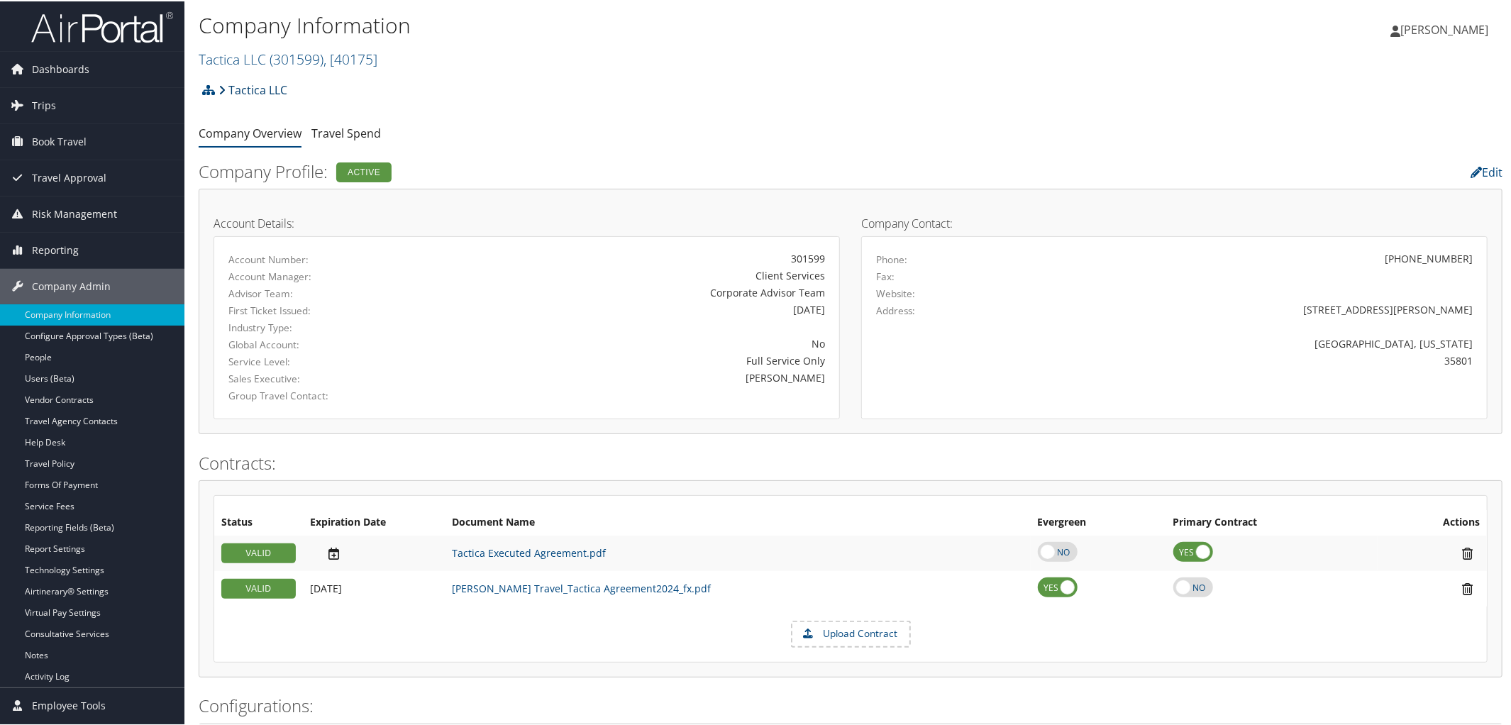
click at [259, 91] on link "Tactica LLC" at bounding box center [252, 88] width 69 height 28
click at [247, 56] on link "Tactica LLC ( 301599 ) , [ 40175 ]" at bounding box center [288, 57] width 179 height 19
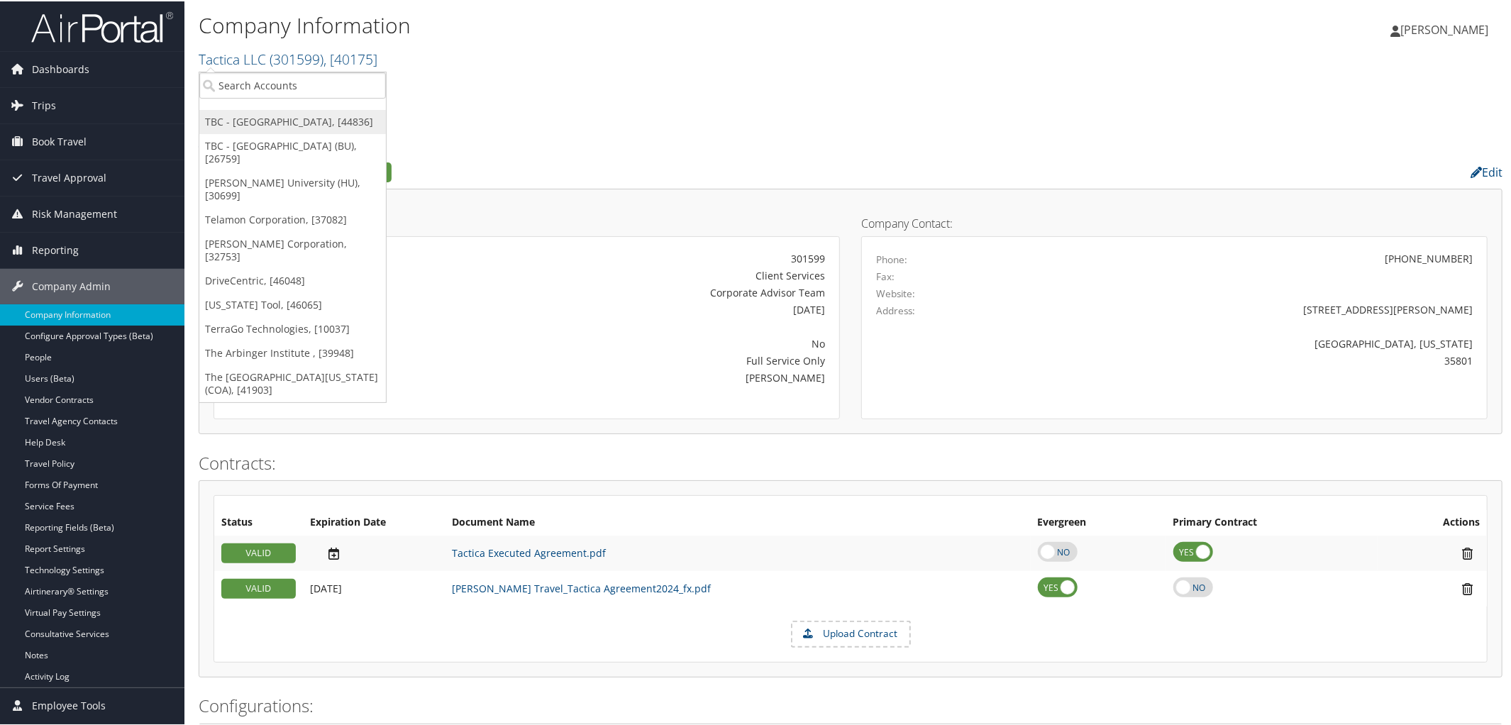
click at [269, 128] on link "TBC - [GEOGRAPHIC_DATA], [44836]" at bounding box center [292, 121] width 187 height 24
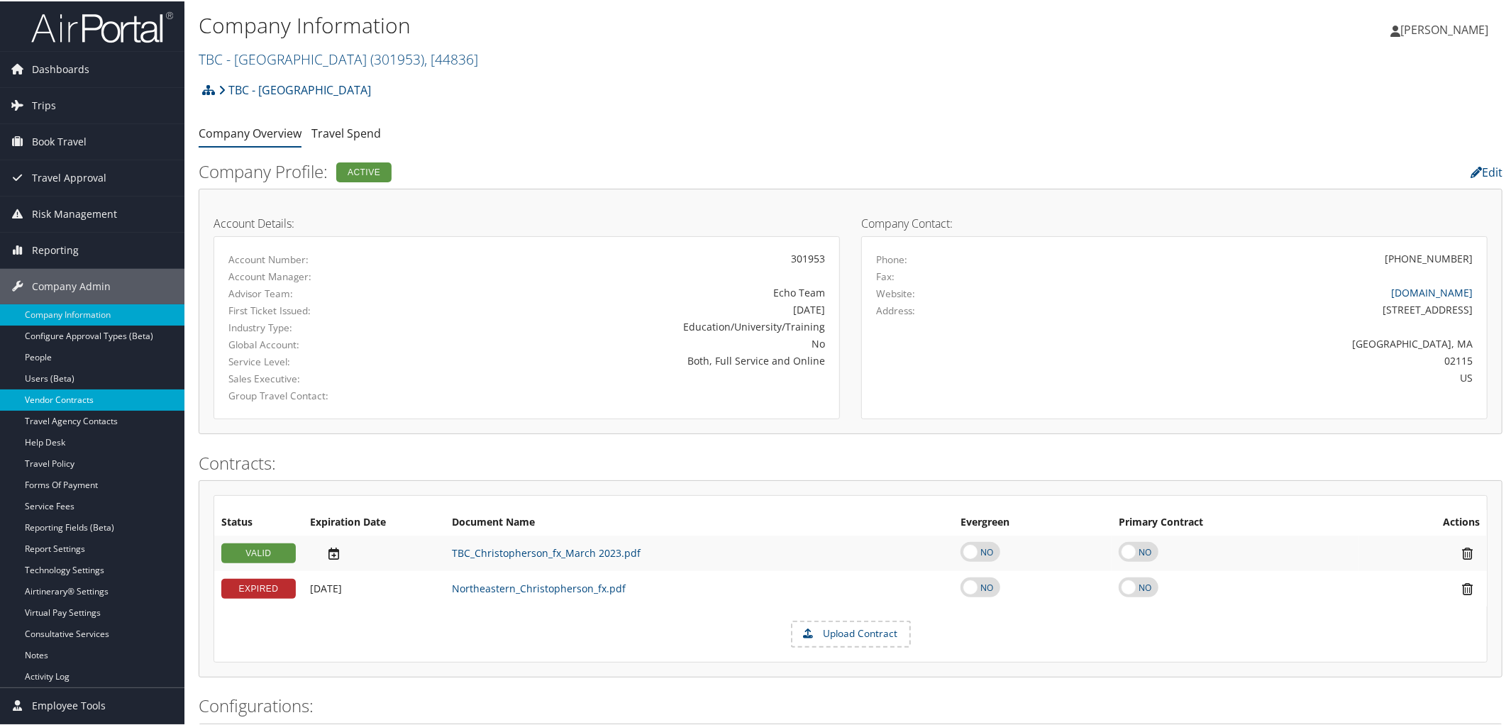
click at [118, 396] on link "Vendor Contracts" at bounding box center [92, 398] width 184 height 21
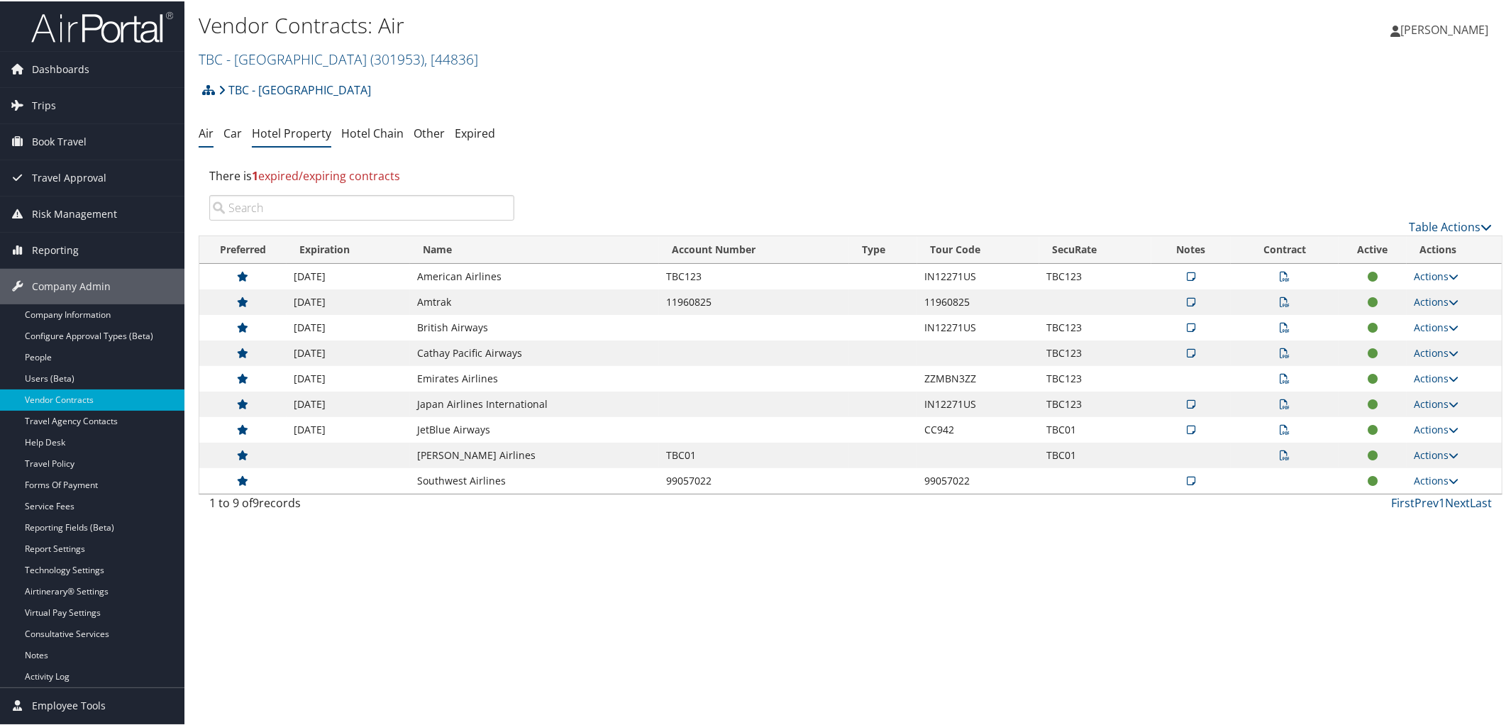
click at [267, 136] on link "Hotel Property" at bounding box center [291, 132] width 79 height 16
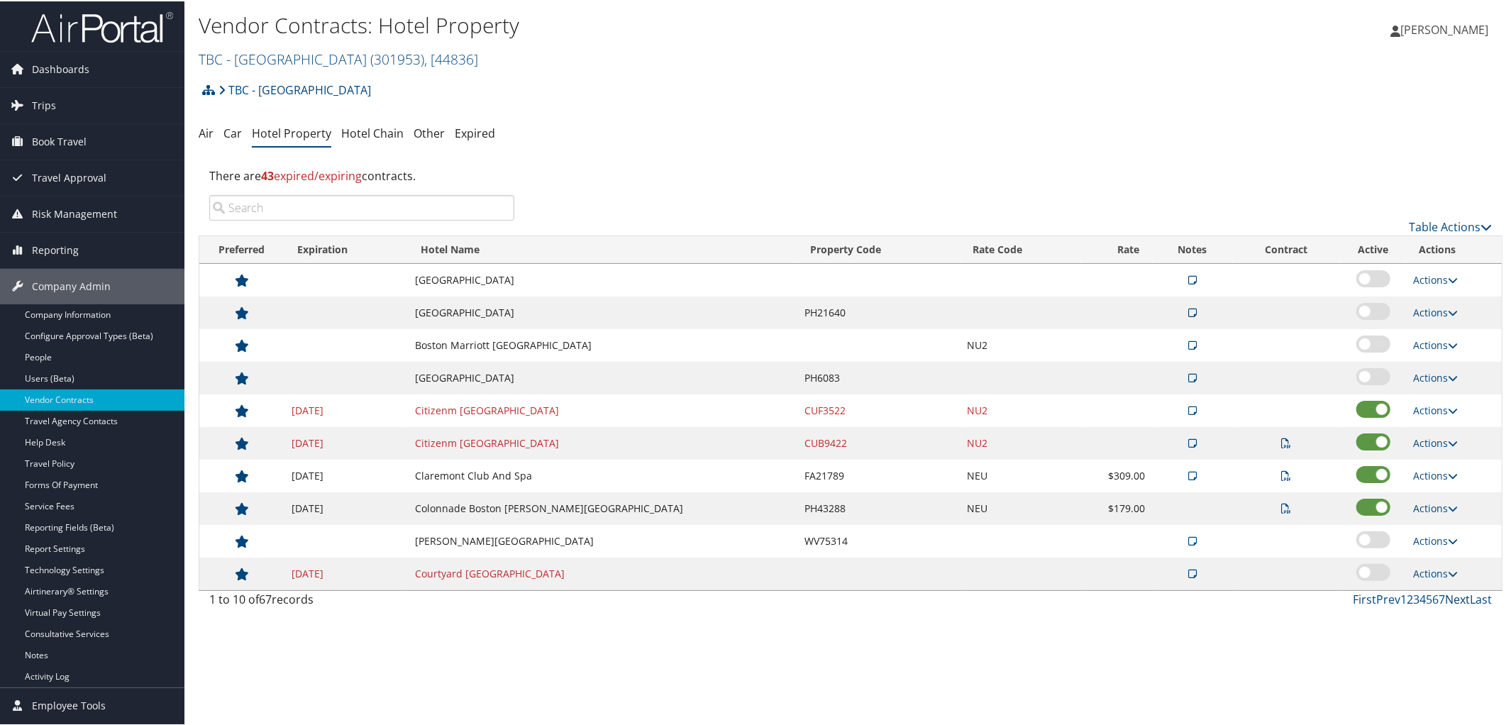
click at [1445, 603] on link "Next" at bounding box center [1457, 598] width 25 height 16
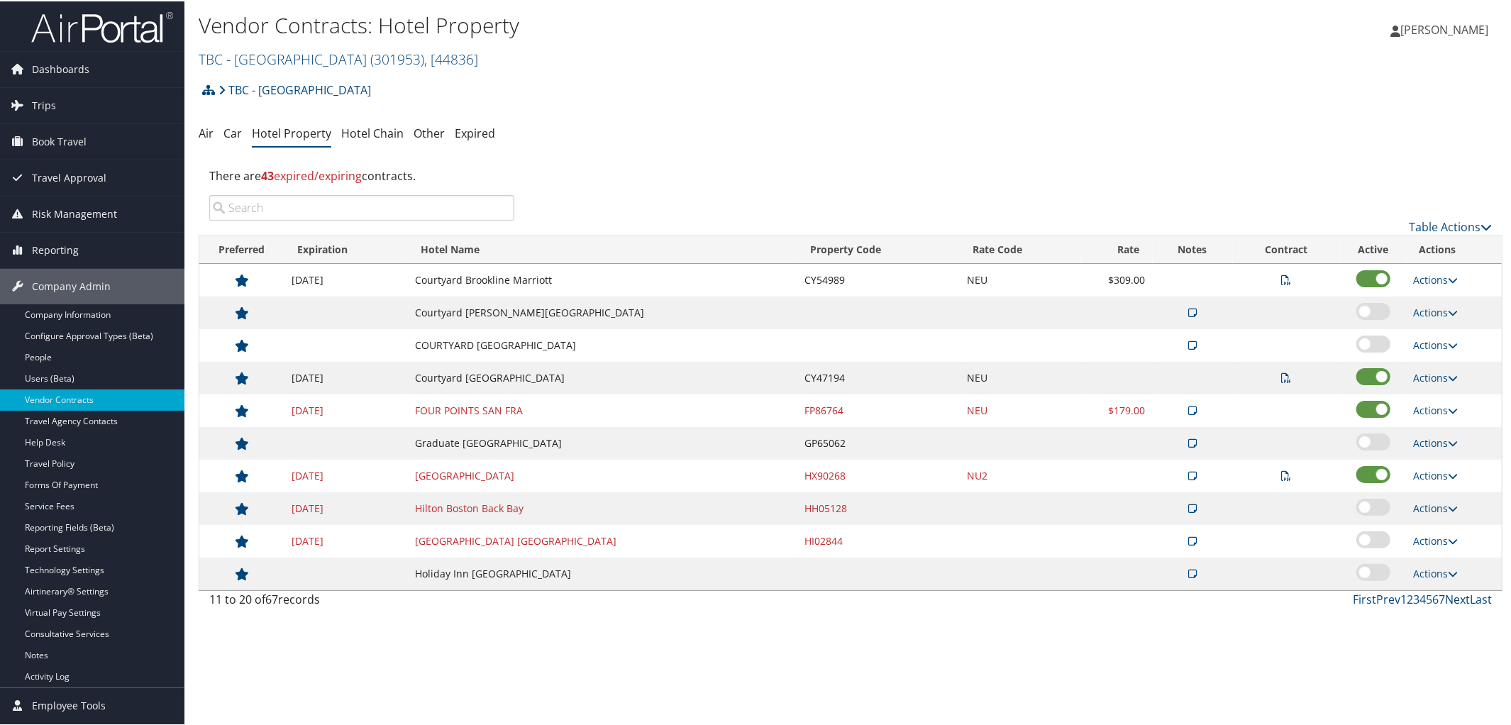
click at [1445, 603] on link "Next" at bounding box center [1457, 598] width 25 height 16
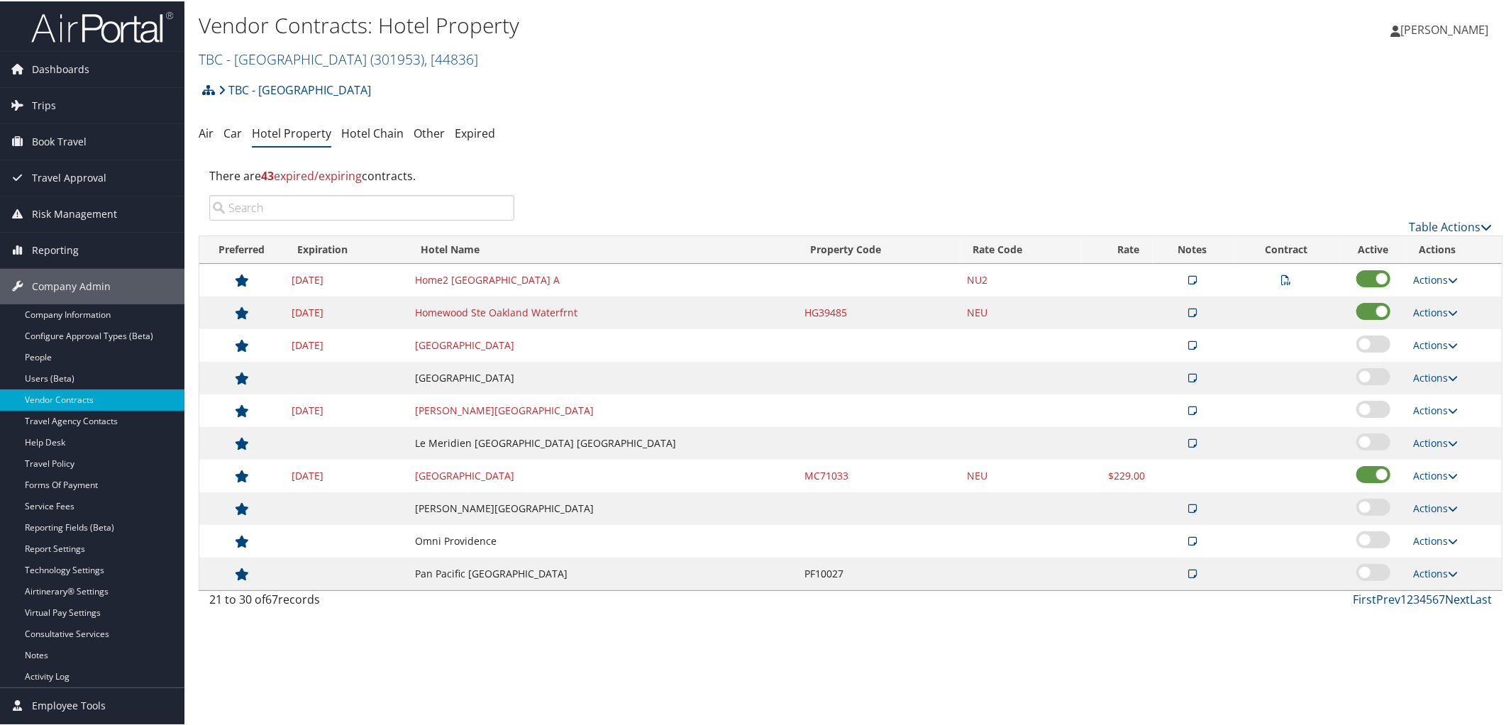
click at [1445, 603] on link "Next" at bounding box center [1457, 598] width 25 height 16
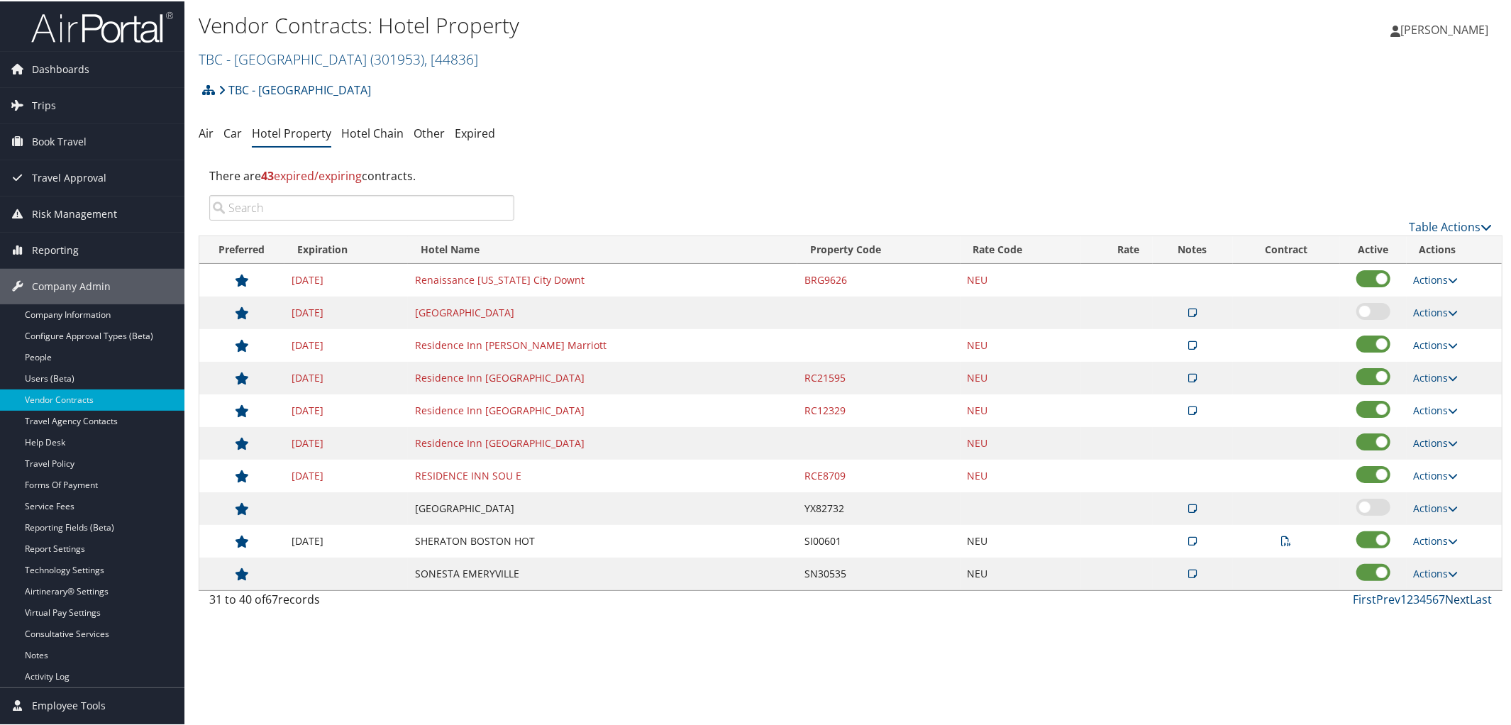
click at [1445, 603] on link "Next" at bounding box center [1457, 598] width 25 height 16
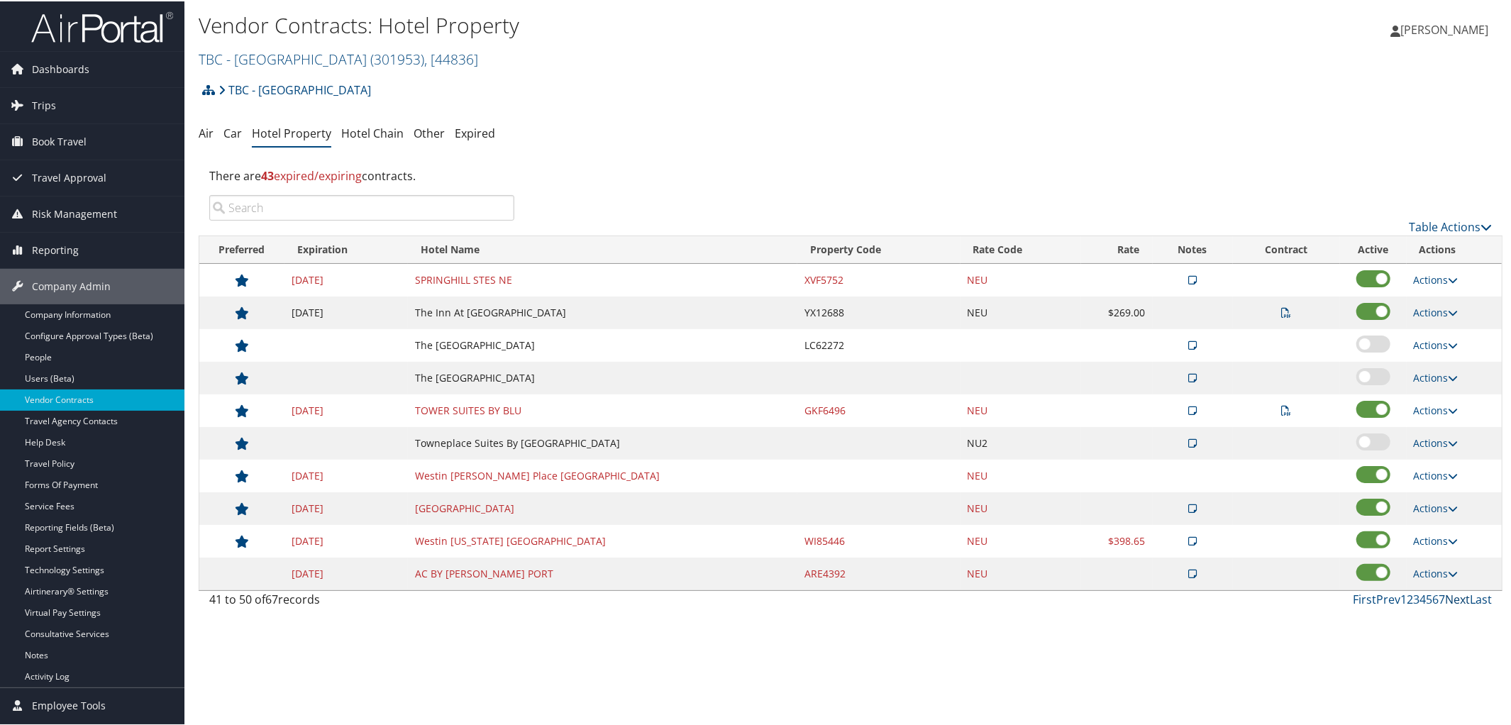
click at [1445, 603] on link "Next" at bounding box center [1457, 598] width 25 height 16
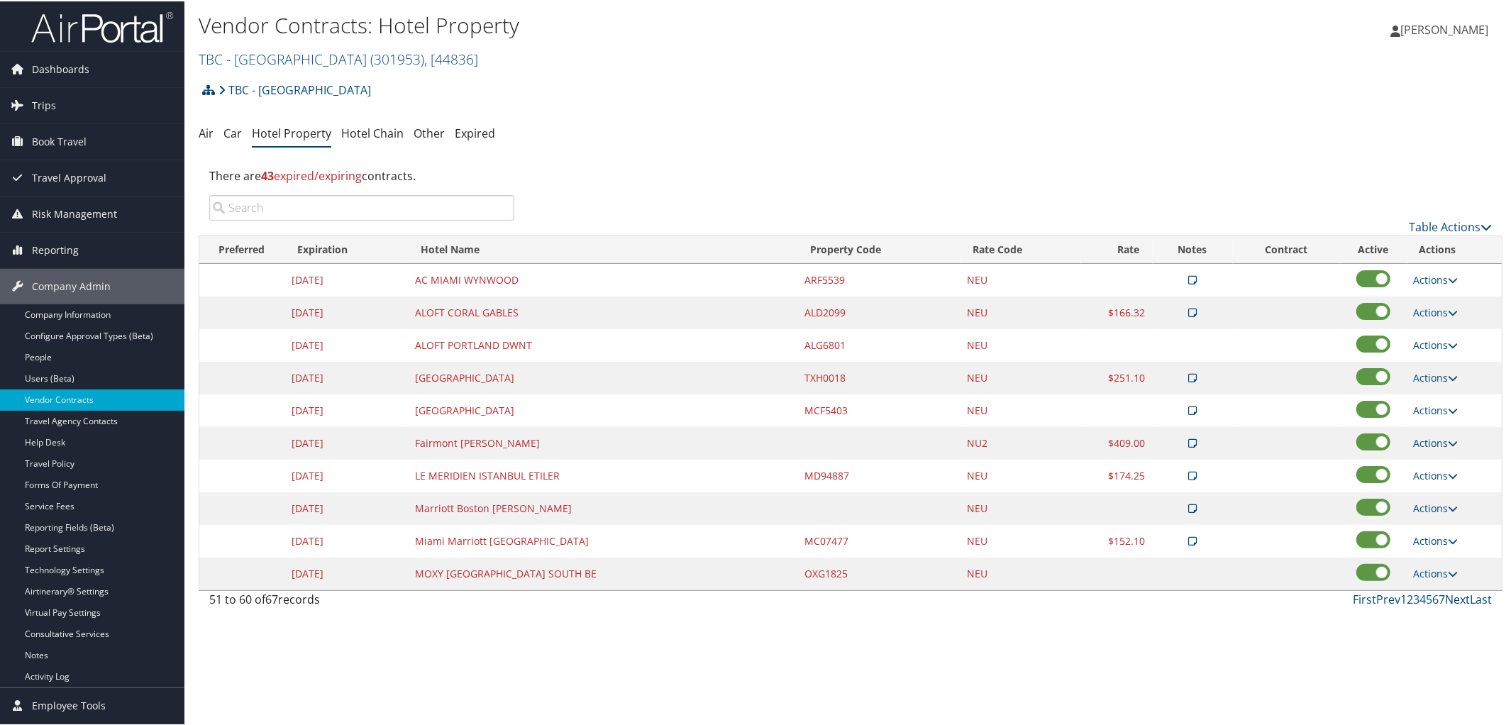
click at [1445, 603] on link "Next" at bounding box center [1457, 598] width 25 height 16
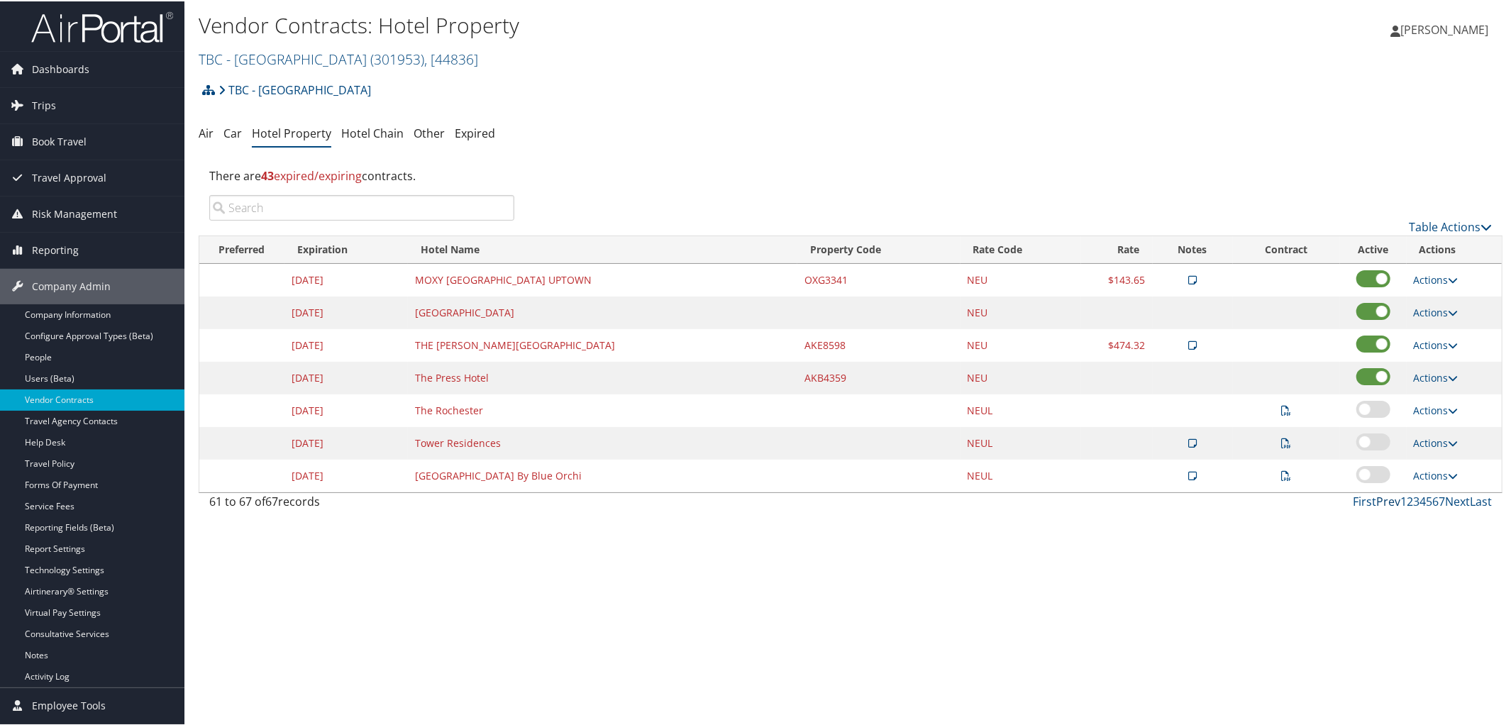
click at [1381, 508] on link "Prev" at bounding box center [1388, 500] width 24 height 16
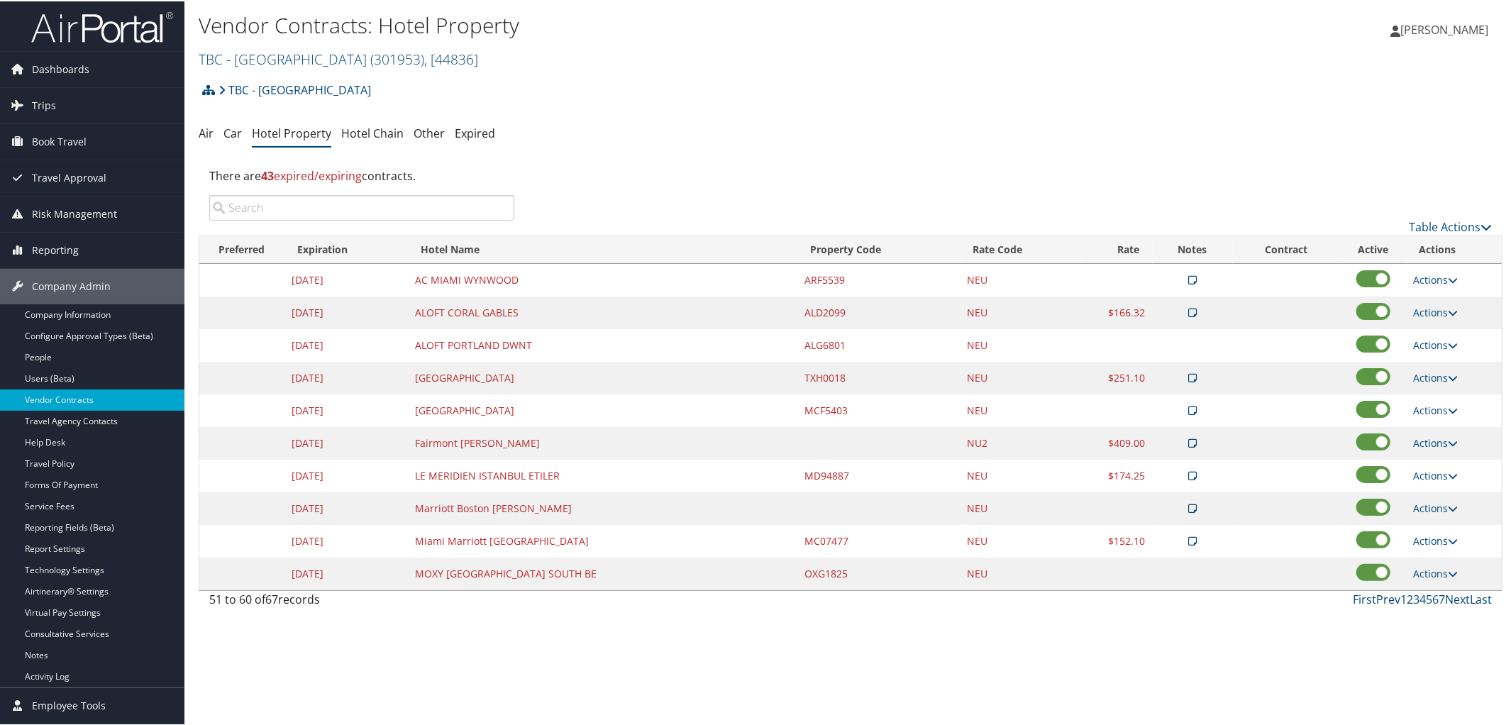
click at [1384, 601] on link "Prev" at bounding box center [1388, 598] width 24 height 16
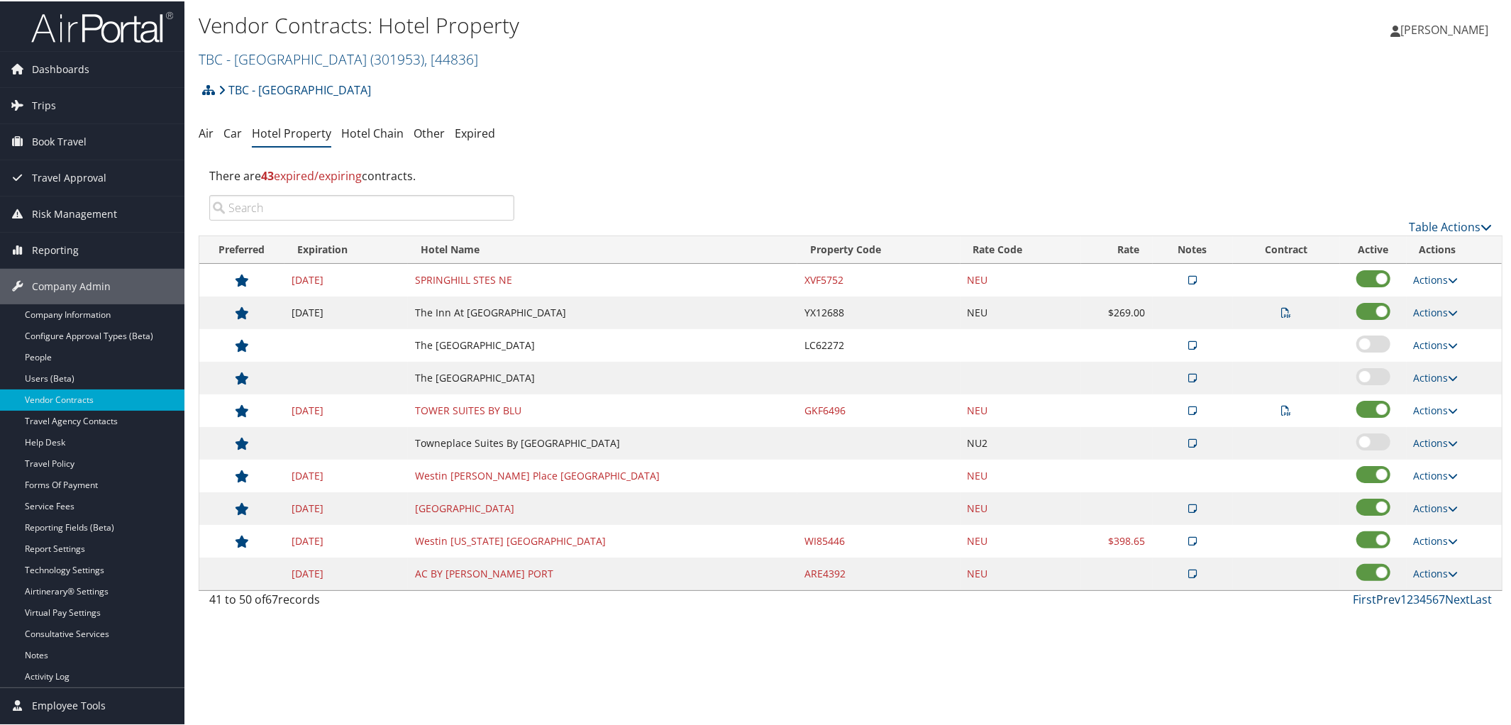
click at [1384, 601] on link "Prev" at bounding box center [1388, 598] width 24 height 16
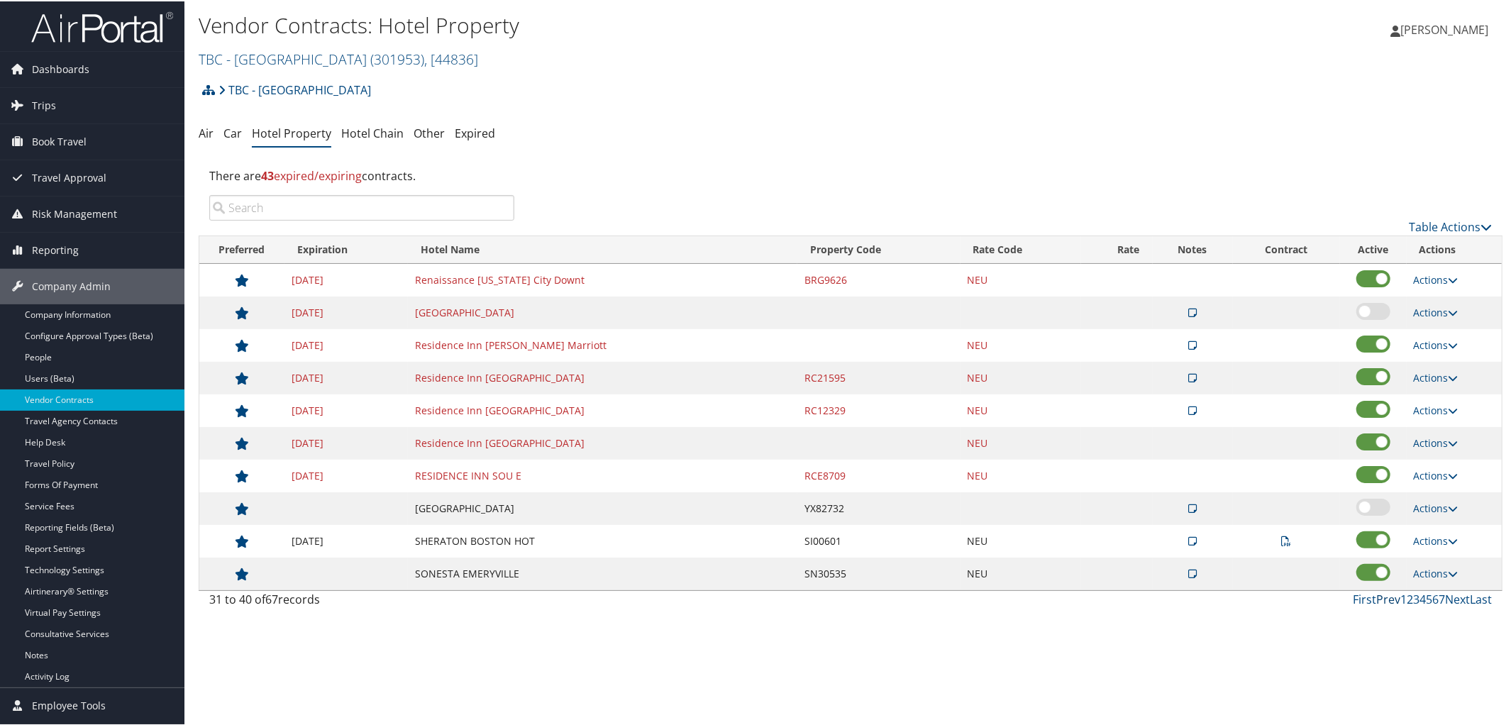
click at [1384, 601] on link "Prev" at bounding box center [1388, 598] width 24 height 16
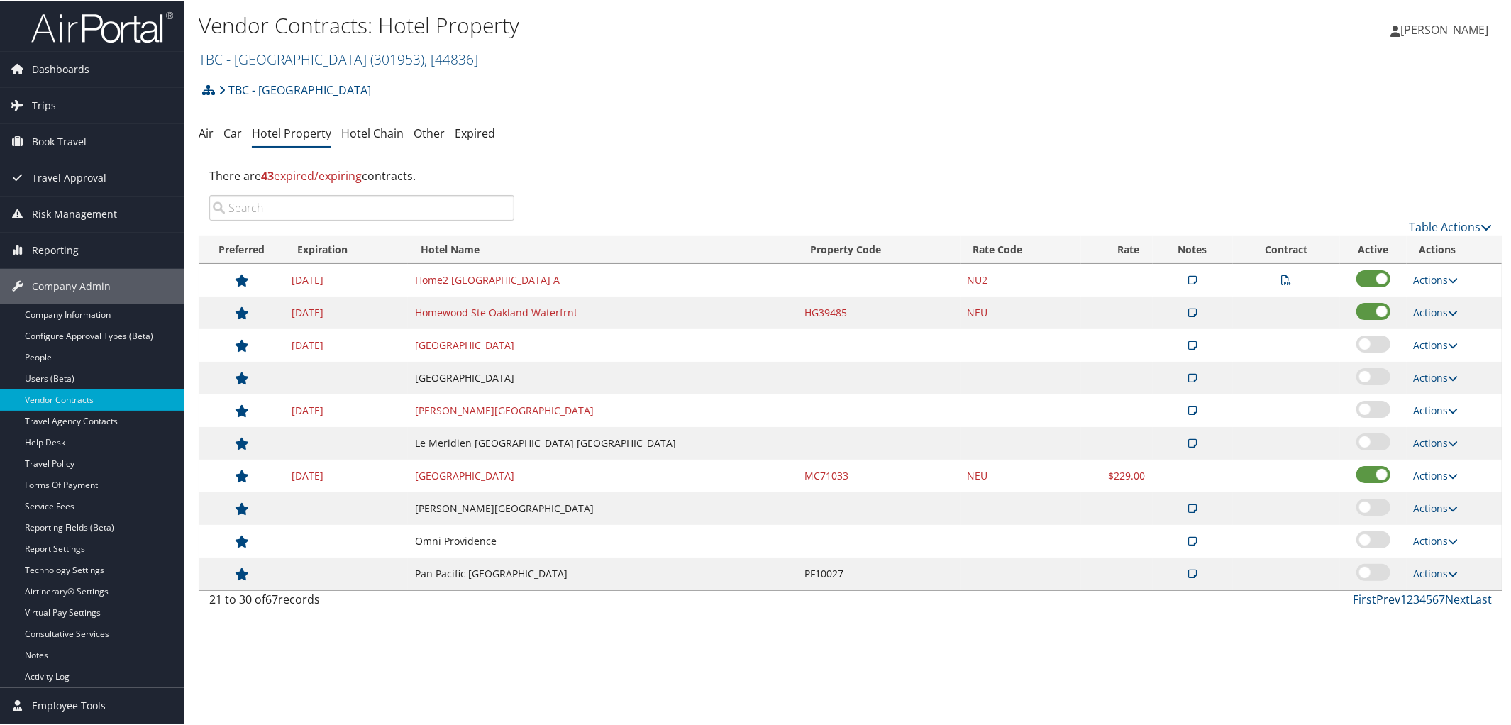
click at [1384, 601] on link "Prev" at bounding box center [1388, 598] width 24 height 16
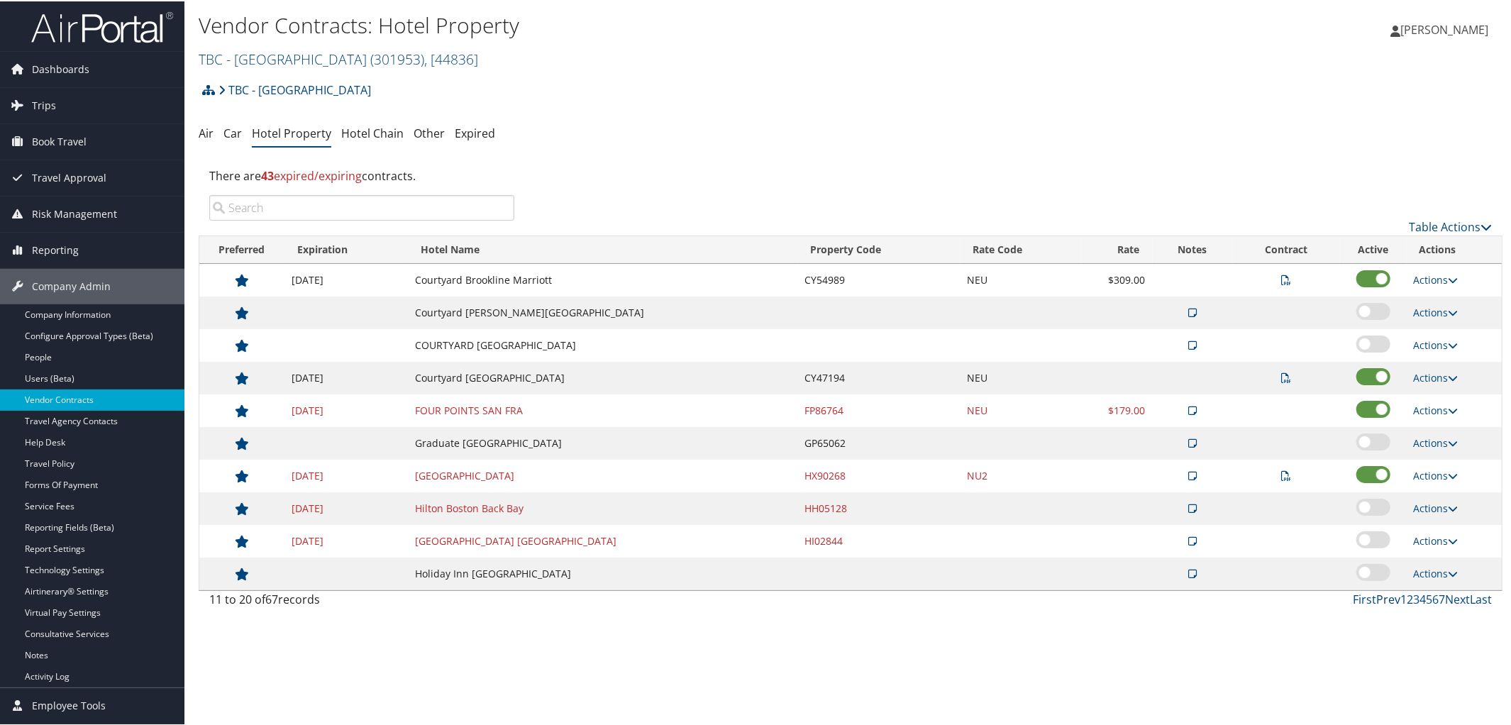
click at [1384, 601] on link "Prev" at bounding box center [1388, 598] width 24 height 16
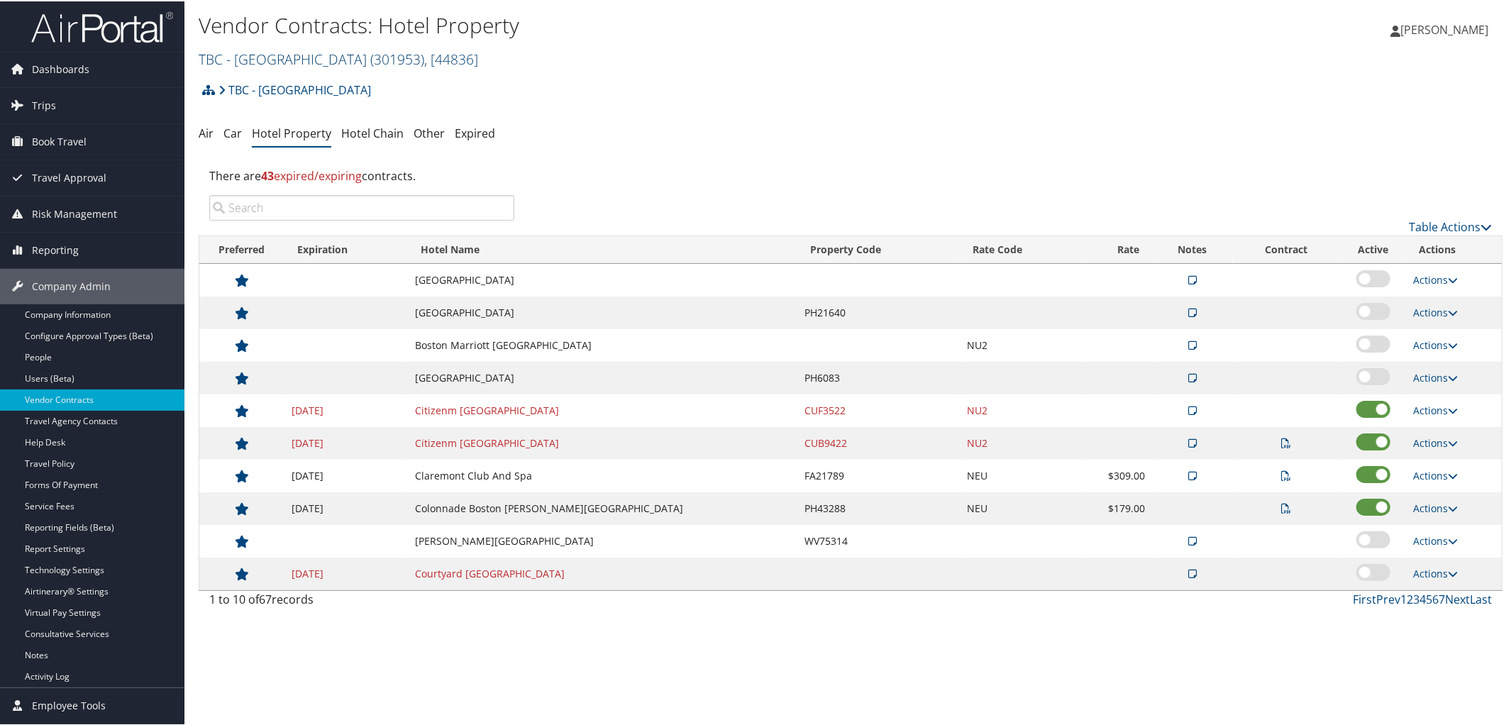
click at [306, 48] on link "TBC - Northeastern University ( 301953 ) , [ 44836 ]" at bounding box center [338, 57] width 279 height 19
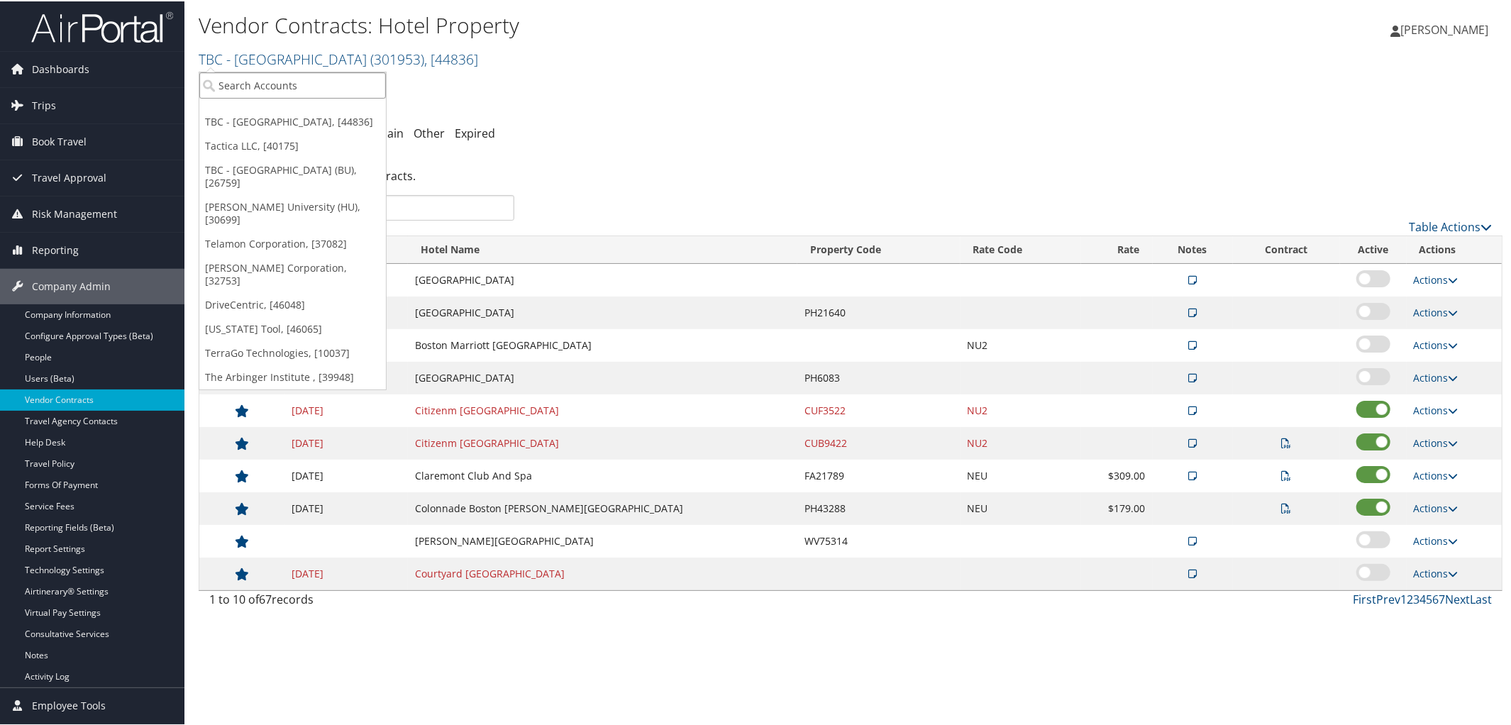
click at [313, 72] on input "search" at bounding box center [292, 84] width 187 height 26
type input "FEV"
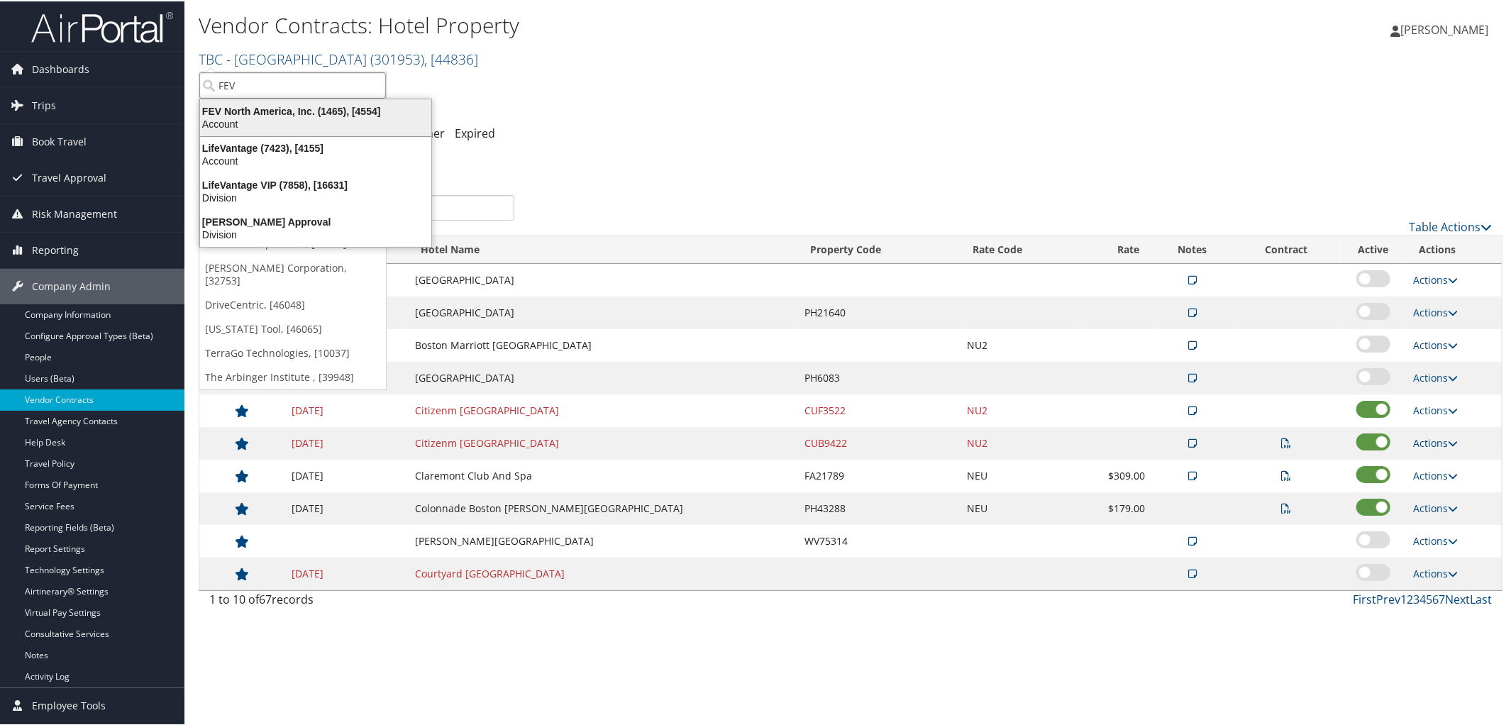
click at [279, 111] on div "FEV North America, Inc. (1465), [4554]" at bounding box center [316, 110] width 248 height 13
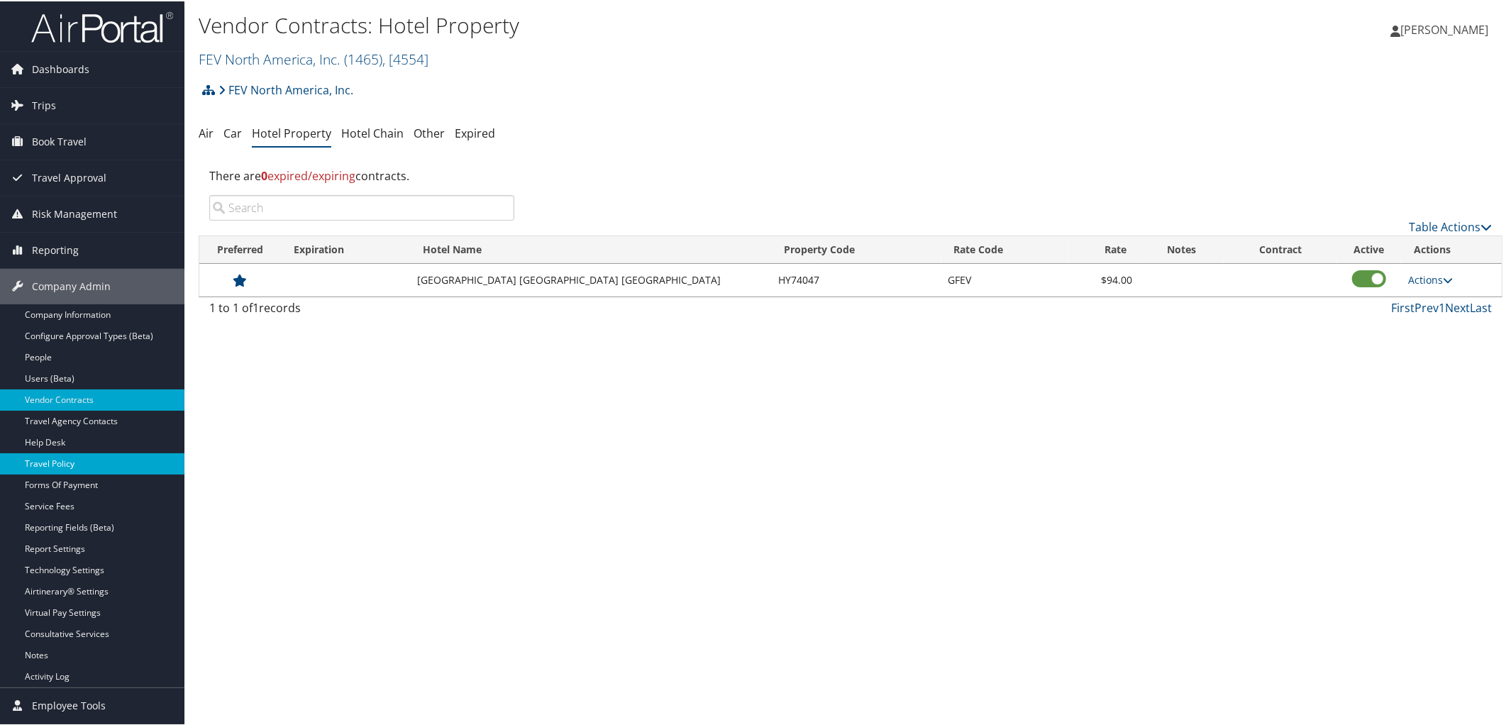
click at [70, 454] on link "Travel Policy" at bounding box center [92, 462] width 184 height 21
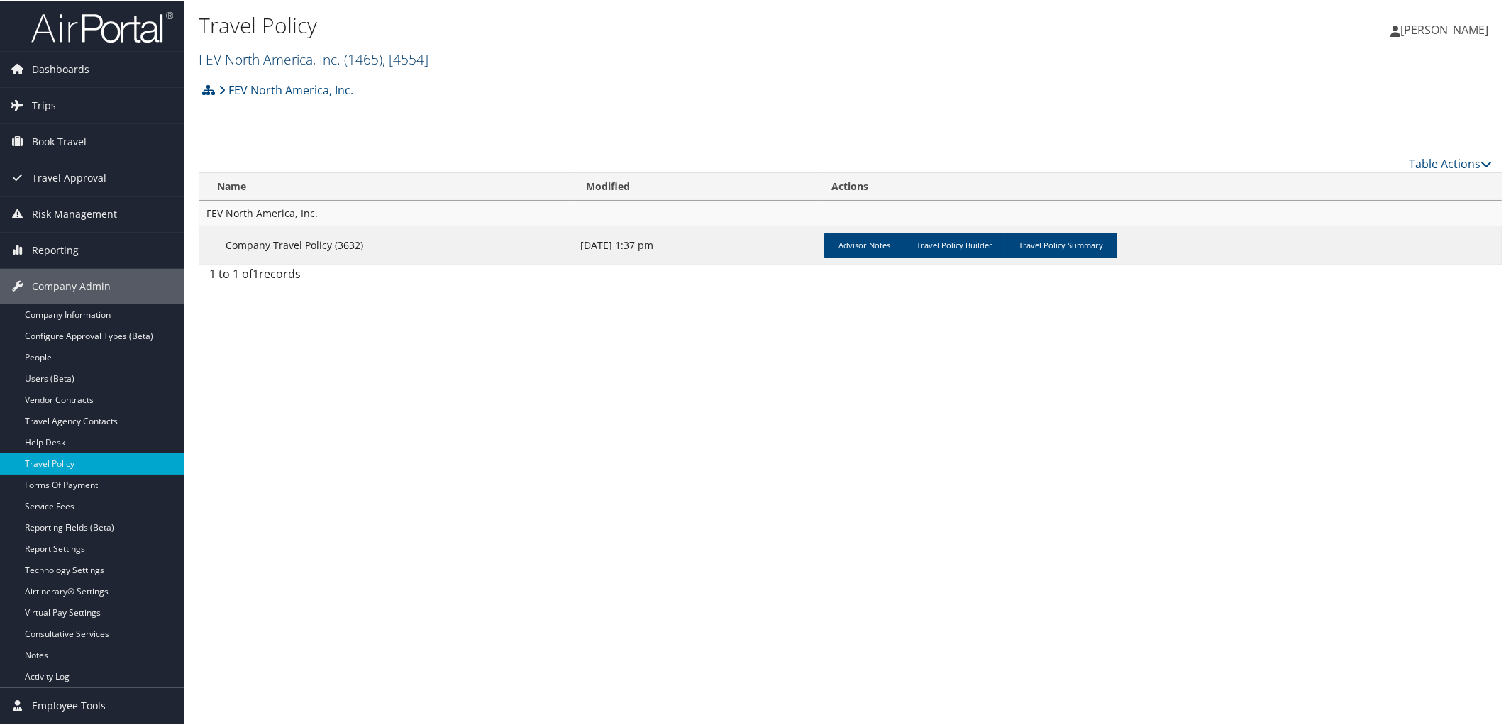
click at [309, 62] on link "FEV North America, Inc. ( 1465 ) , [ 4554 ]" at bounding box center [314, 57] width 230 height 19
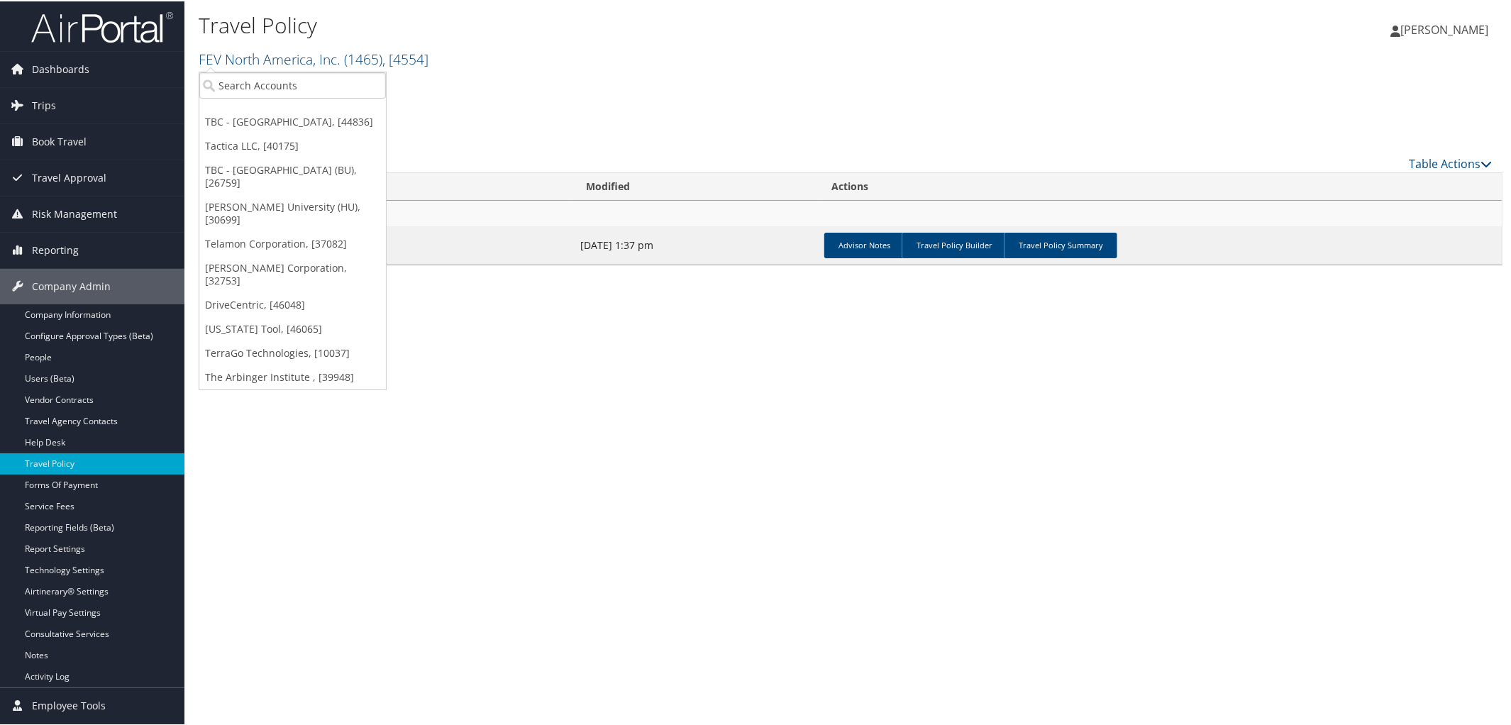
click at [577, 79] on div "FEV North America, Inc. Account Structure FEV North America, Inc. (1465) ACTIVE…" at bounding box center [851, 93] width 1304 height 38
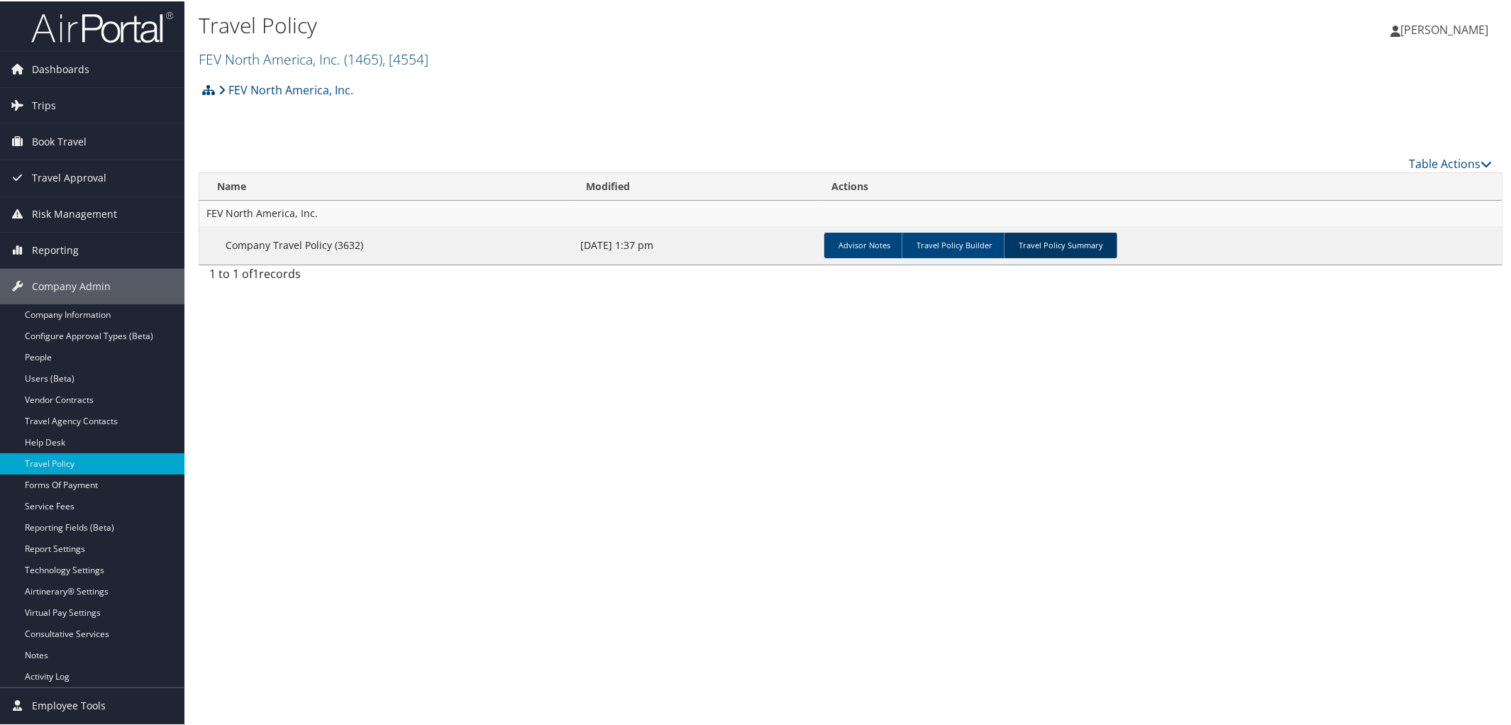
click at [1077, 243] on link "Travel Policy Summary" at bounding box center [1060, 244] width 113 height 26
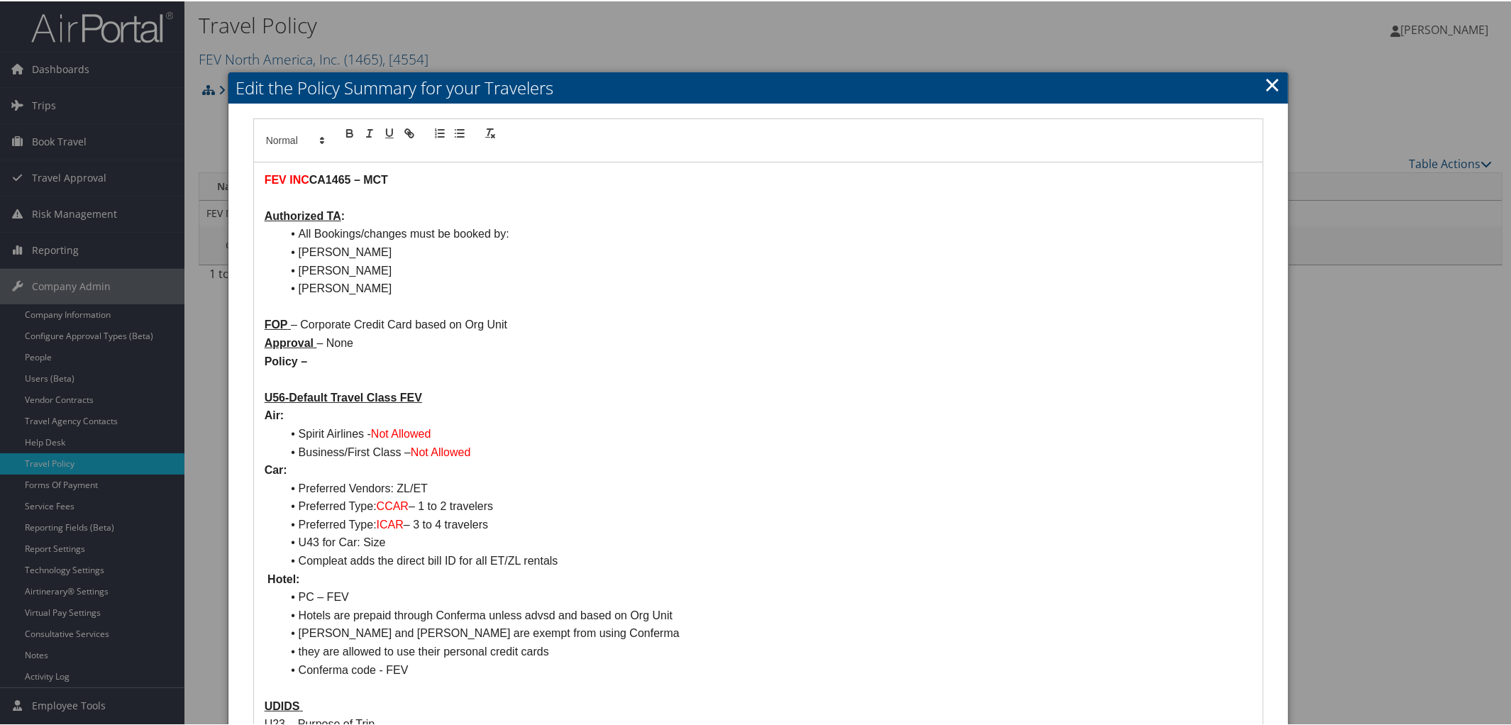
click at [491, 433] on li "Spirit Airlines - Not Allowed" at bounding box center [767, 432] width 971 height 18
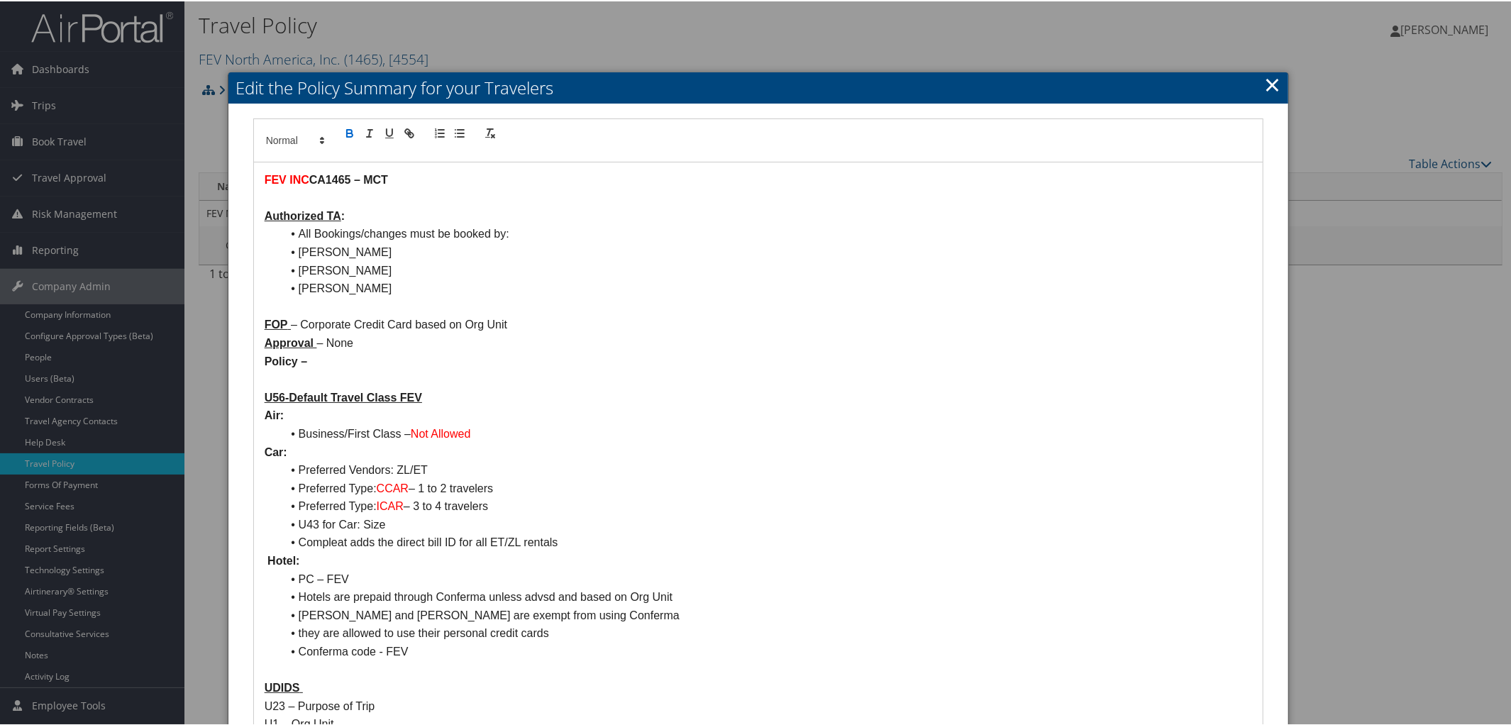
click at [445, 658] on li "Conferma code - FEV" at bounding box center [767, 650] width 971 height 18
click at [561, 667] on strong "56021" at bounding box center [547, 668] width 32 height 12
click at [614, 668] on li "Do not book CZ Airport - CLT - Property Code: 56021" at bounding box center [767, 669] width 971 height 18
click at [468, 666] on li "Do not book CZ Airport - CLT - Property Code: 56021" at bounding box center [767, 669] width 971 height 18
click at [519, 697] on p at bounding box center [759, 705] width 988 height 18
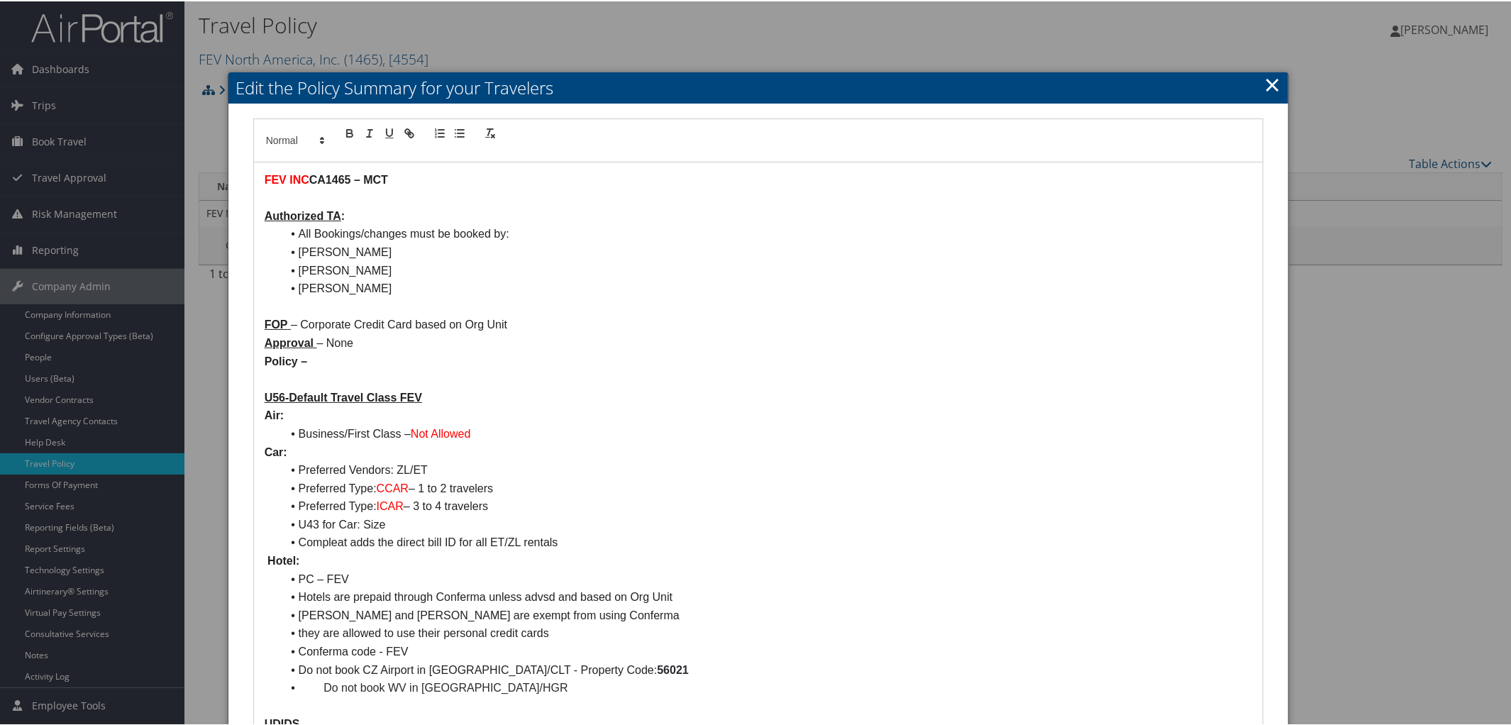
click at [515, 689] on li "Do not book WV in [GEOGRAPHIC_DATA]/HGR" at bounding box center [767, 686] width 971 height 18
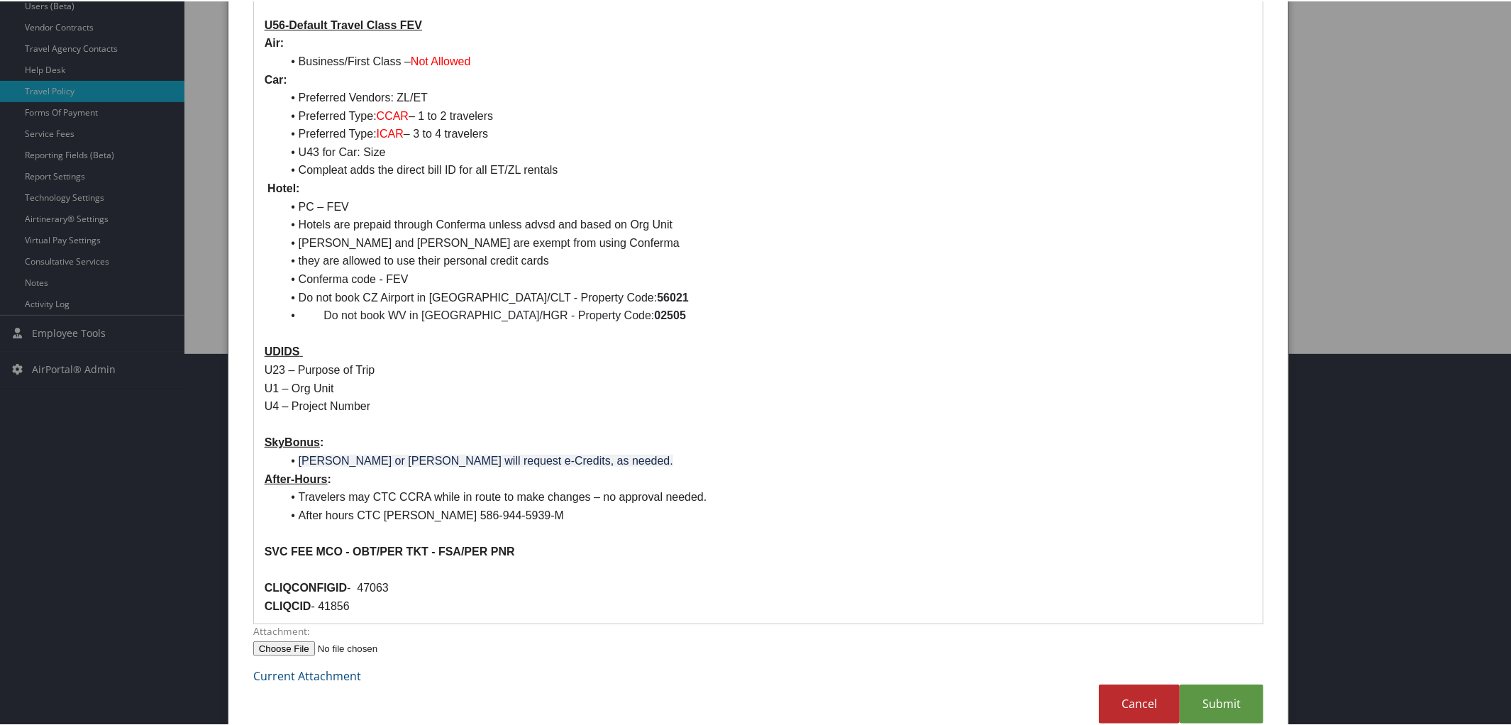
scroll to position [396, 0]
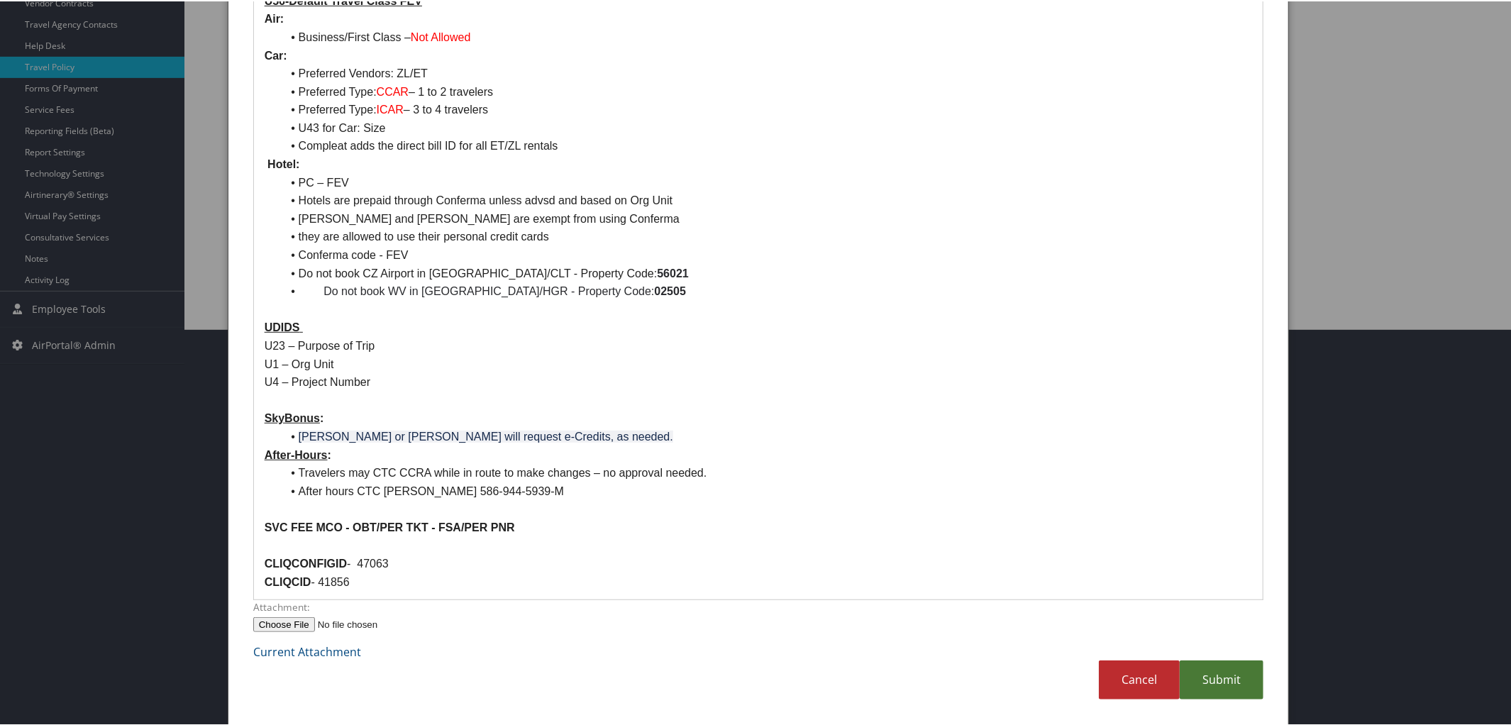
click at [1230, 689] on link "Submit" at bounding box center [1222, 678] width 84 height 39
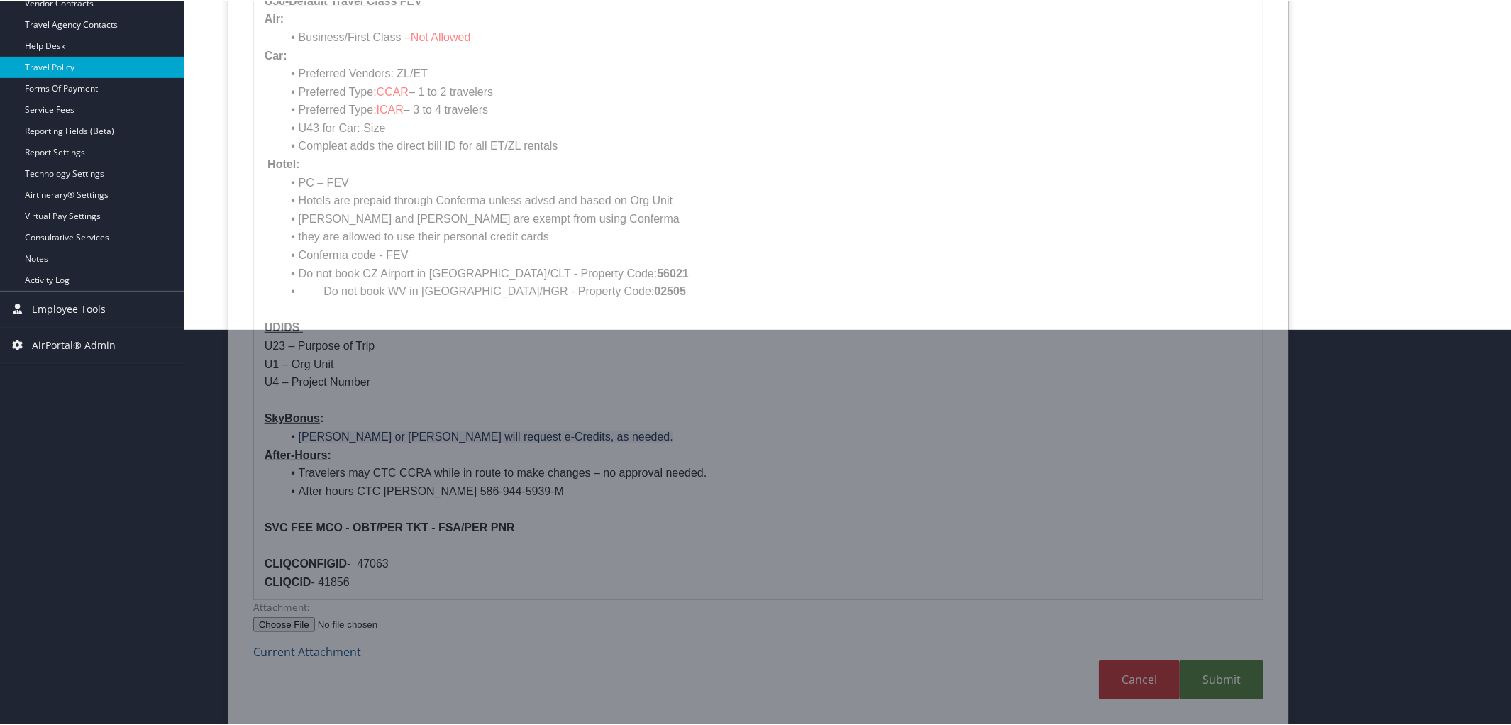
scroll to position [33, 0]
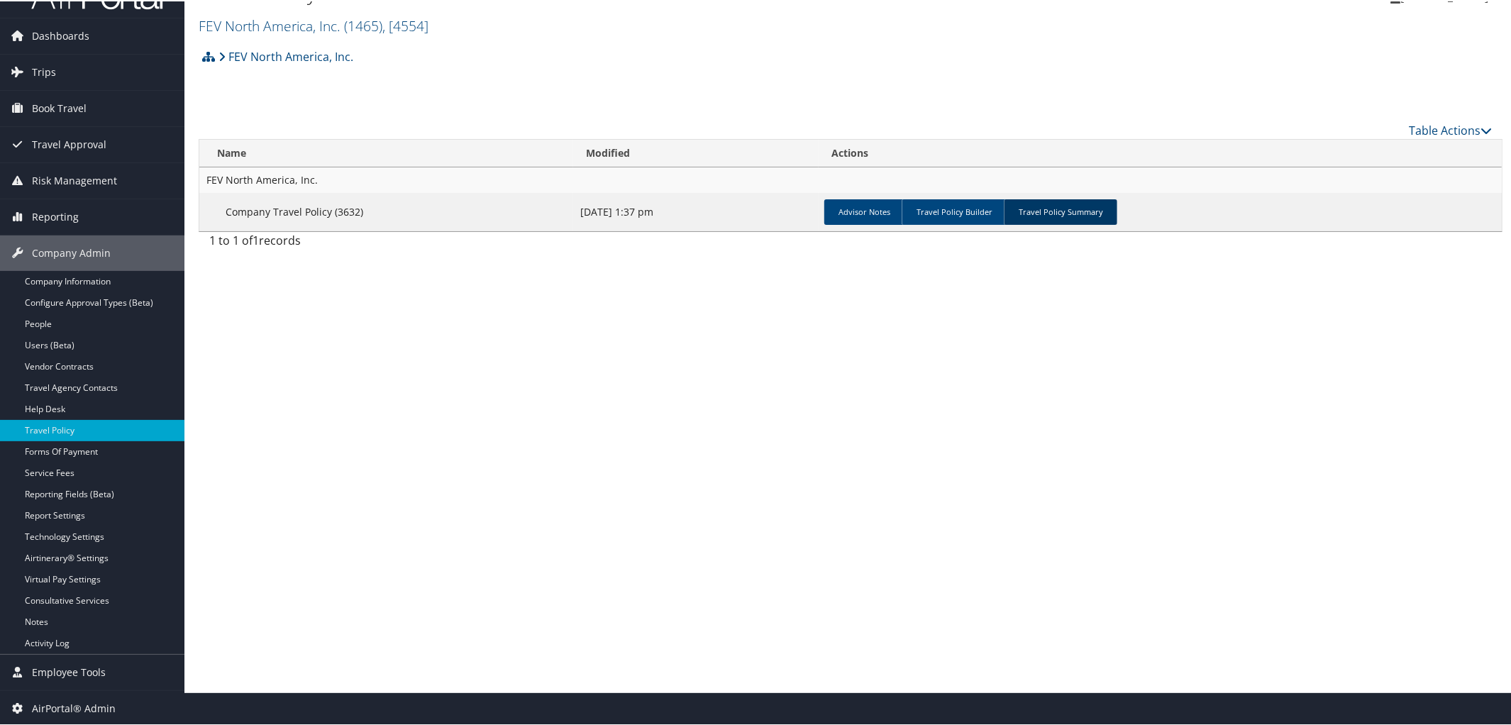
click at [1070, 209] on link "Travel Policy Summary" at bounding box center [1060, 211] width 113 height 26
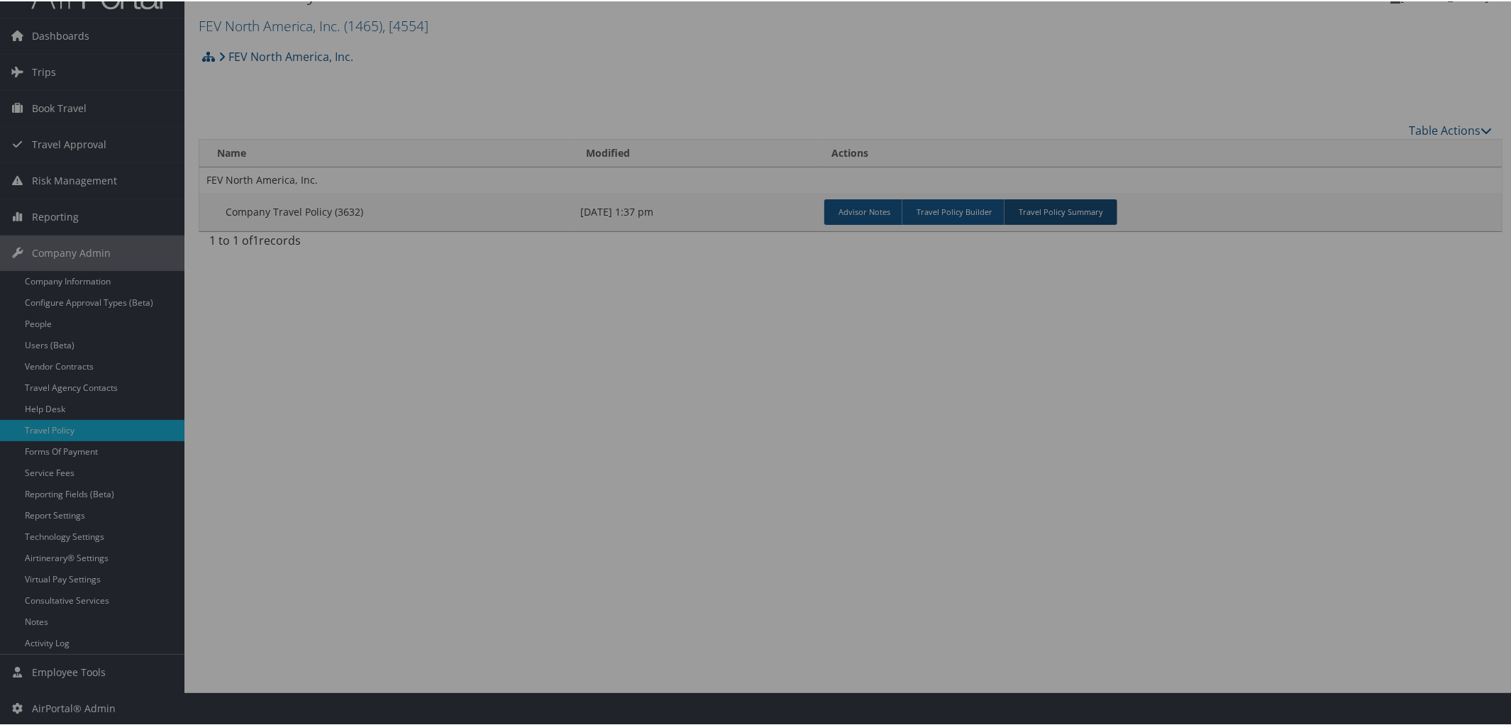
scroll to position [396, 0]
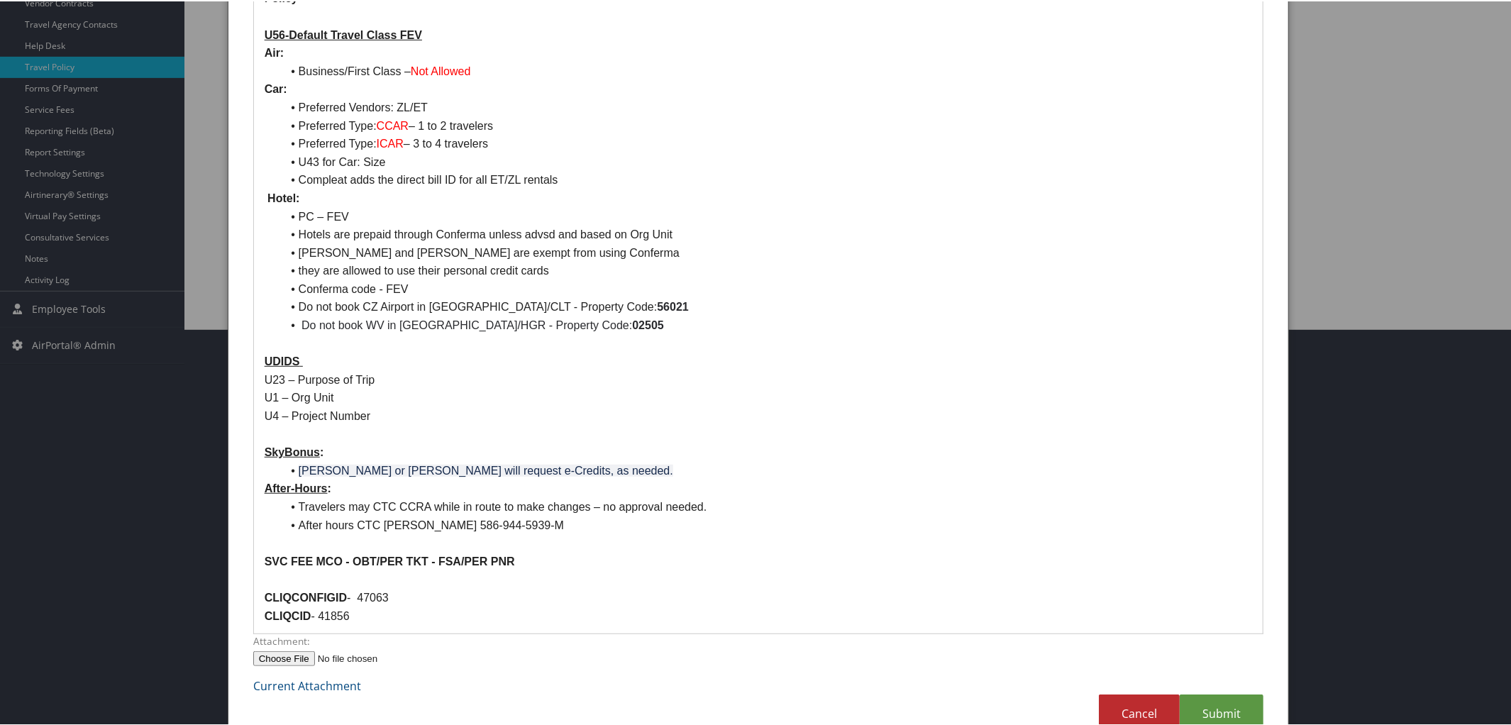
drag, startPoint x: 264, startPoint y: 218, endPoint x: 636, endPoint y: 321, distance: 386.3
click at [636, 321] on ul "PC – FEV Hotels are prepaid through Conferma unless advsd and based on Org Unit…" at bounding box center [759, 269] width 988 height 127
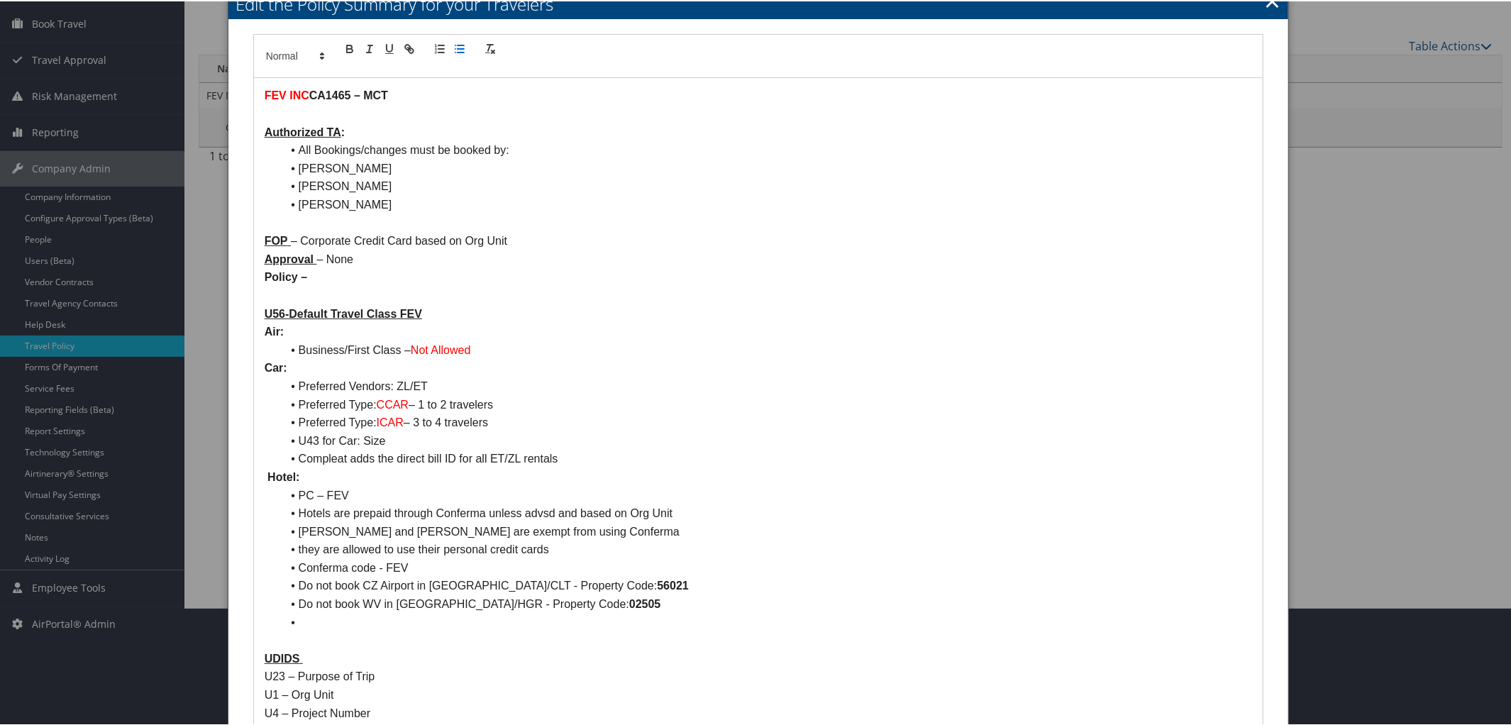
scroll to position [105, 0]
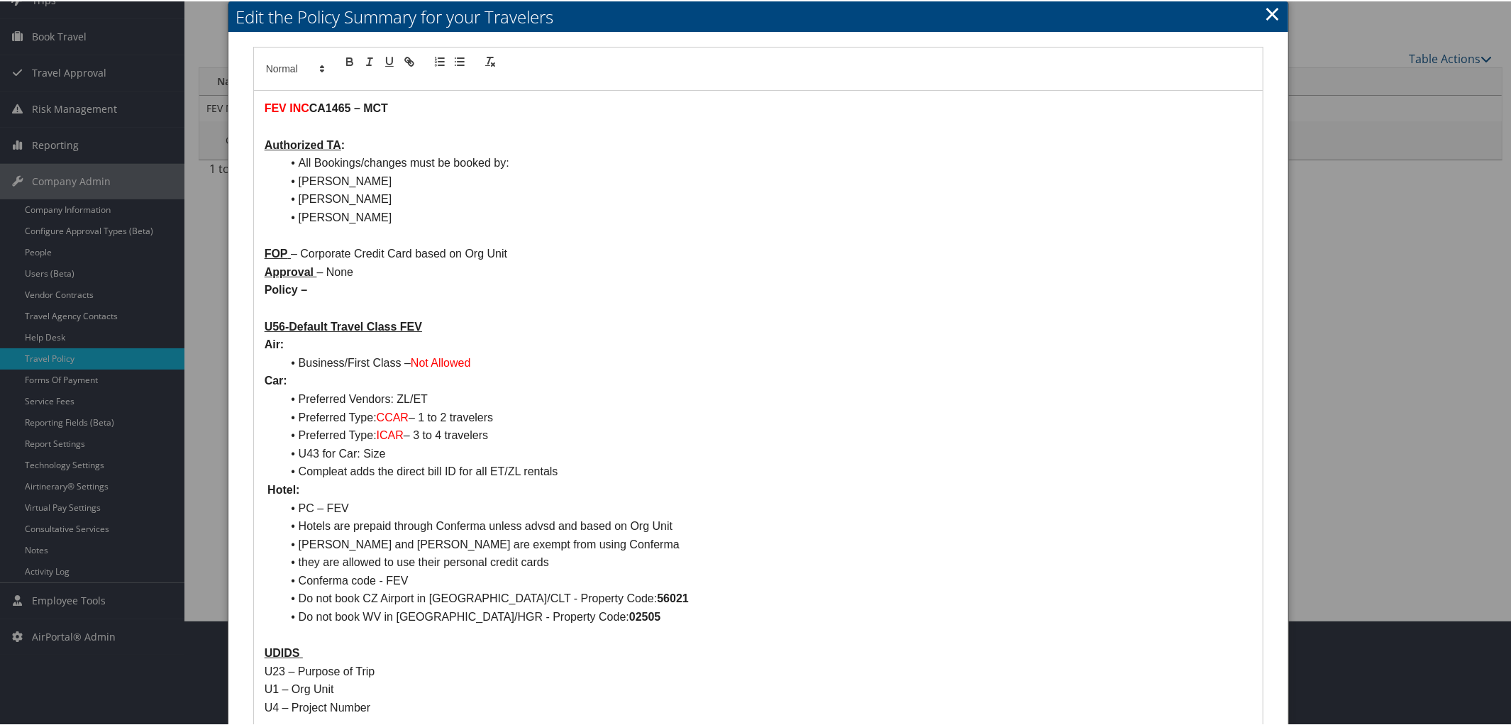
click at [265, 631] on p at bounding box center [759, 634] width 988 height 18
drag, startPoint x: 277, startPoint y: 509, endPoint x: 637, endPoint y: 616, distance: 376.1
click at [637, 616] on ul "PC – FEV Hotels are prepaid through Conferma unless advsd and based on Org Unit…" at bounding box center [759, 561] width 988 height 127
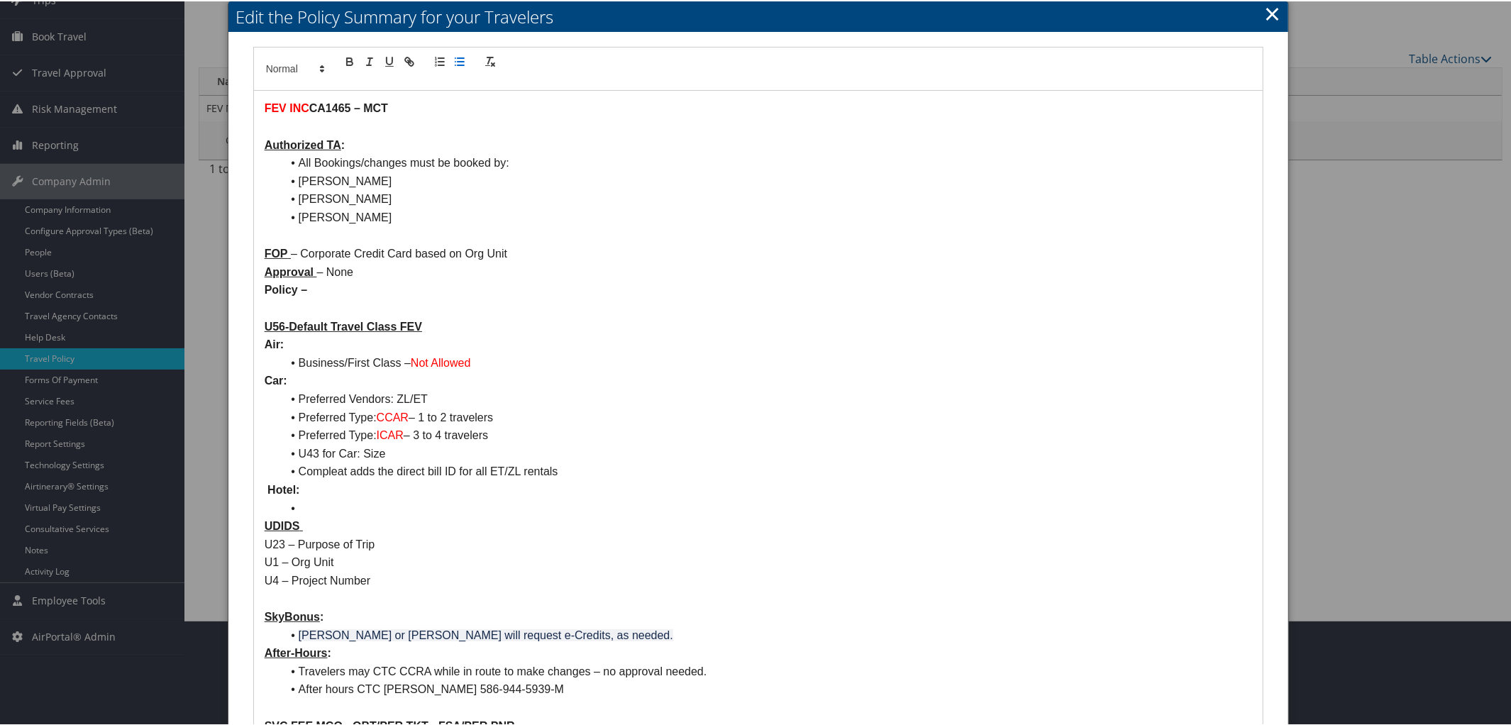
click at [637, 616] on p "SkyBonus :" at bounding box center [759, 615] width 988 height 18
click at [329, 499] on li at bounding box center [767, 507] width 971 height 18
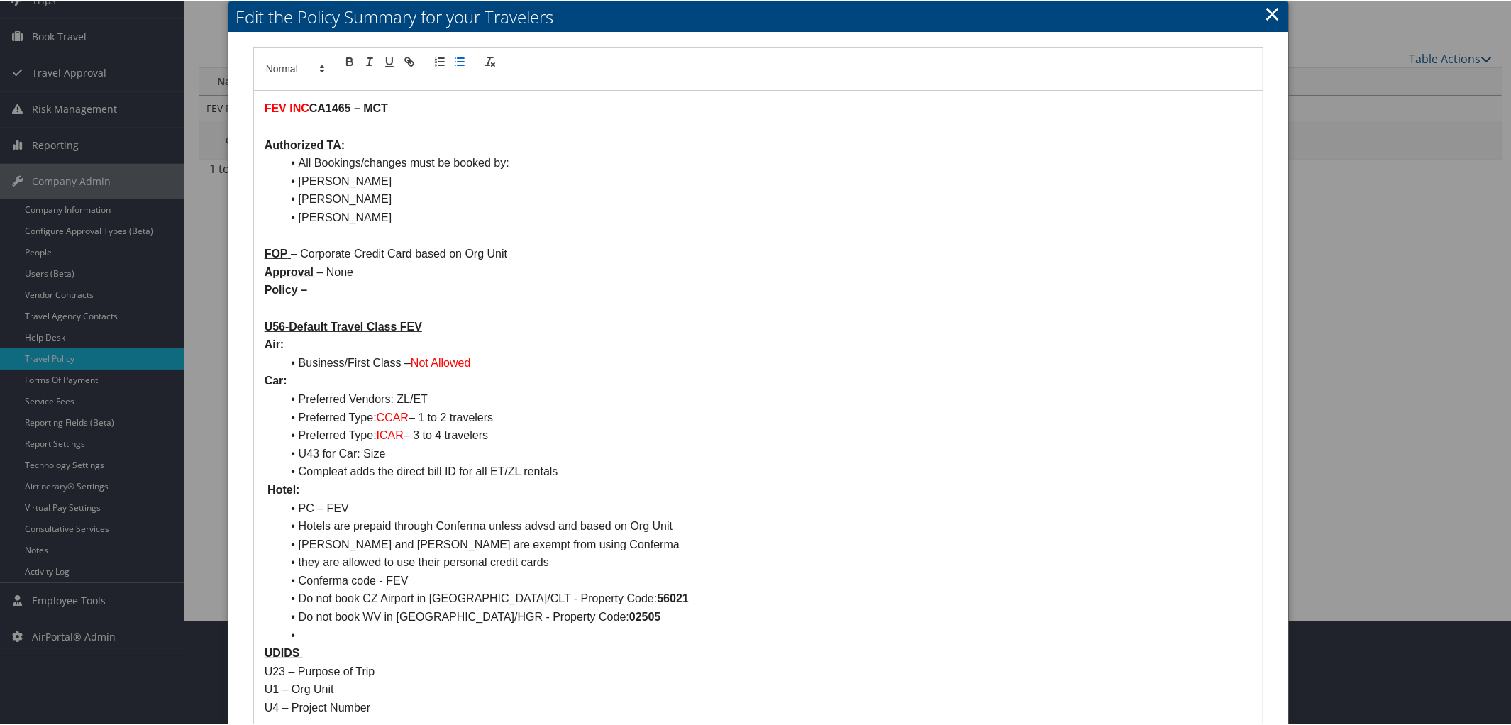
scroll to position [0, 0]
click at [304, 506] on li "PC – FEV" at bounding box center [767, 507] width 971 height 18
drag, startPoint x: 276, startPoint y: 501, endPoint x: 641, endPoint y: 611, distance: 381.5
click at [641, 611] on ul "PC – FEV Hotels are prepaid through Conferma unless advsd and based on Org Unit…" at bounding box center [759, 570] width 988 height 145
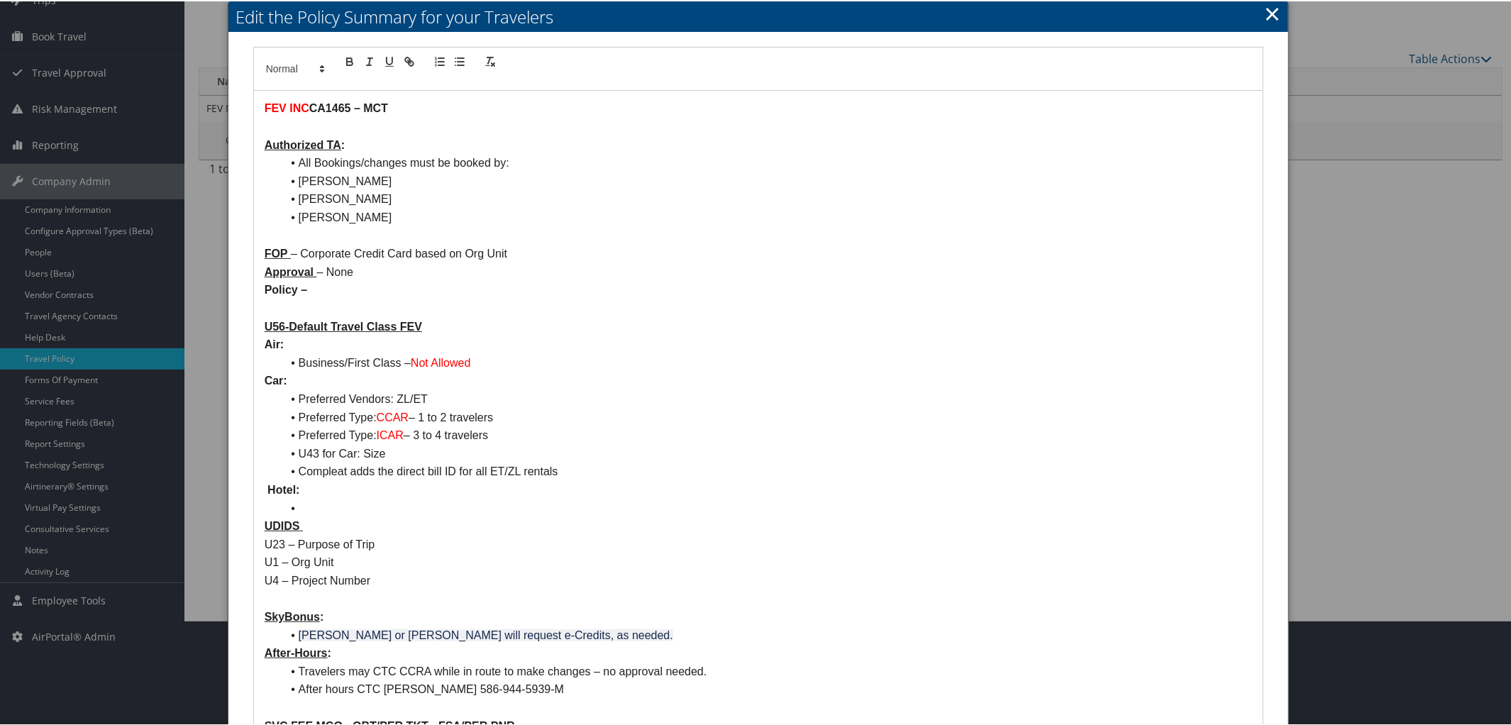
click at [309, 506] on li at bounding box center [767, 507] width 971 height 18
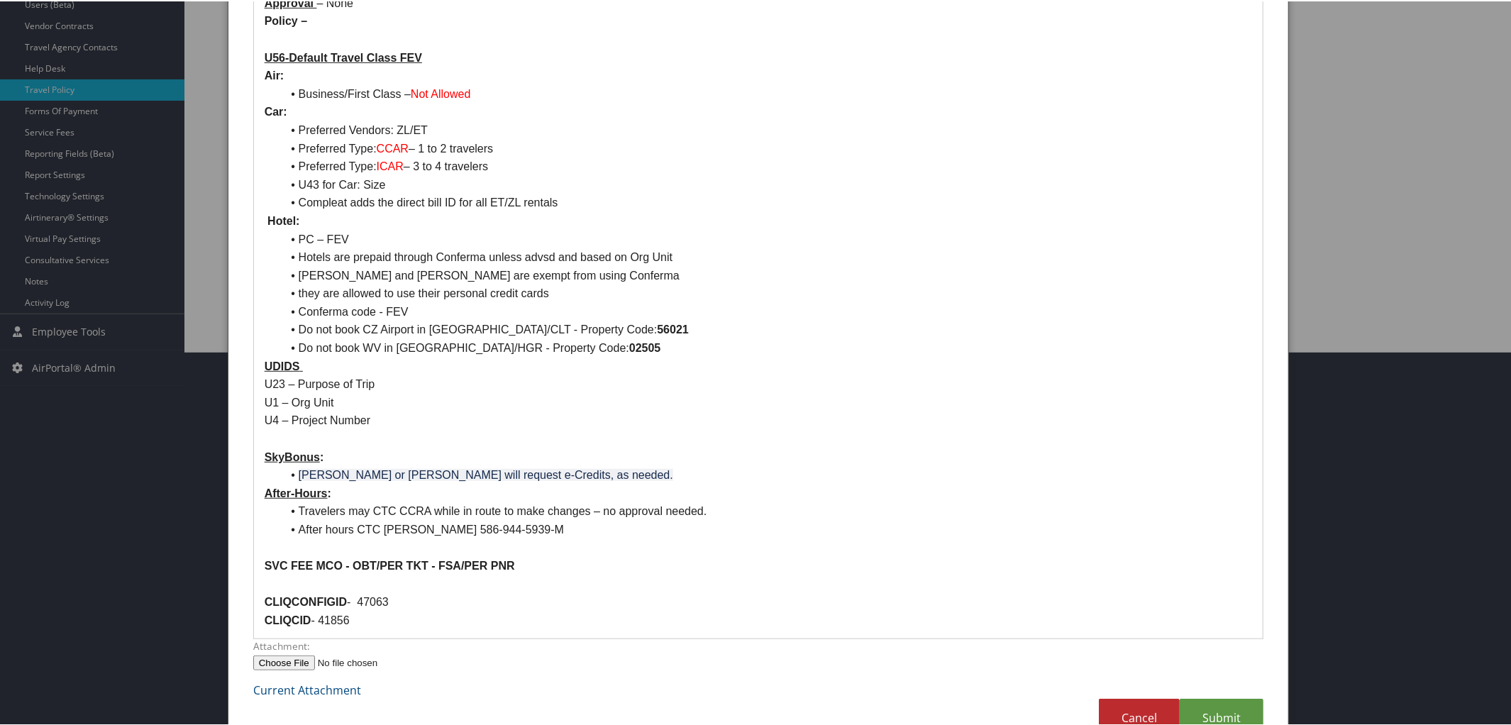
scroll to position [413, 0]
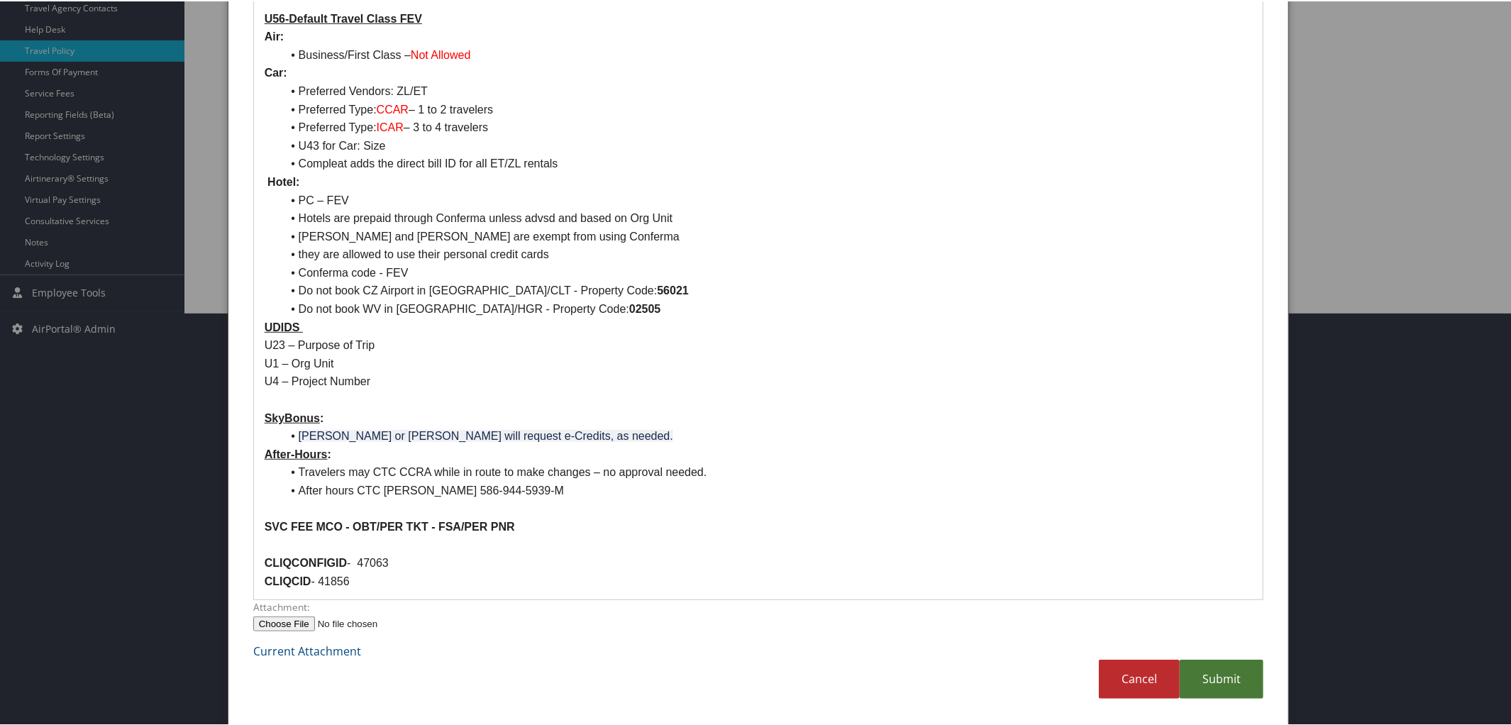
click at [1241, 682] on link "Submit" at bounding box center [1222, 677] width 84 height 39
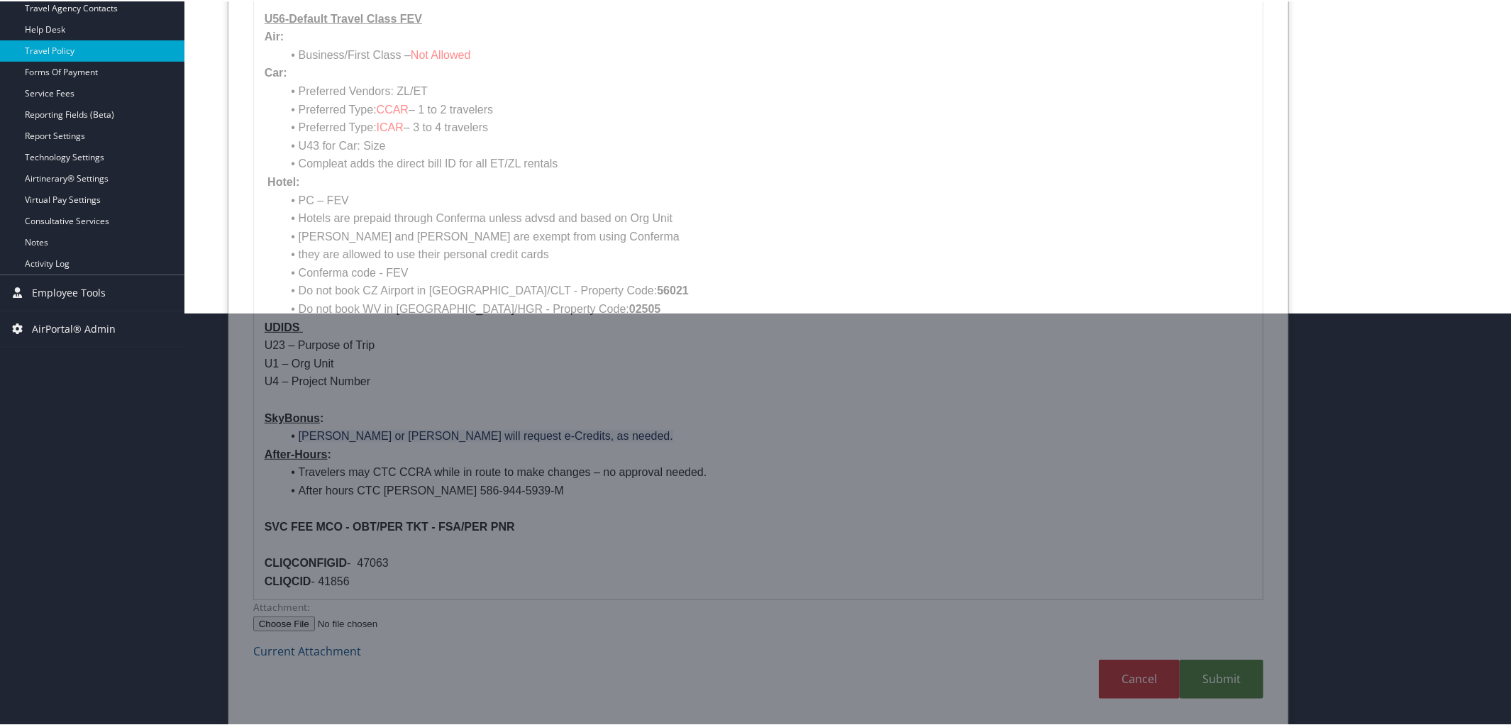
scroll to position [33, 0]
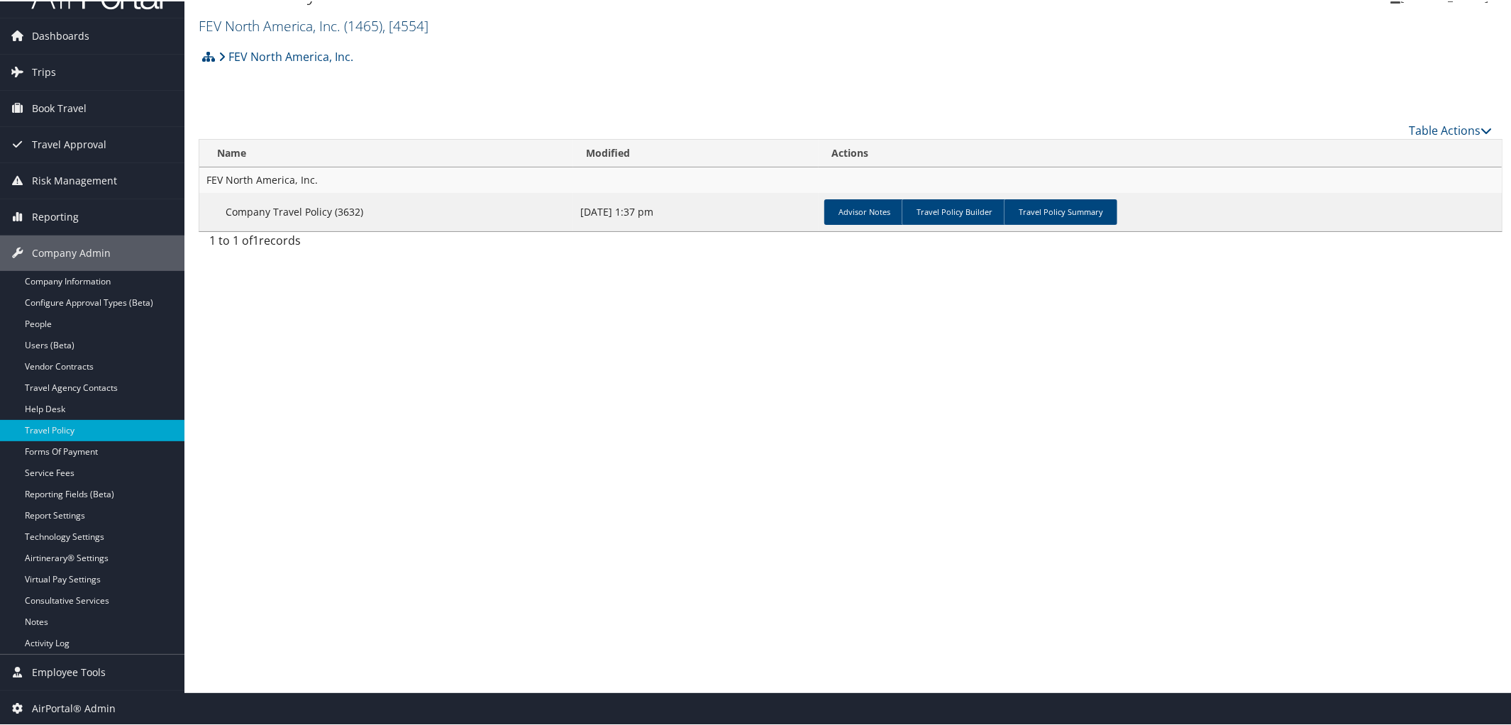
click at [287, 21] on link "FEV North America, Inc. ( 1465 ) , [ 4554 ]" at bounding box center [314, 24] width 230 height 19
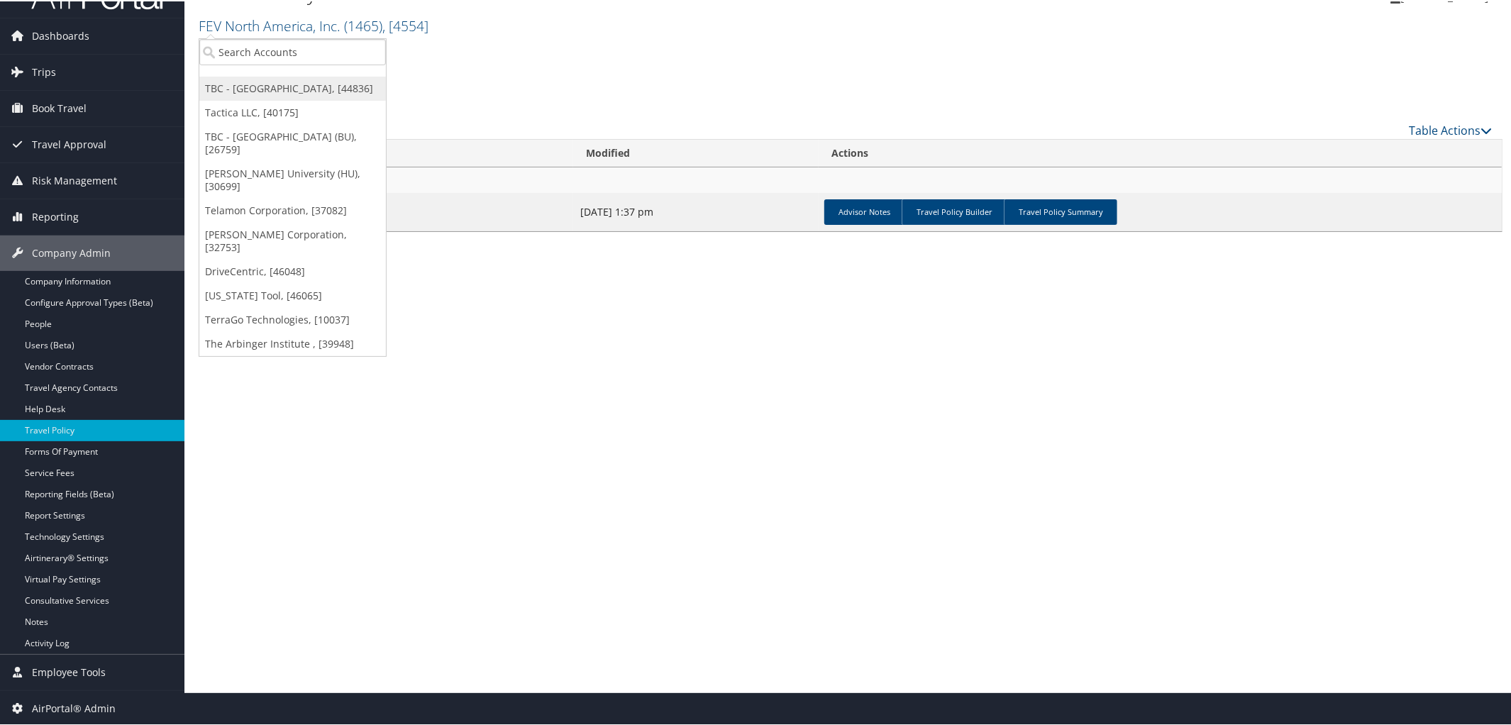
click at [274, 90] on link "TBC - [GEOGRAPHIC_DATA], [44836]" at bounding box center [292, 87] width 187 height 24
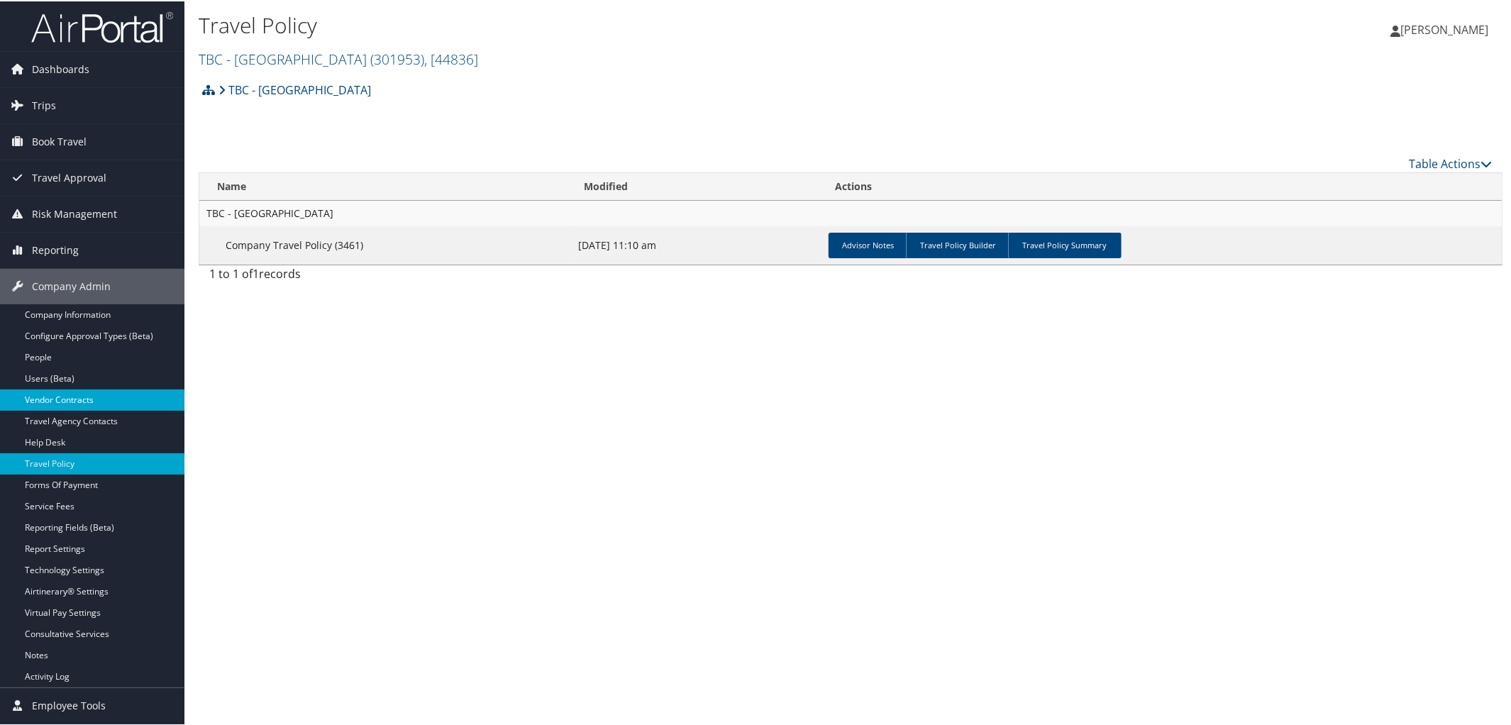
click at [79, 398] on link "Vendor Contracts" at bounding box center [92, 398] width 184 height 21
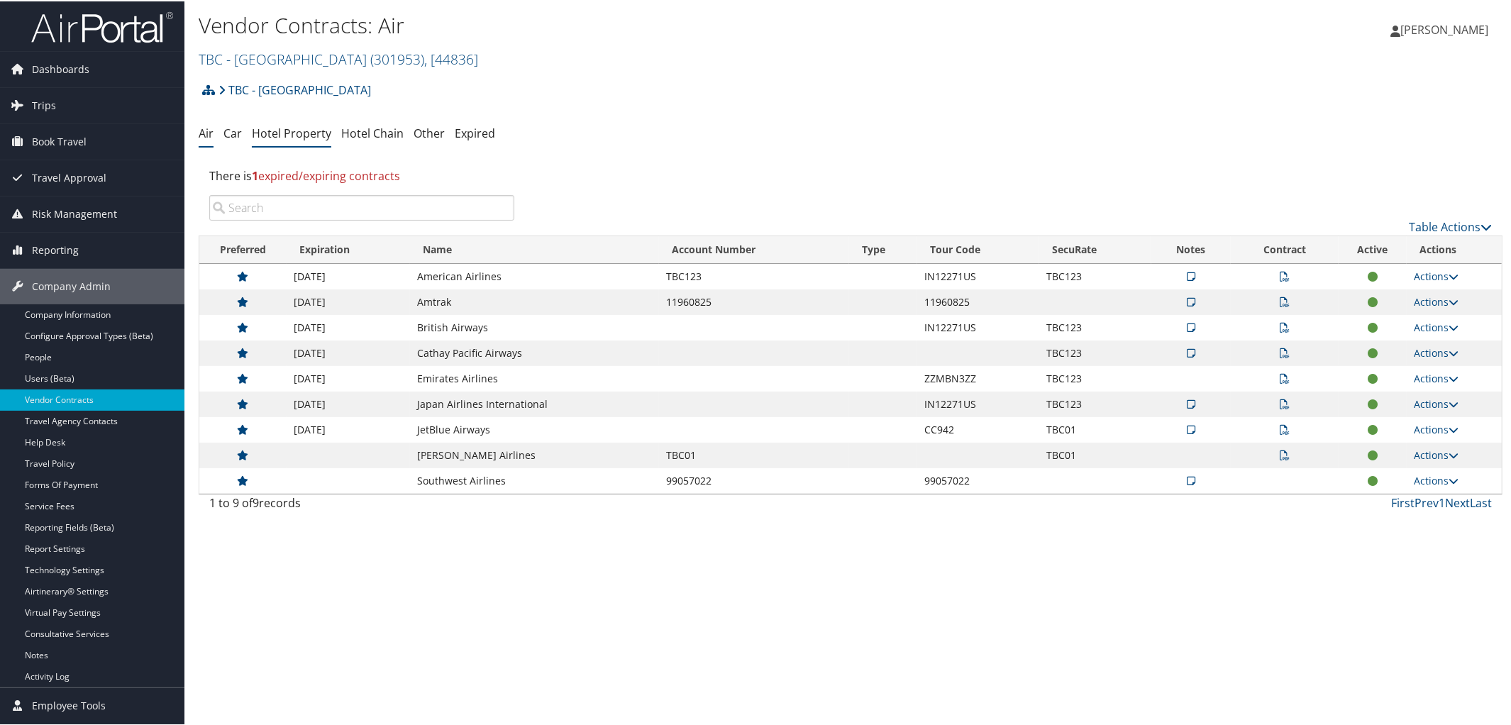
click at [274, 135] on link "Hotel Property" at bounding box center [291, 132] width 79 height 16
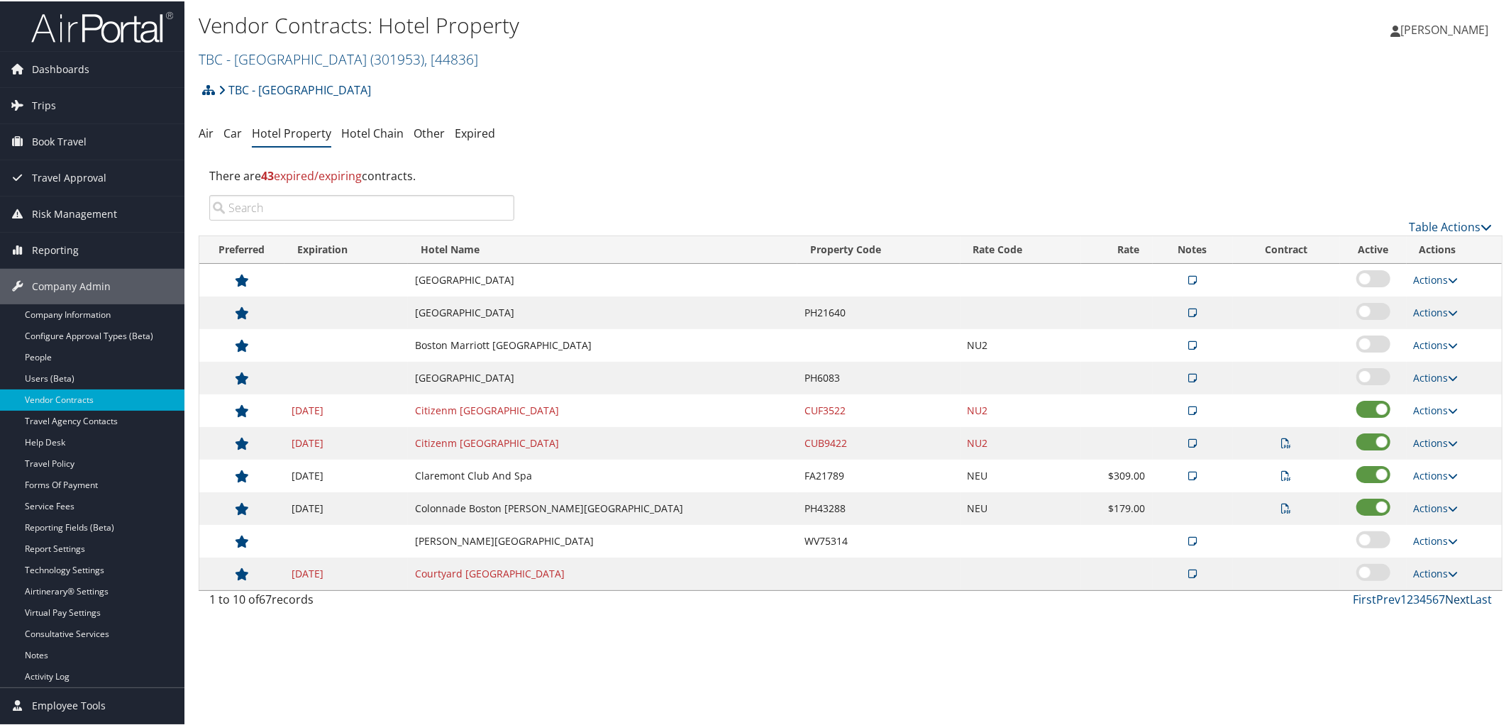
click at [1445, 600] on link "Next" at bounding box center [1457, 598] width 25 height 16
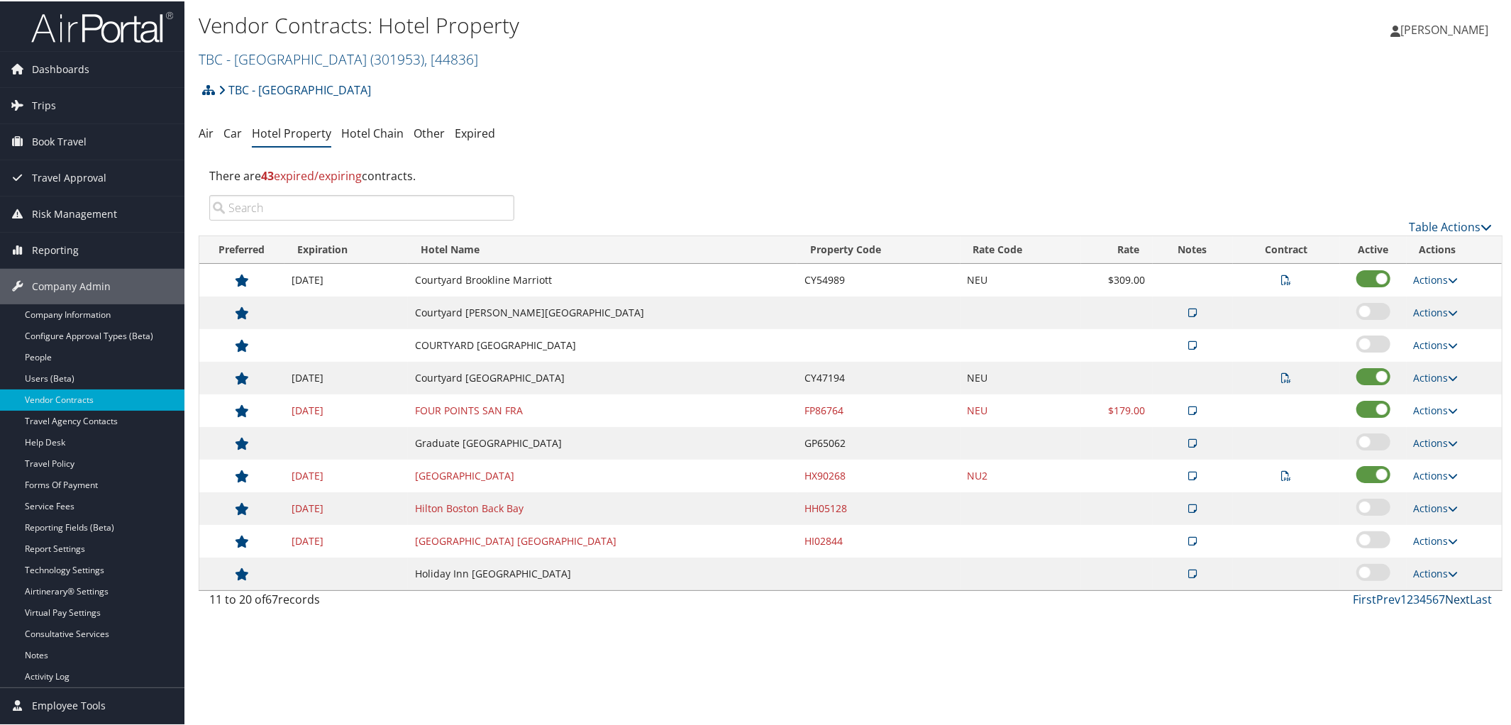
click at [1453, 602] on link "Next" at bounding box center [1457, 598] width 25 height 16
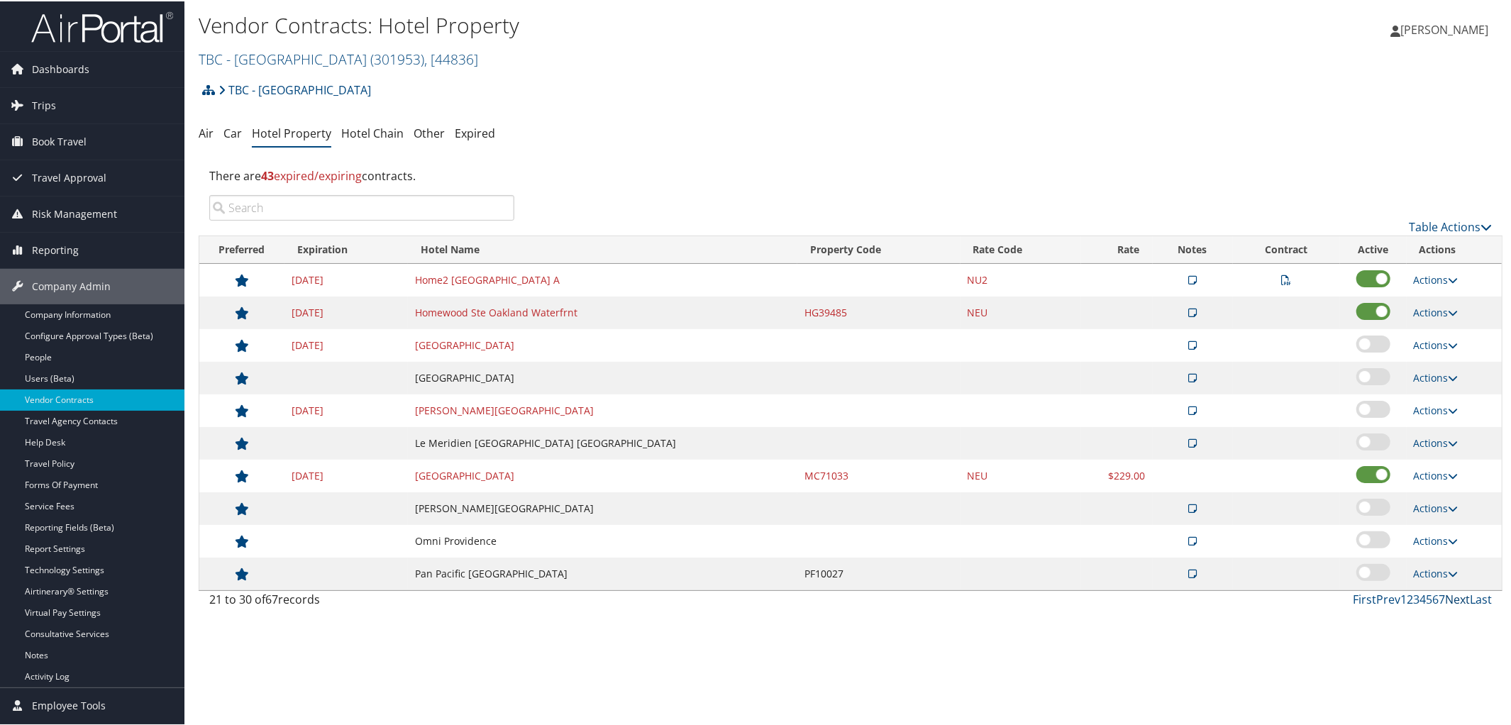
click at [1453, 602] on link "Next" at bounding box center [1457, 598] width 25 height 16
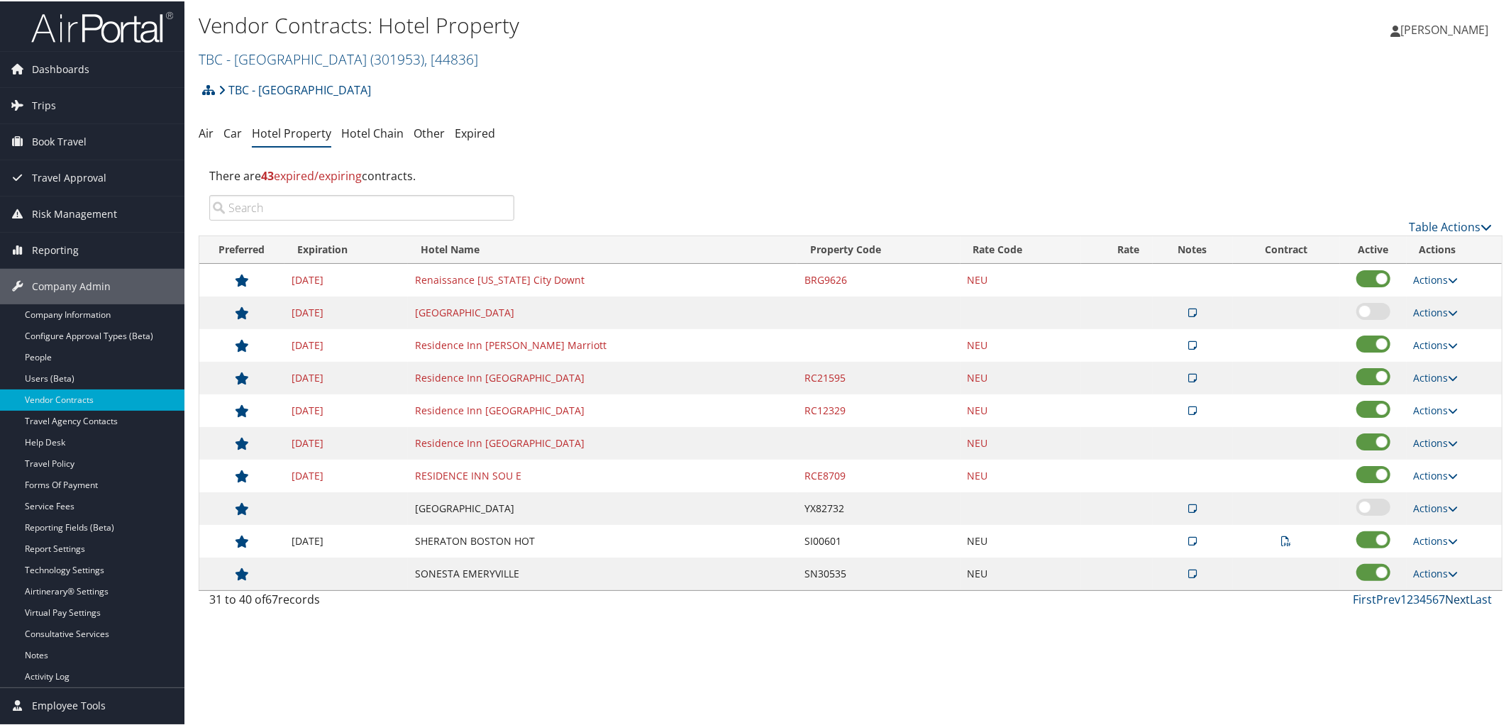
click at [1453, 602] on link "Next" at bounding box center [1457, 598] width 25 height 16
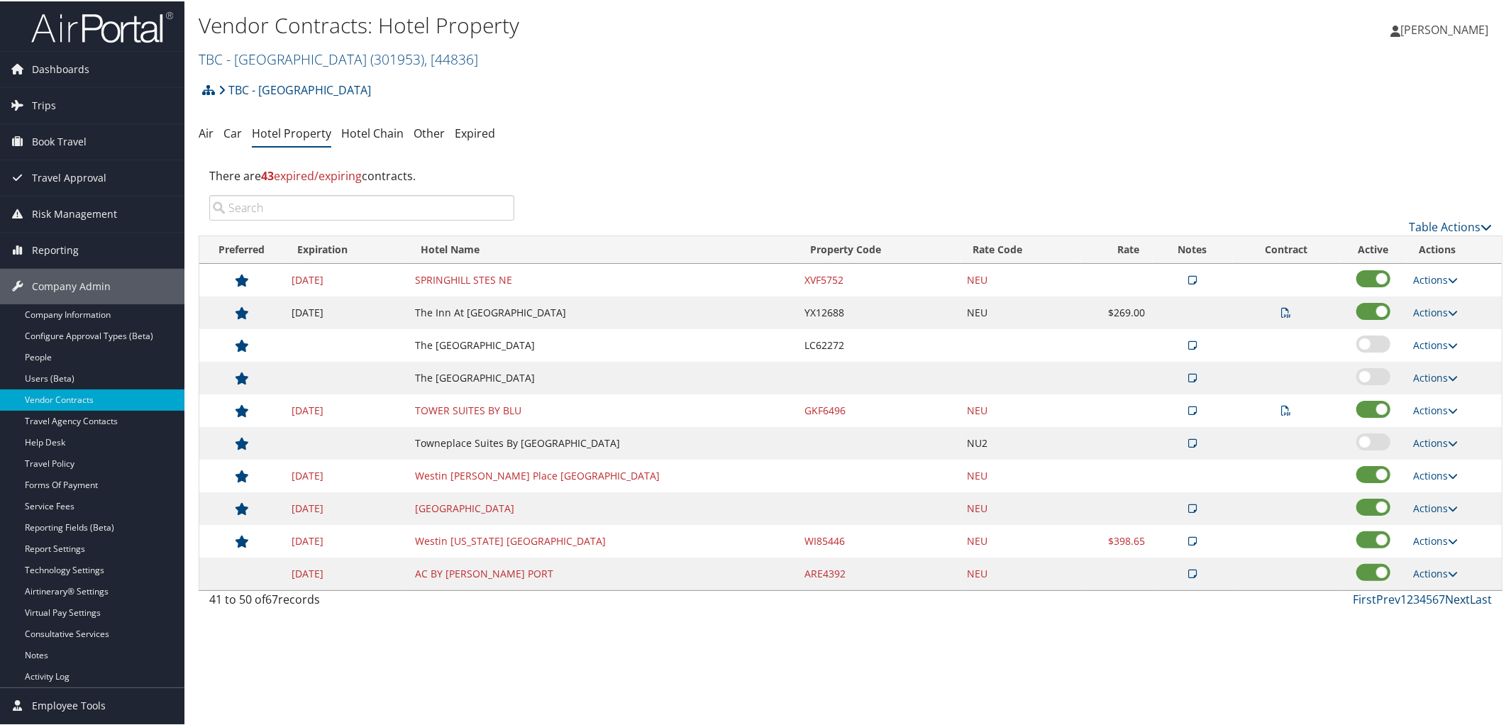
click at [1453, 602] on link "Next" at bounding box center [1457, 598] width 25 height 16
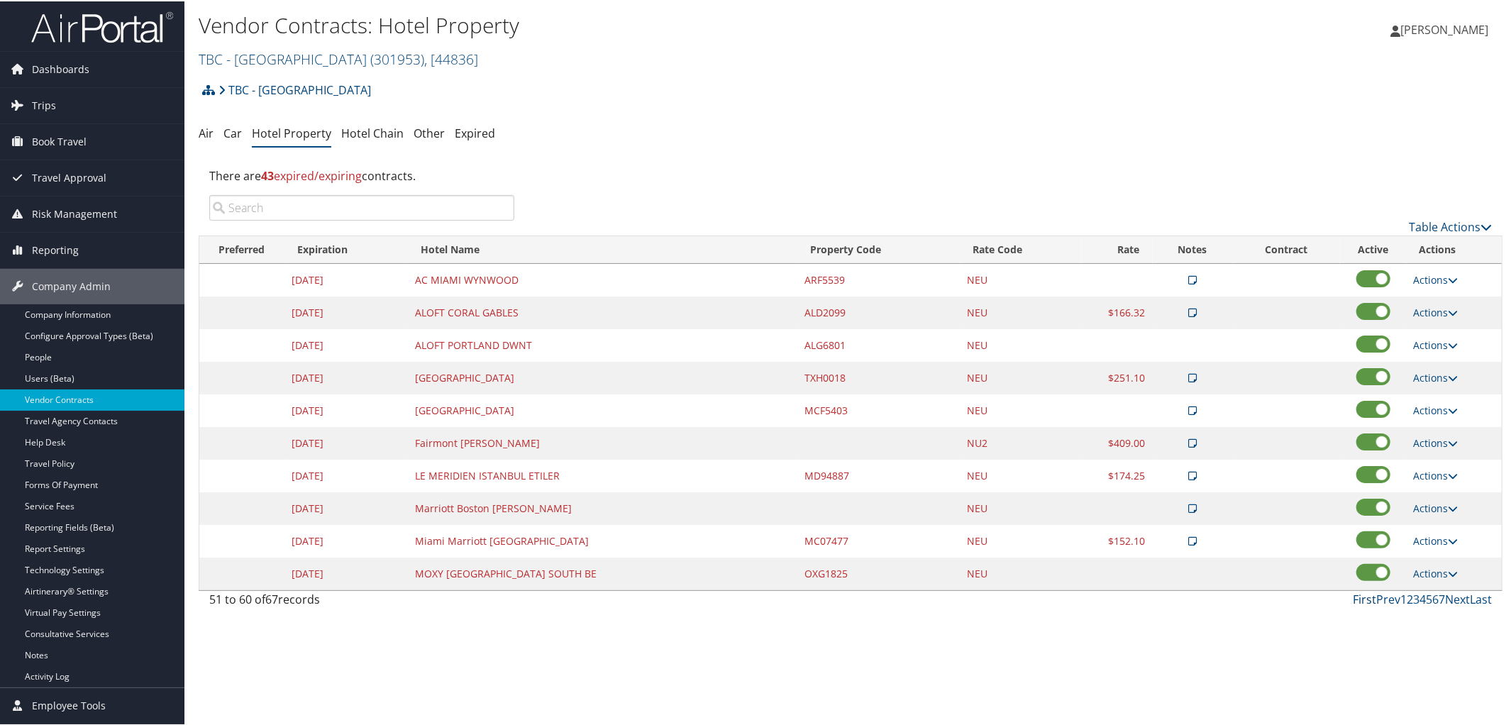
click at [1354, 603] on link "First" at bounding box center [1364, 598] width 23 height 16
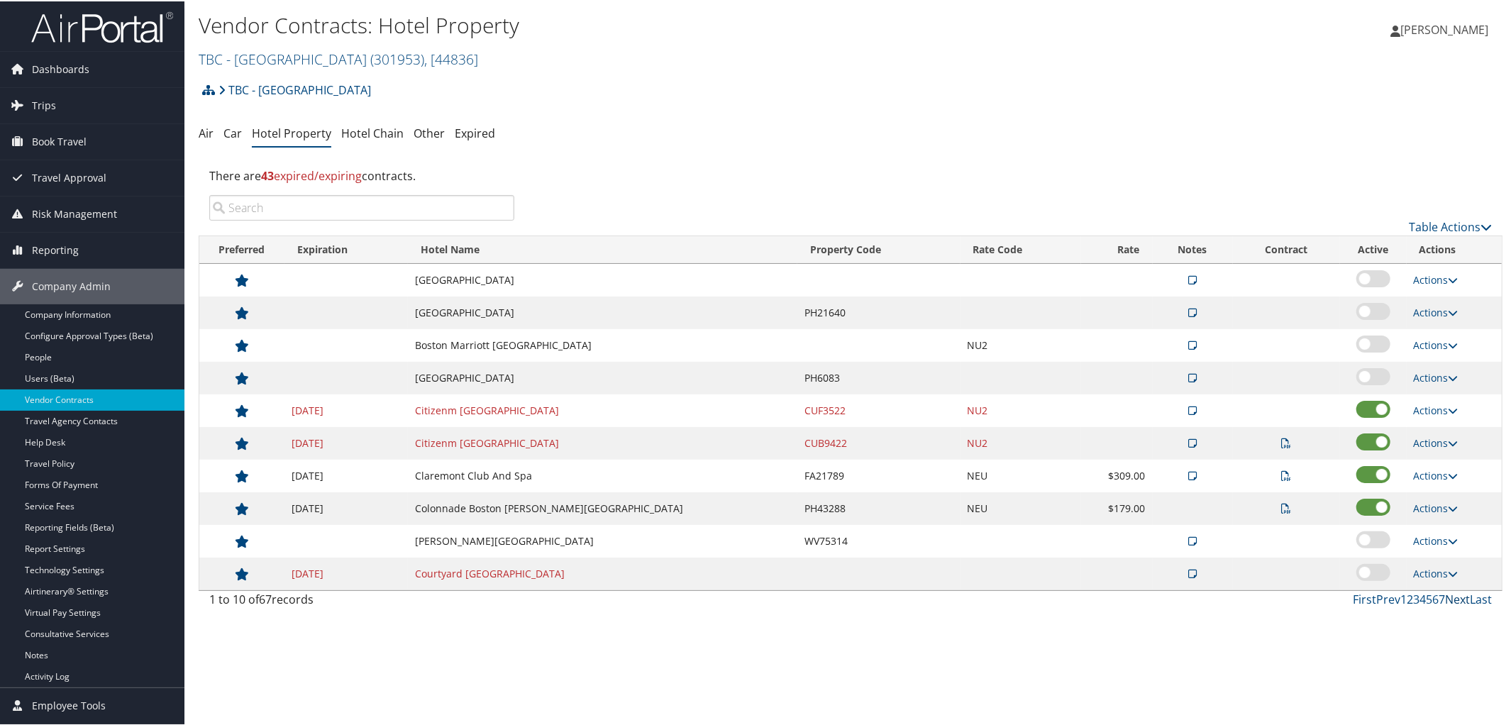
click at [1448, 606] on link "Next" at bounding box center [1457, 598] width 25 height 16
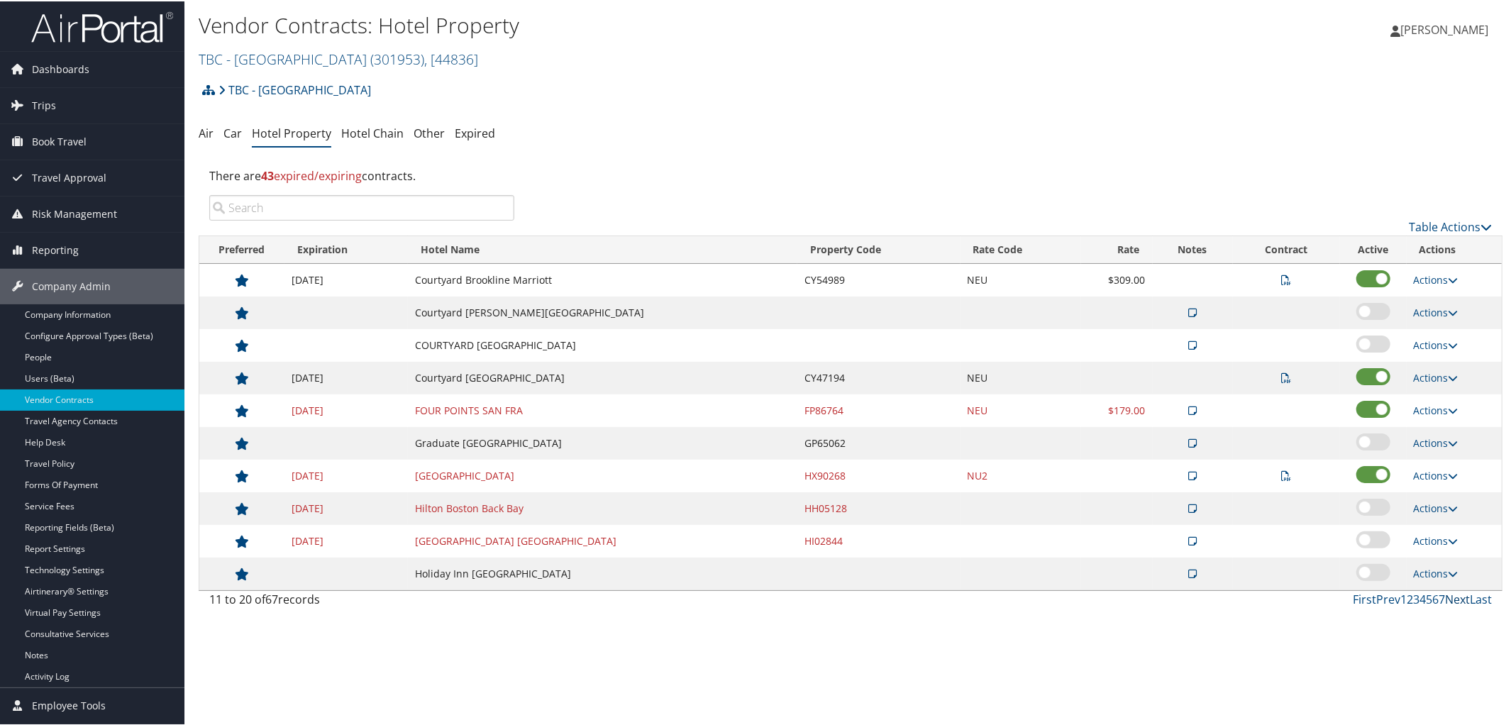
click at [1448, 606] on link "Next" at bounding box center [1457, 598] width 25 height 16
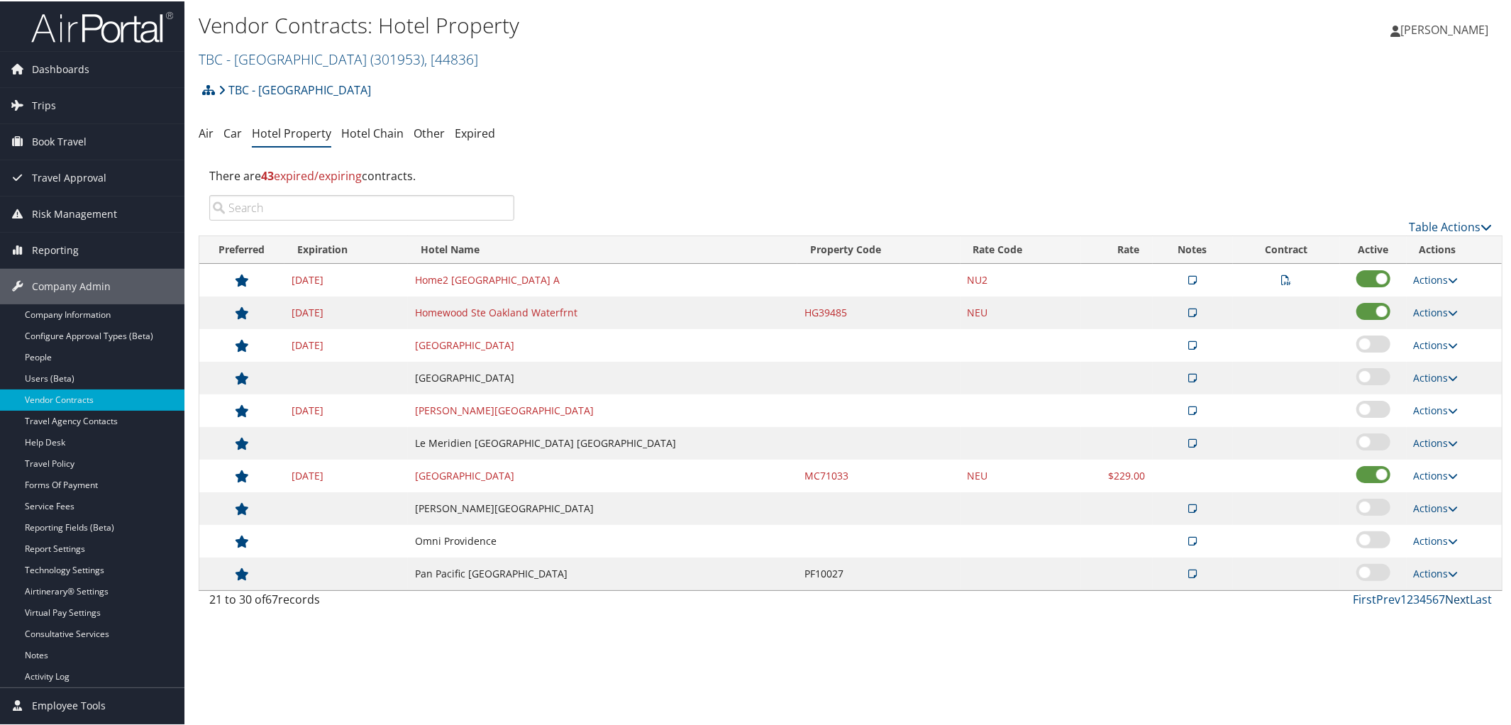
click at [1448, 606] on link "Next" at bounding box center [1457, 598] width 25 height 16
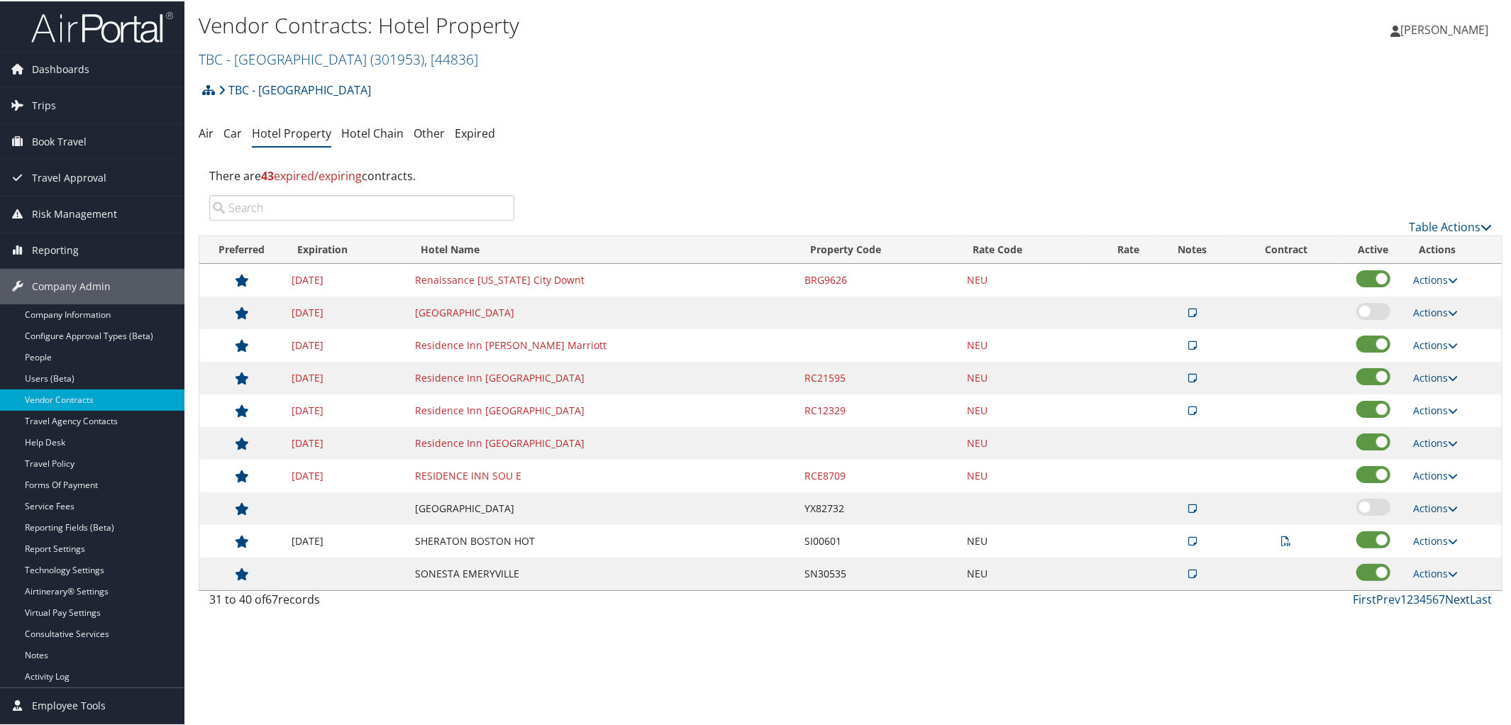
click at [1448, 606] on link "Next" at bounding box center [1457, 598] width 25 height 16
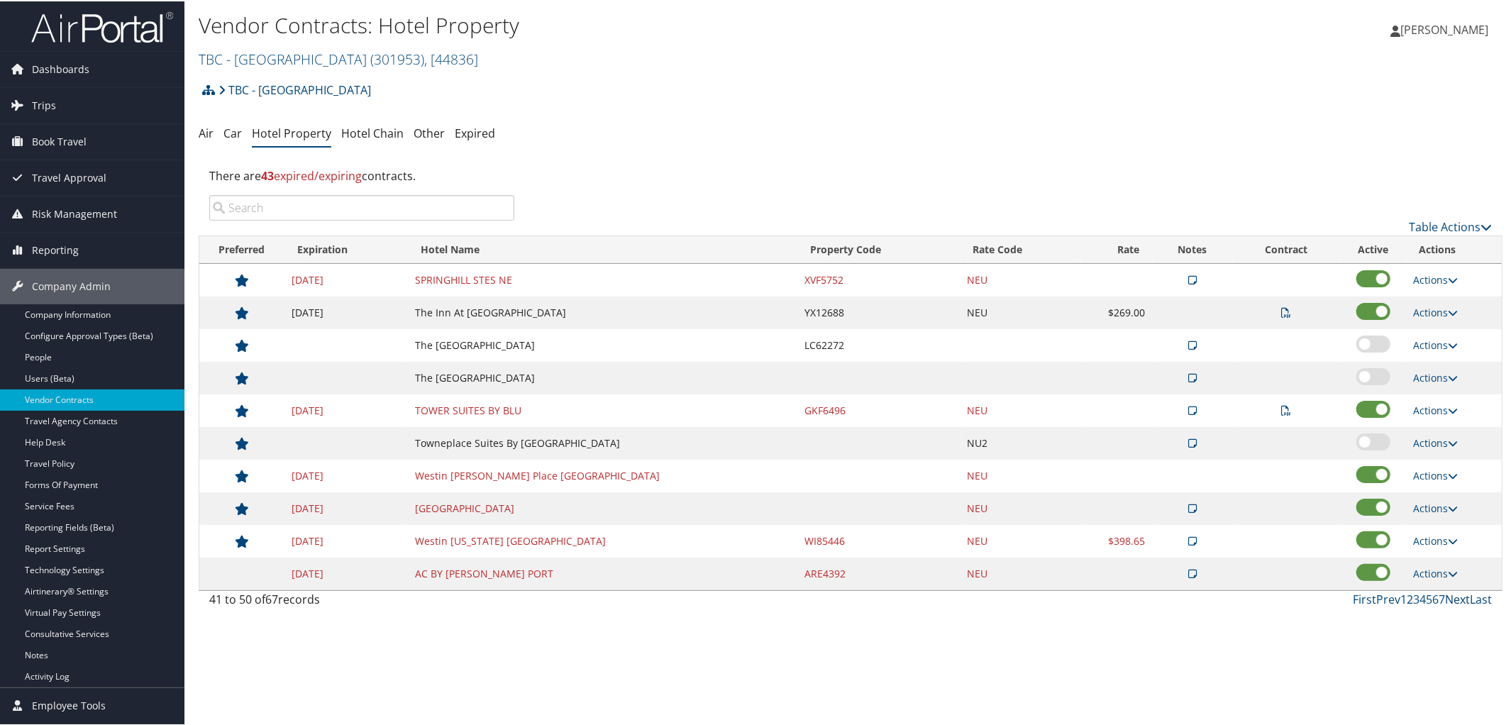
click at [1448, 606] on link "Next" at bounding box center [1457, 598] width 25 height 16
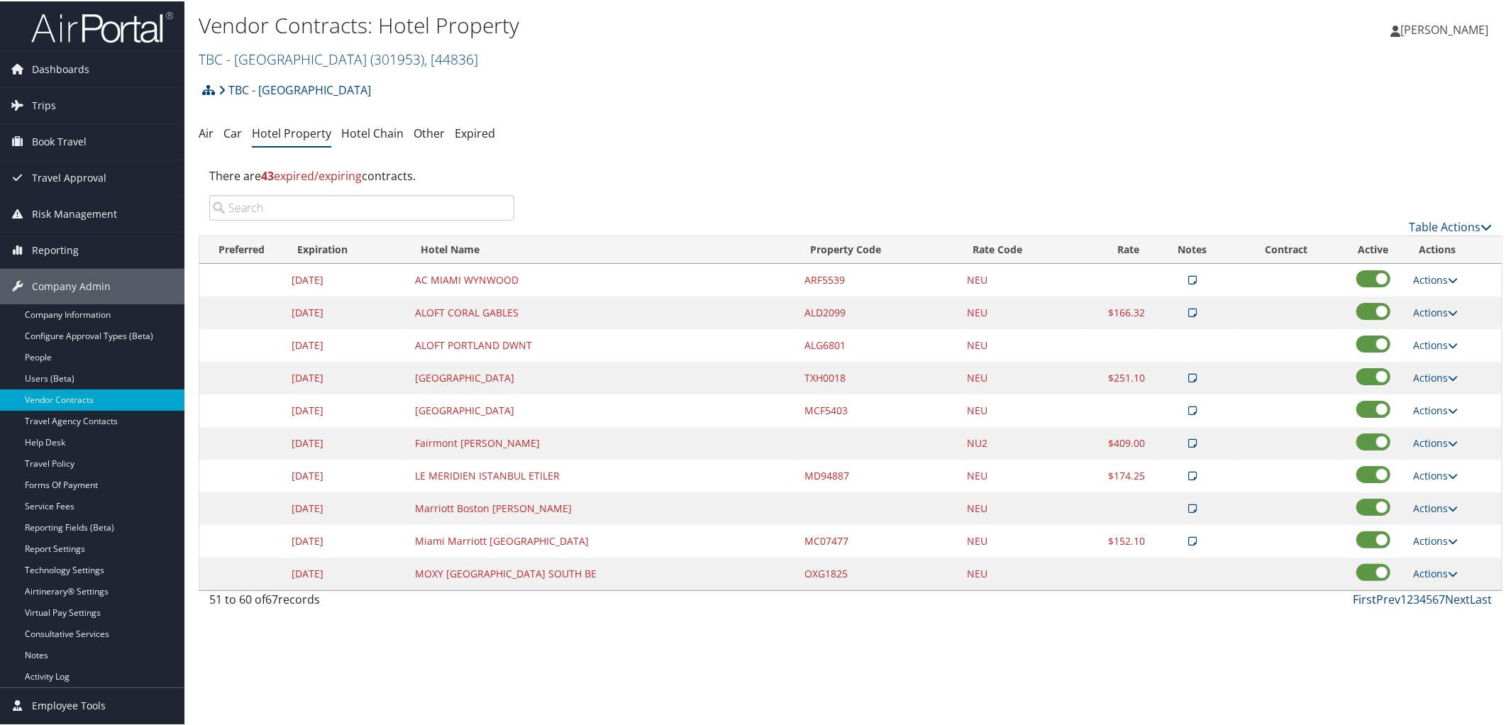
click at [1360, 606] on link "First" at bounding box center [1364, 598] width 23 height 16
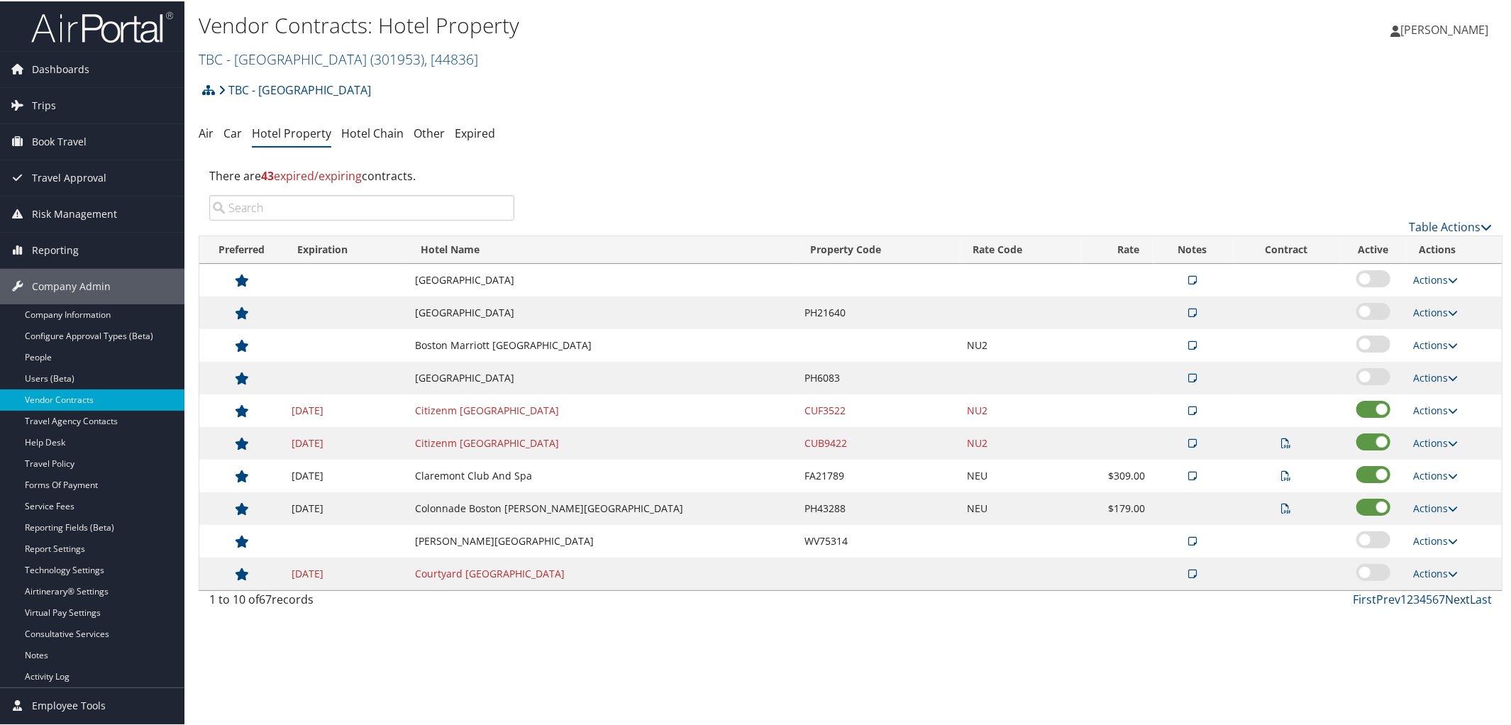
click at [1455, 599] on link "Next" at bounding box center [1457, 598] width 25 height 16
